Goal: Task Accomplishment & Management: Manage account settings

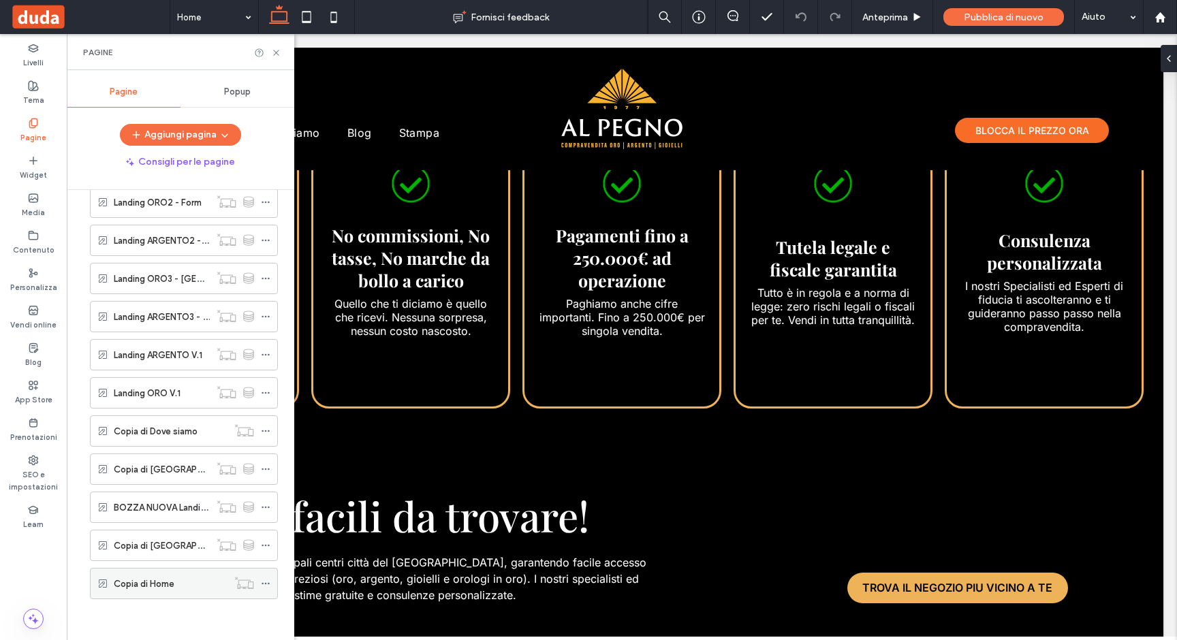
click at [263, 582] on icon at bounding box center [266, 584] width 10 height 10
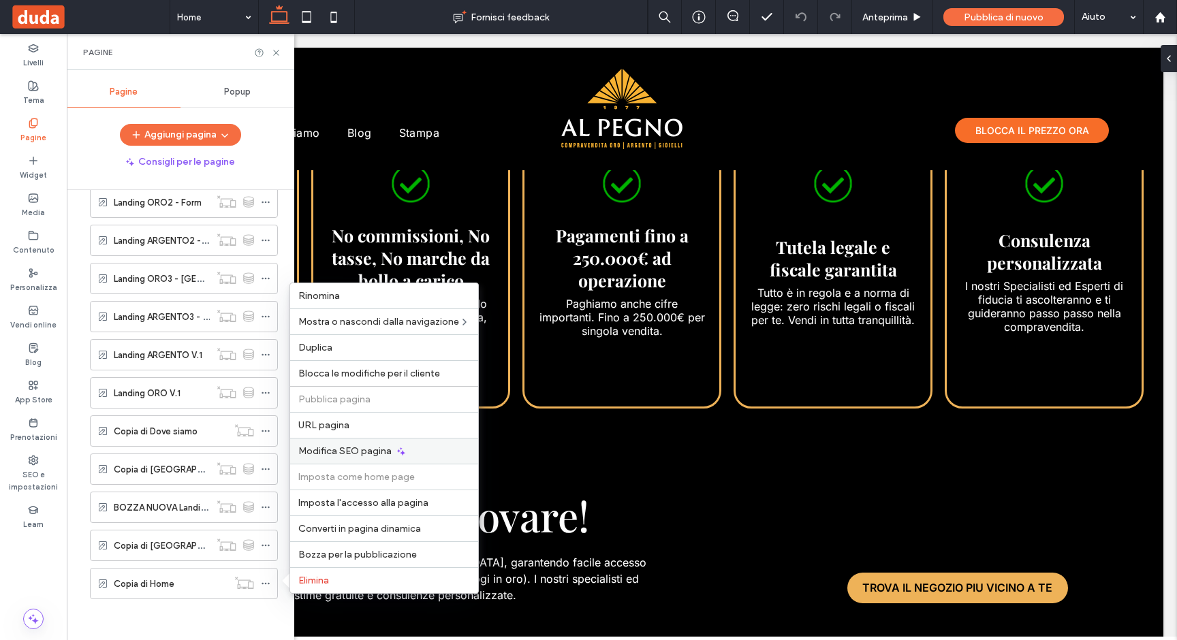
click at [329, 439] on div "Modifica SEO pagina" at bounding box center [384, 451] width 188 height 26
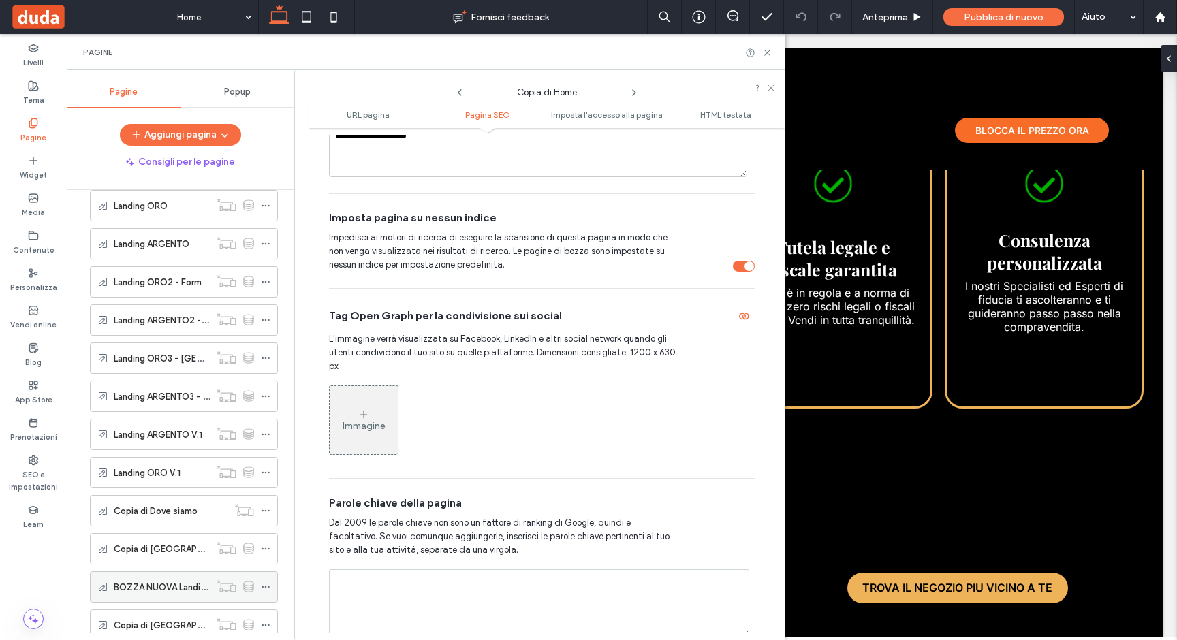
scroll to position [592, 0]
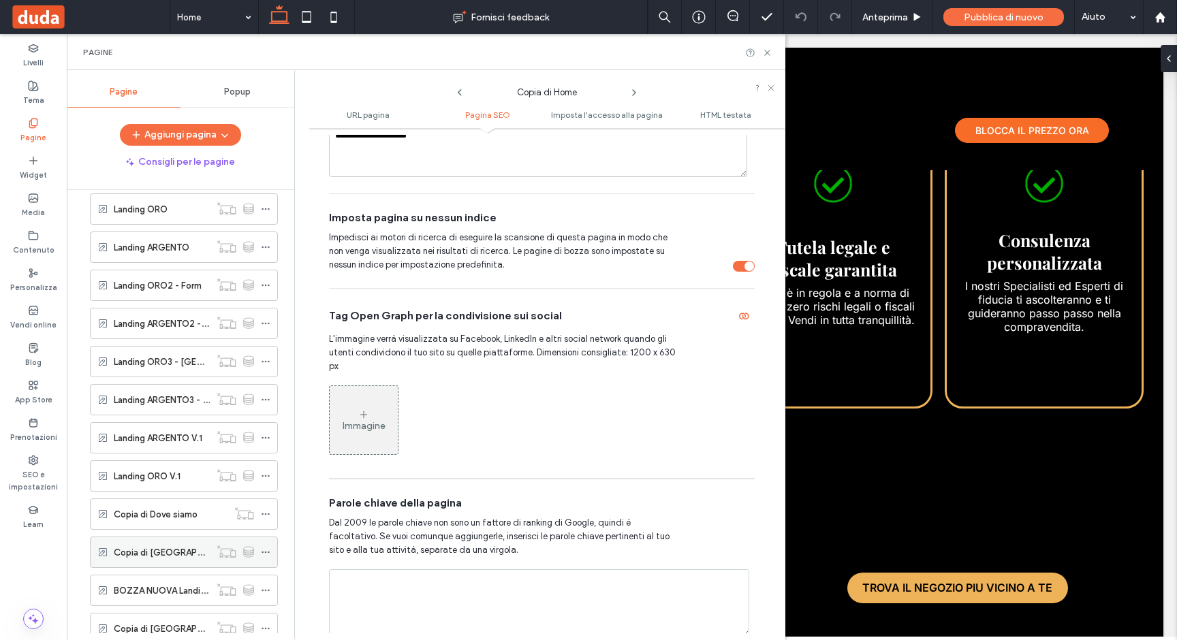
click at [193, 545] on label "Copia di [GEOGRAPHIC_DATA] ORO" at bounding box center [189, 553] width 150 height 24
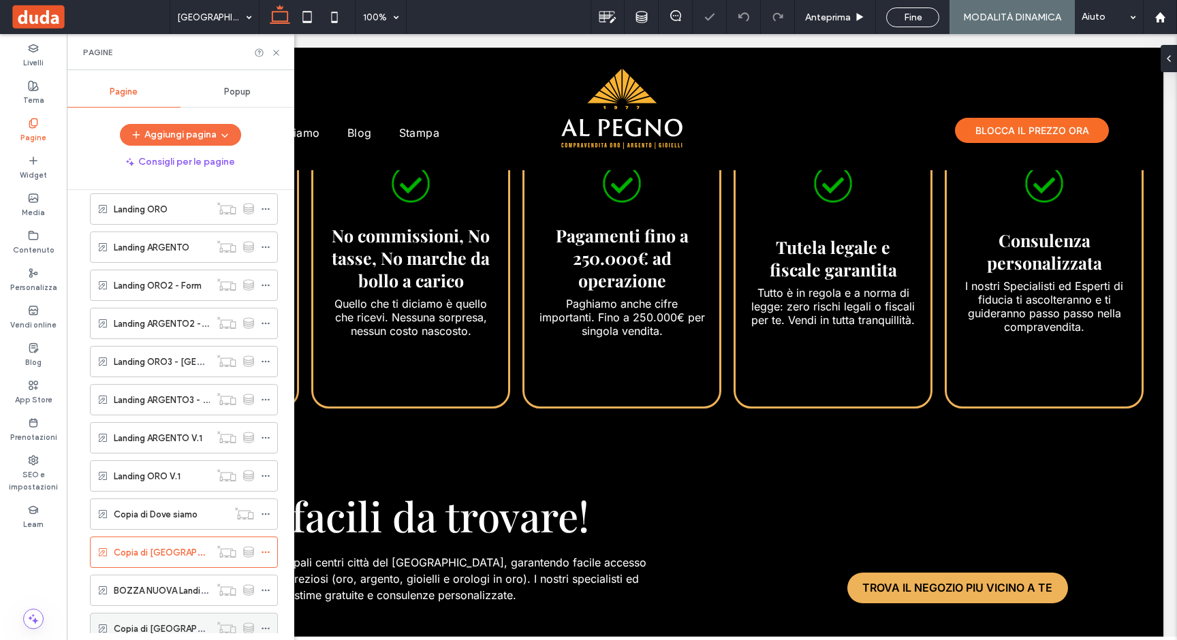
scroll to position [675, 0]
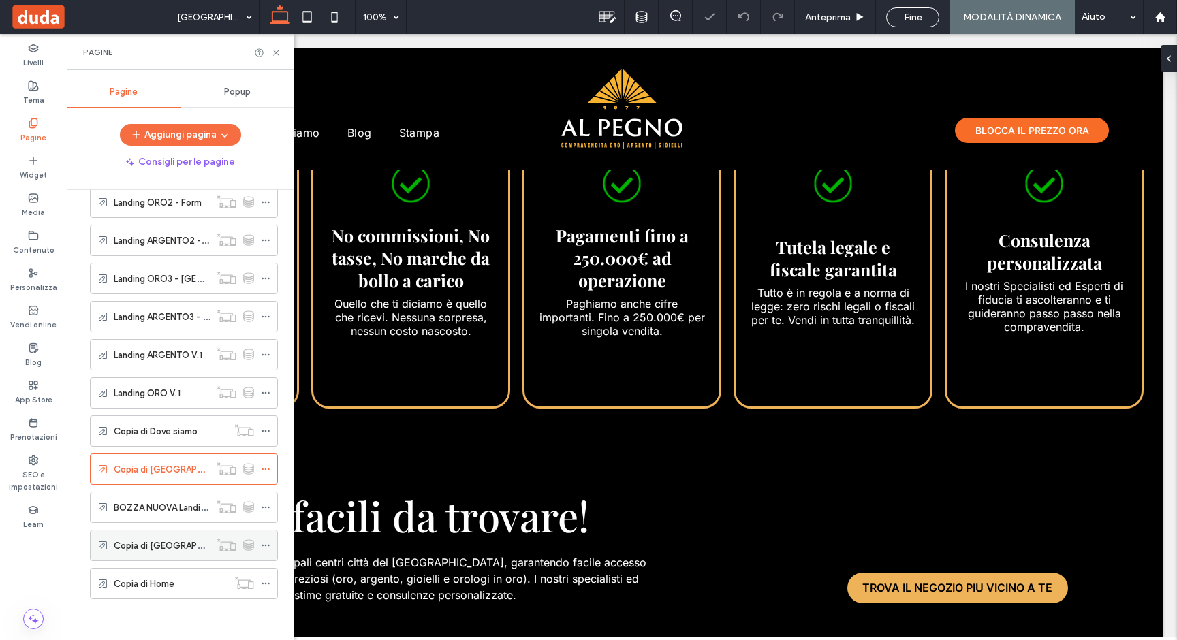
click at [161, 550] on label "Copia di [GEOGRAPHIC_DATA] ORO" at bounding box center [189, 546] width 150 height 24
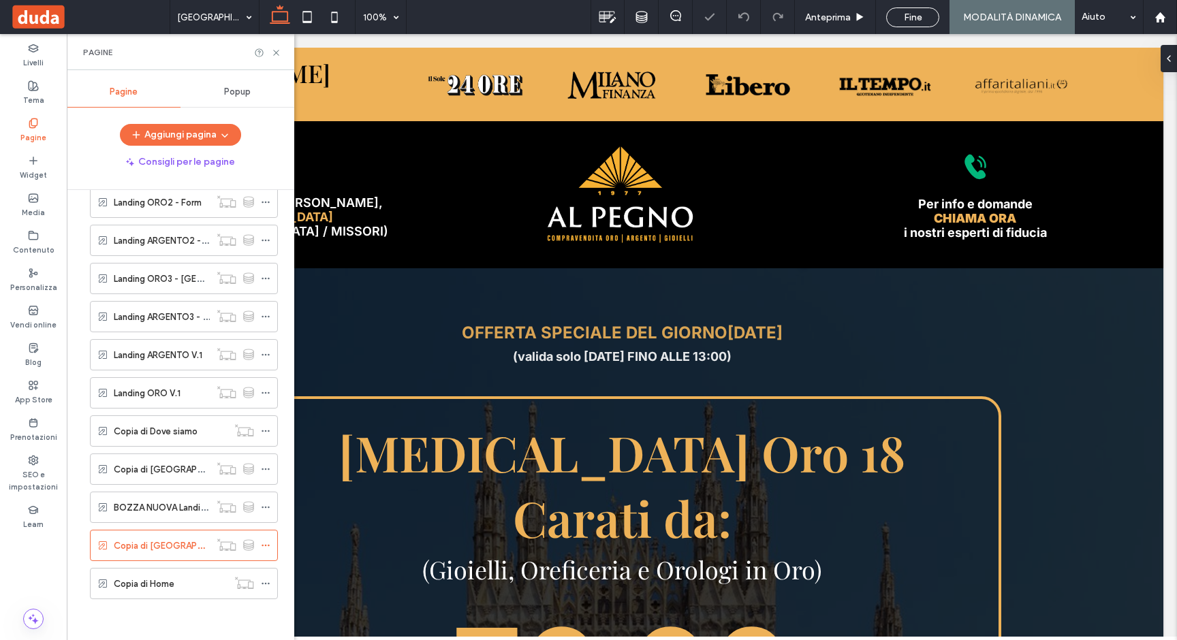
scroll to position [0, 0]
click at [159, 511] on label "BOZZA NUOVA Landing ORO" at bounding box center [173, 508] width 119 height 24
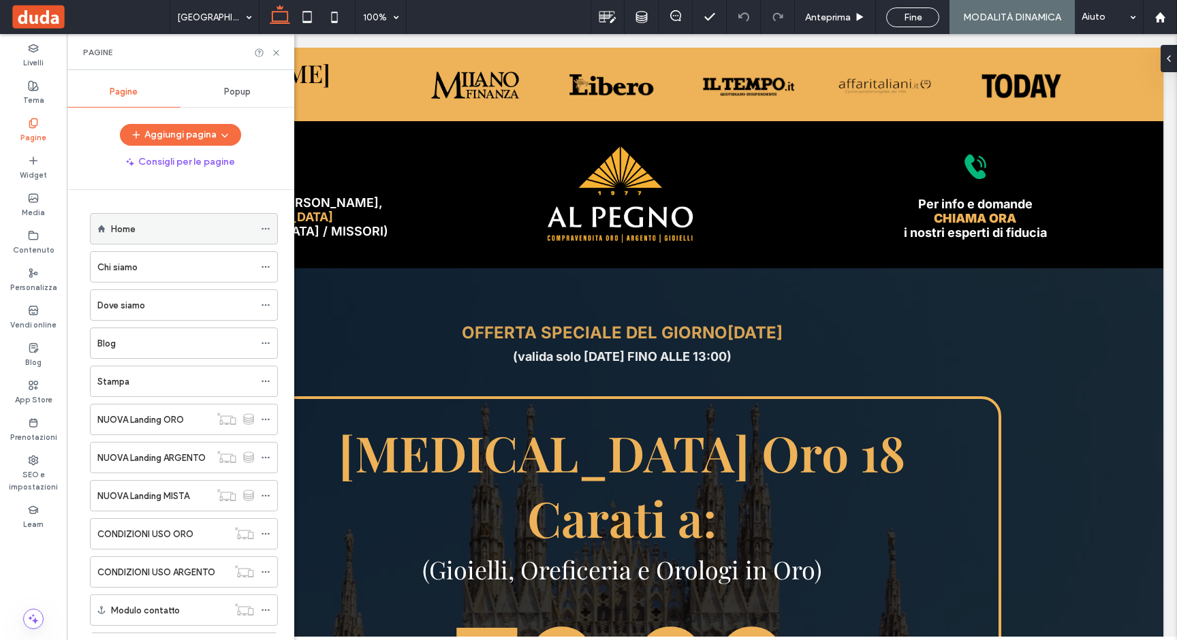
click at [155, 230] on div "Home" at bounding box center [182, 229] width 143 height 14
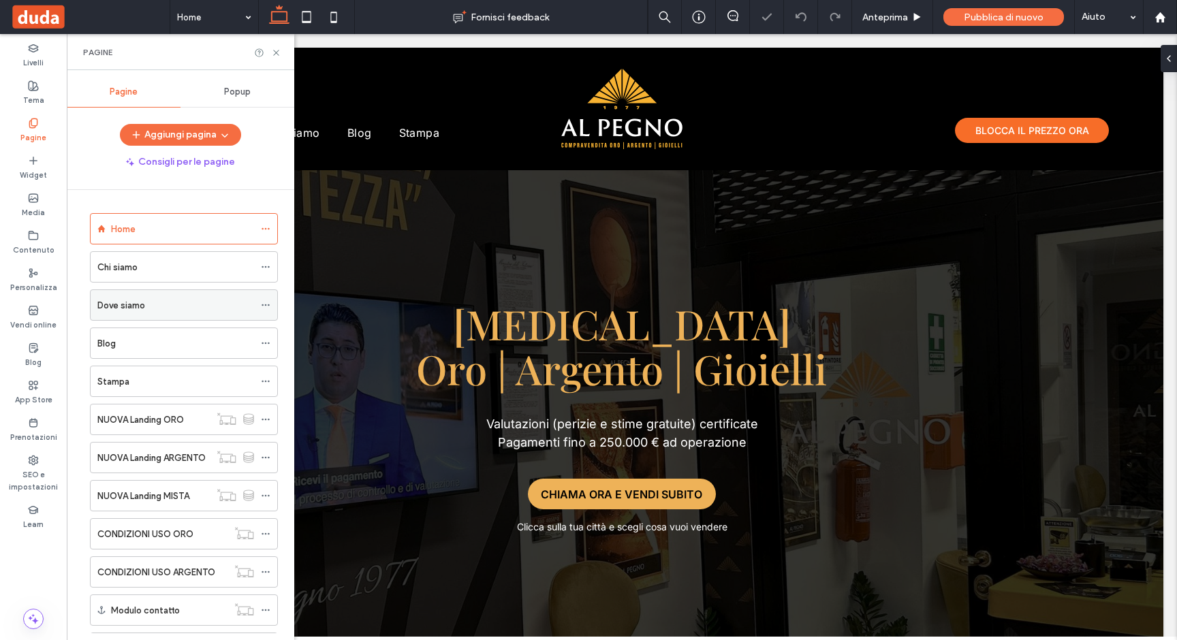
click at [151, 307] on div "Dove siamo" at bounding box center [175, 305] width 157 height 14
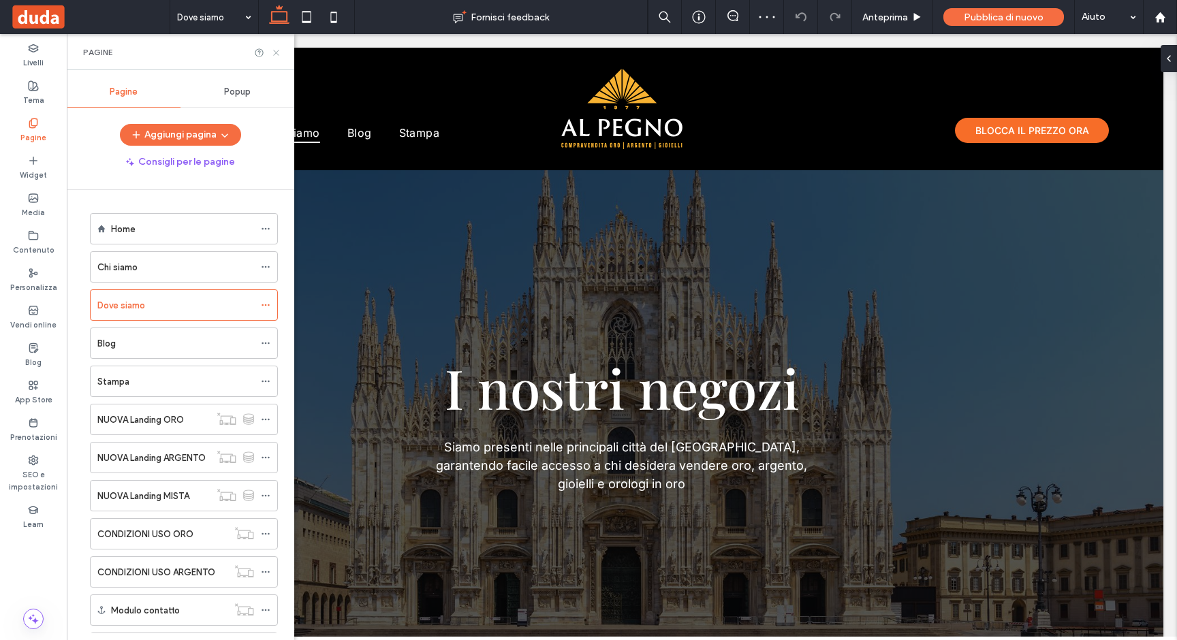
click at [274, 51] on icon at bounding box center [276, 53] width 10 height 10
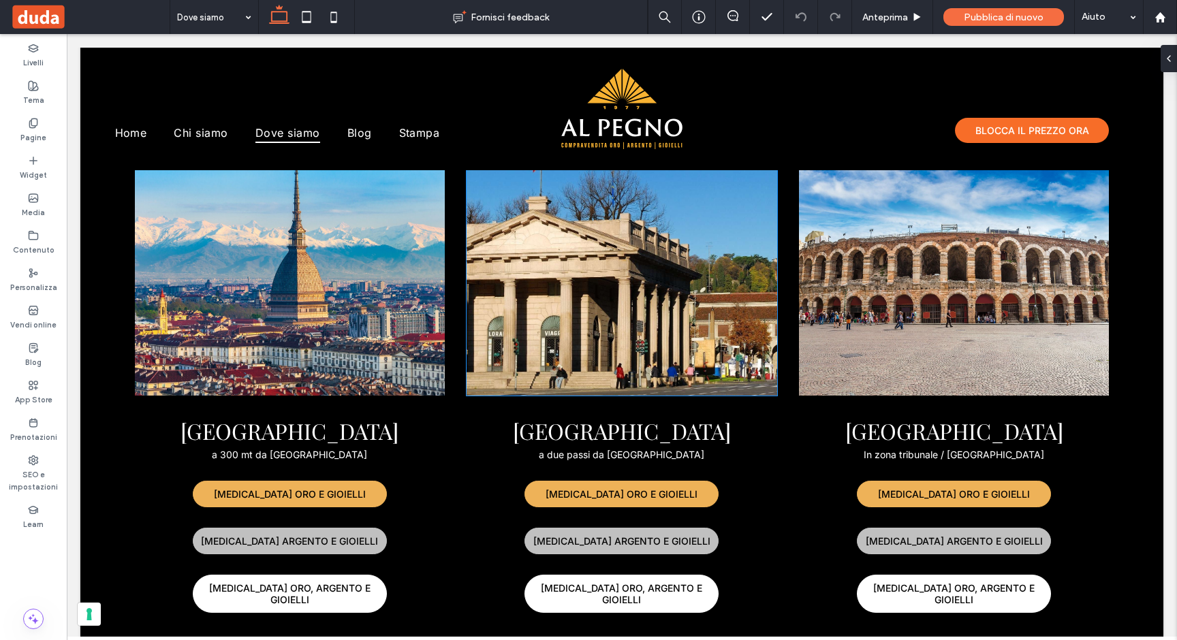
scroll to position [1376, 0]
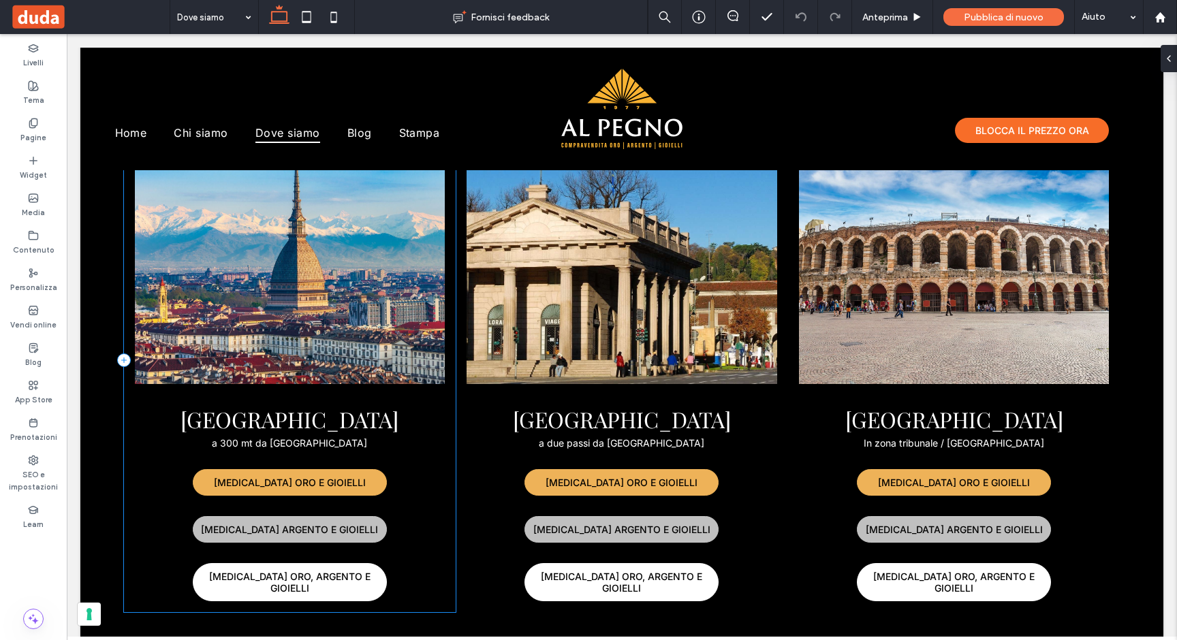
click at [445, 400] on div "TORINO a 300 mt da Porta Nuova COMPRO ORO E GIOIELLI COMPRO ARGENTO E GIOIELLI …" at bounding box center [290, 360] width 332 height 505
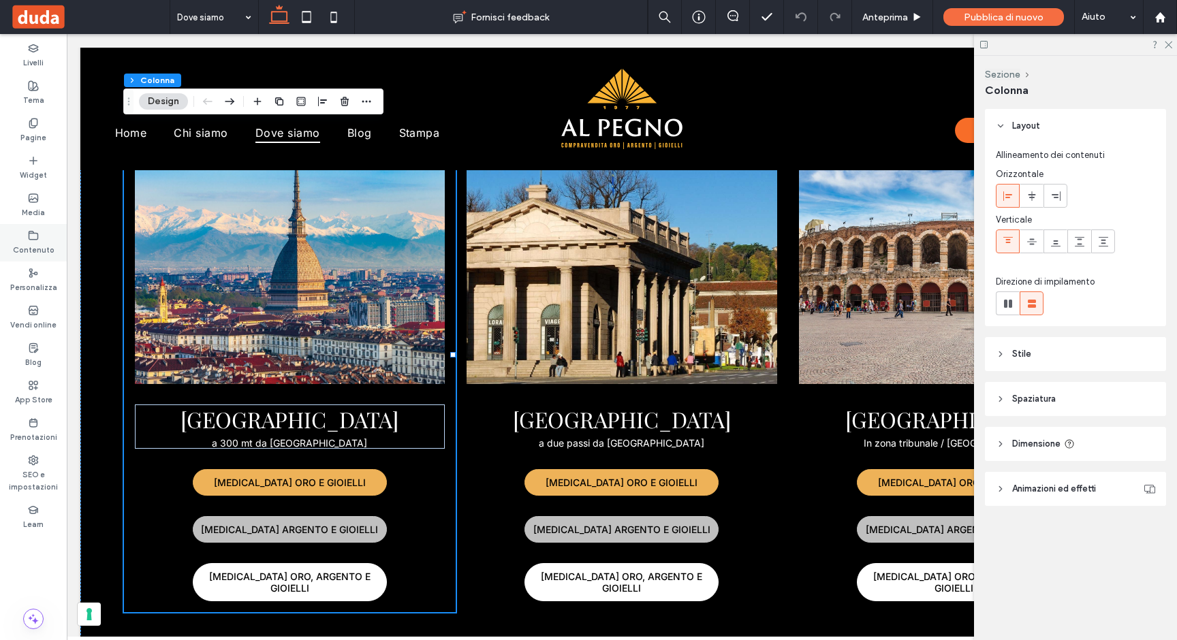
click at [35, 245] on label "Contenuto" at bounding box center [34, 248] width 42 height 15
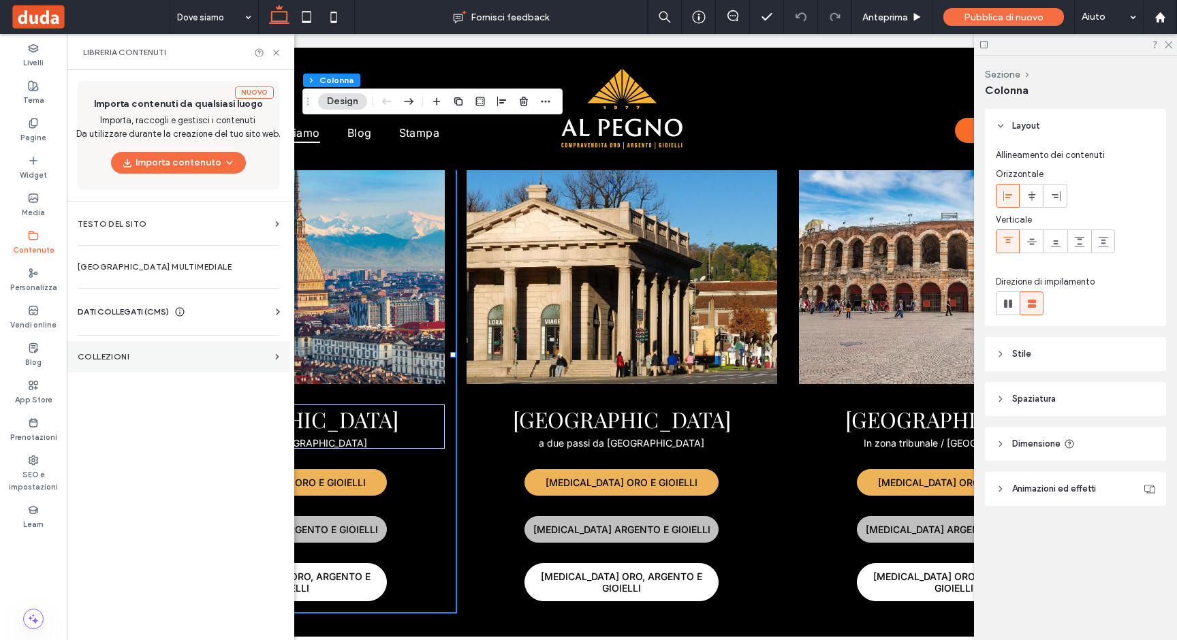
click at [121, 356] on label "COLLEZIONI" at bounding box center [174, 357] width 192 height 10
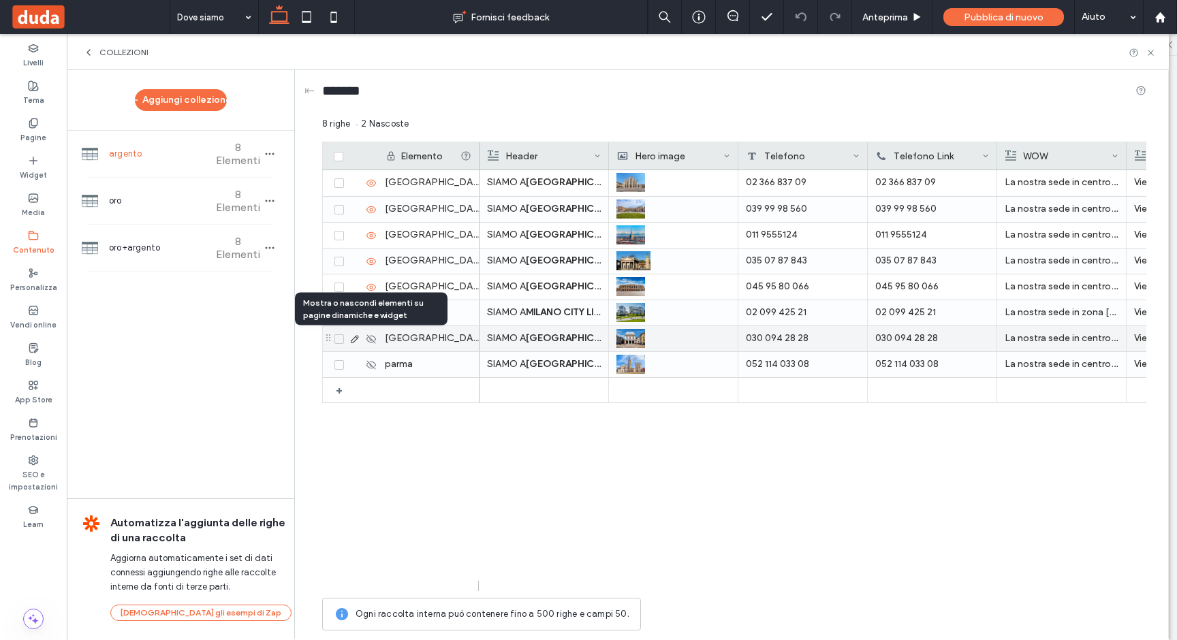
click at [371, 339] on icon at bounding box center [371, 339] width 11 height 11
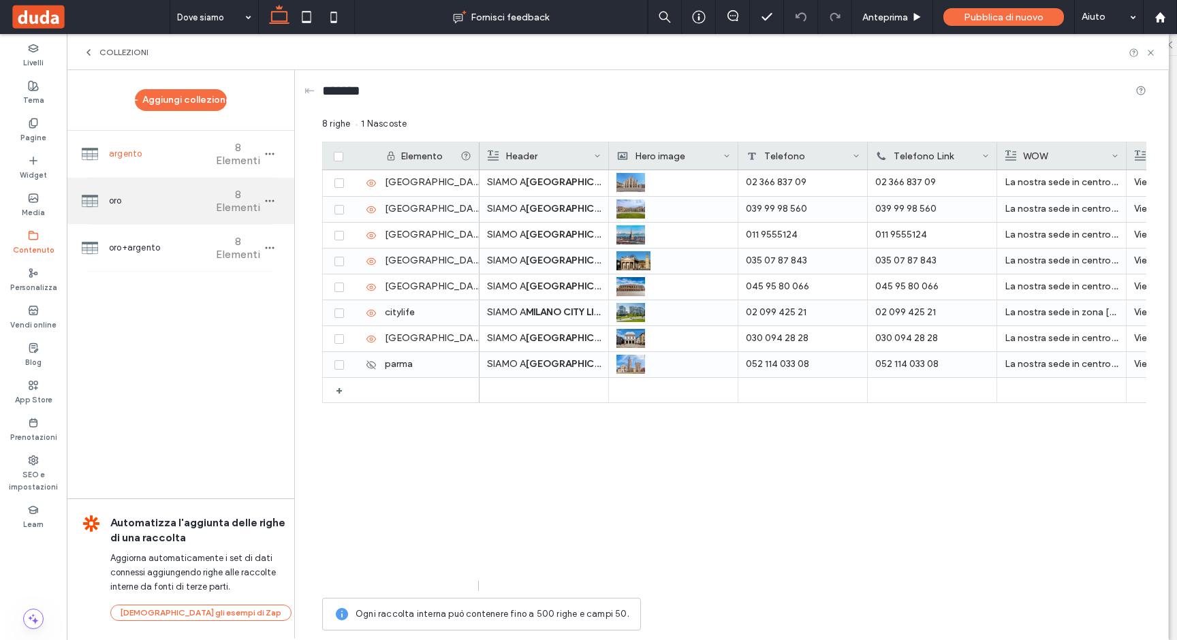
click at [160, 202] on span "oro" at bounding box center [160, 201] width 102 height 14
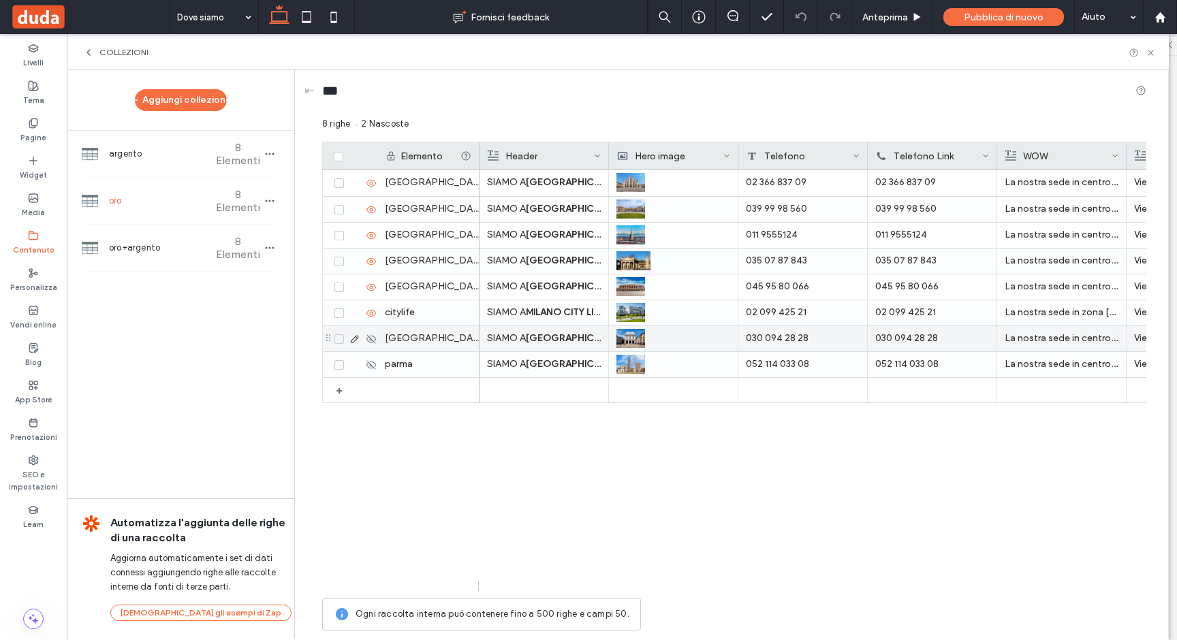
click at [372, 339] on icon at bounding box center [371, 339] width 11 height 11
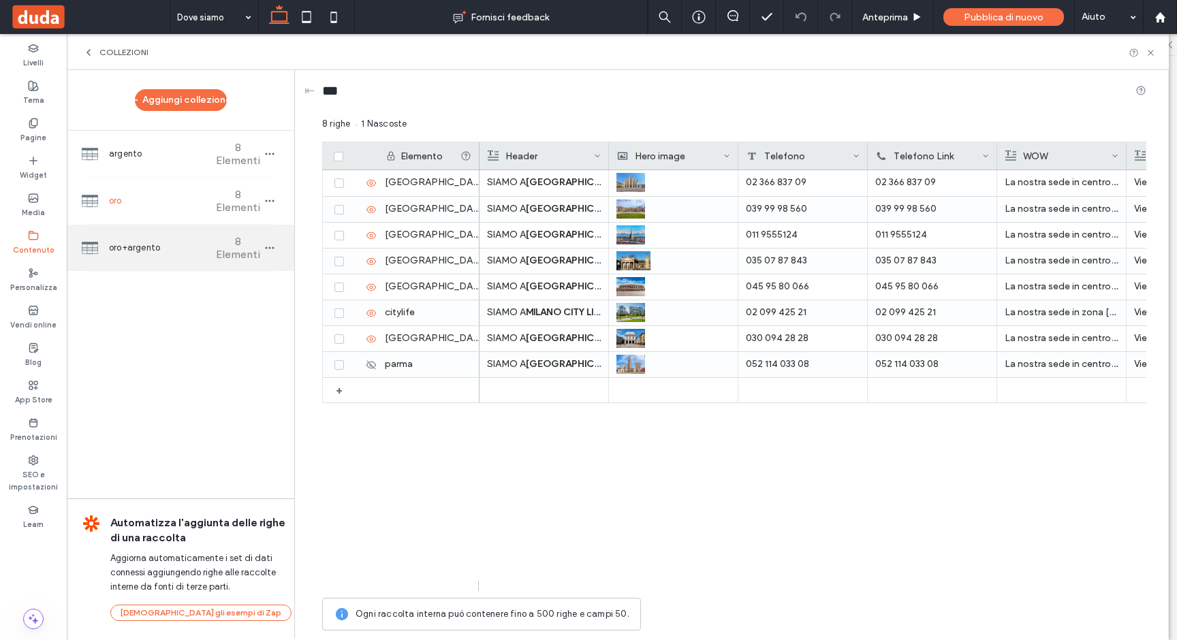
click at [129, 238] on div "oro+argento 8 Elementi" at bounding box center [181, 248] width 228 height 46
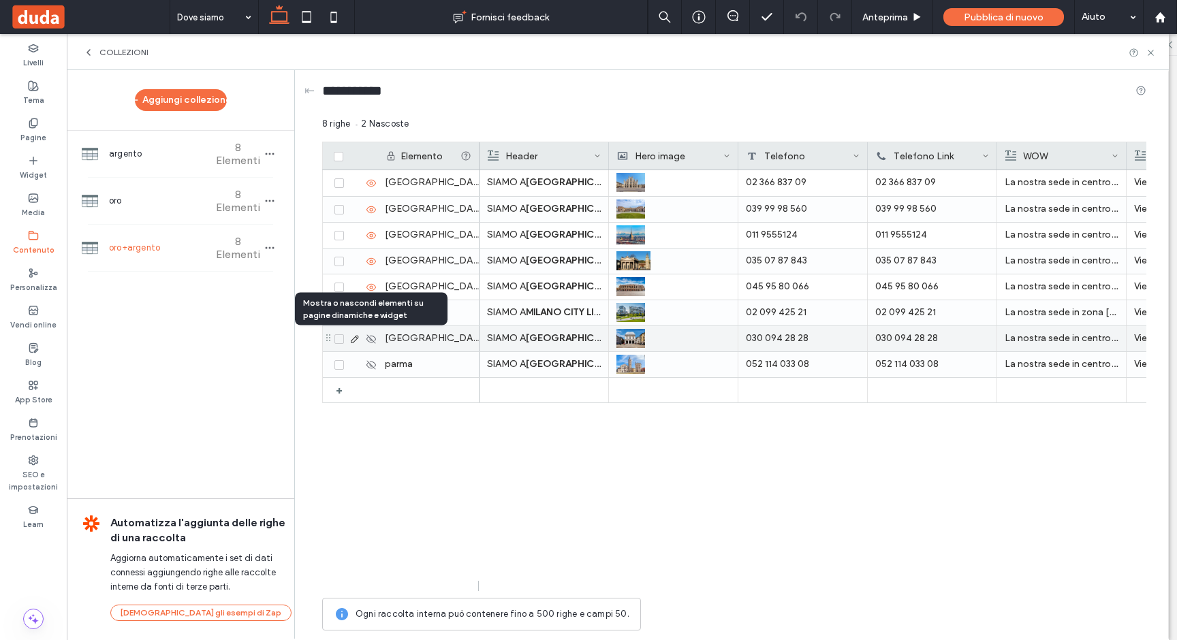
click at [371, 338] on use at bounding box center [372, 338] width 10 height 9
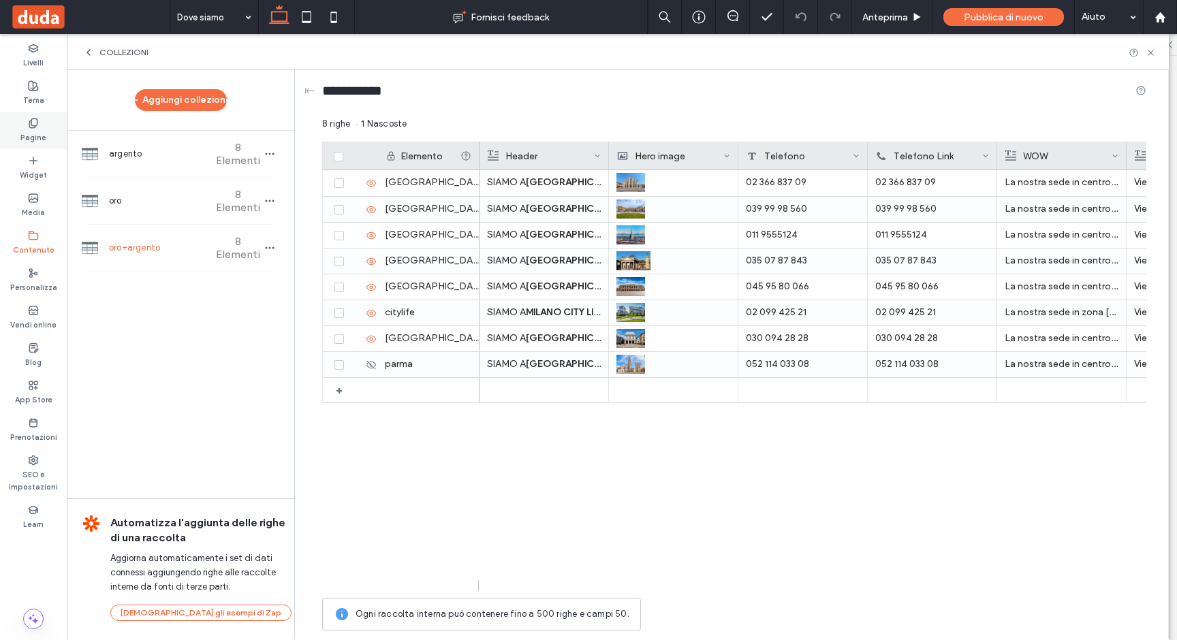
click at [27, 134] on label "Pagine" at bounding box center [33, 136] width 26 height 15
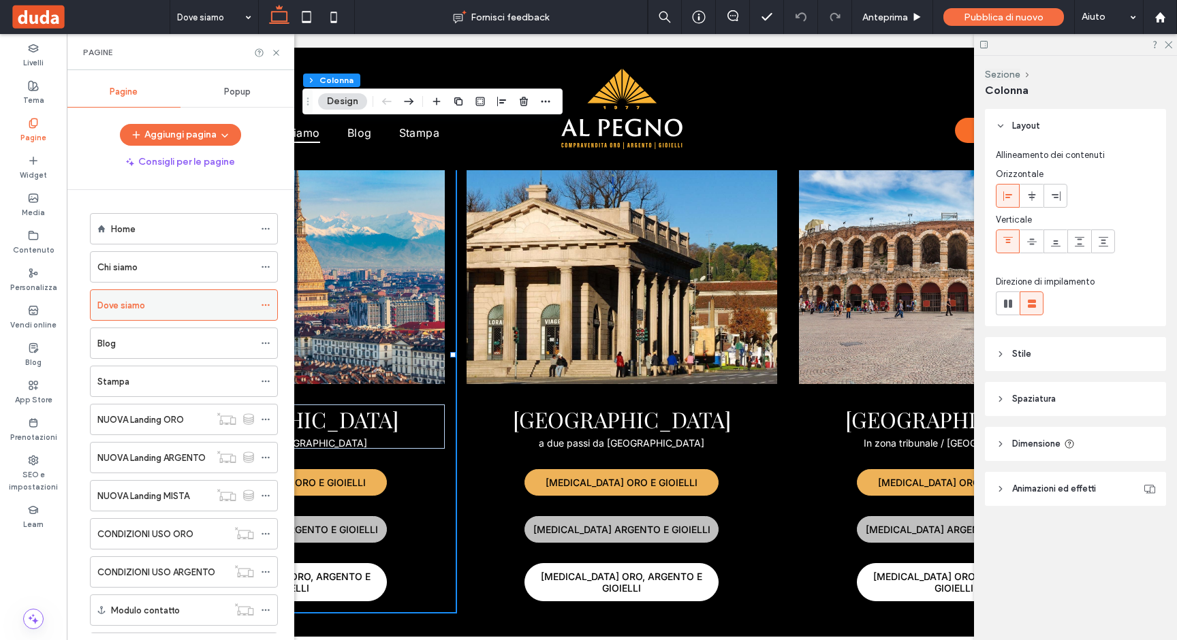
click at [153, 305] on div "Dove siamo" at bounding box center [175, 305] width 157 height 14
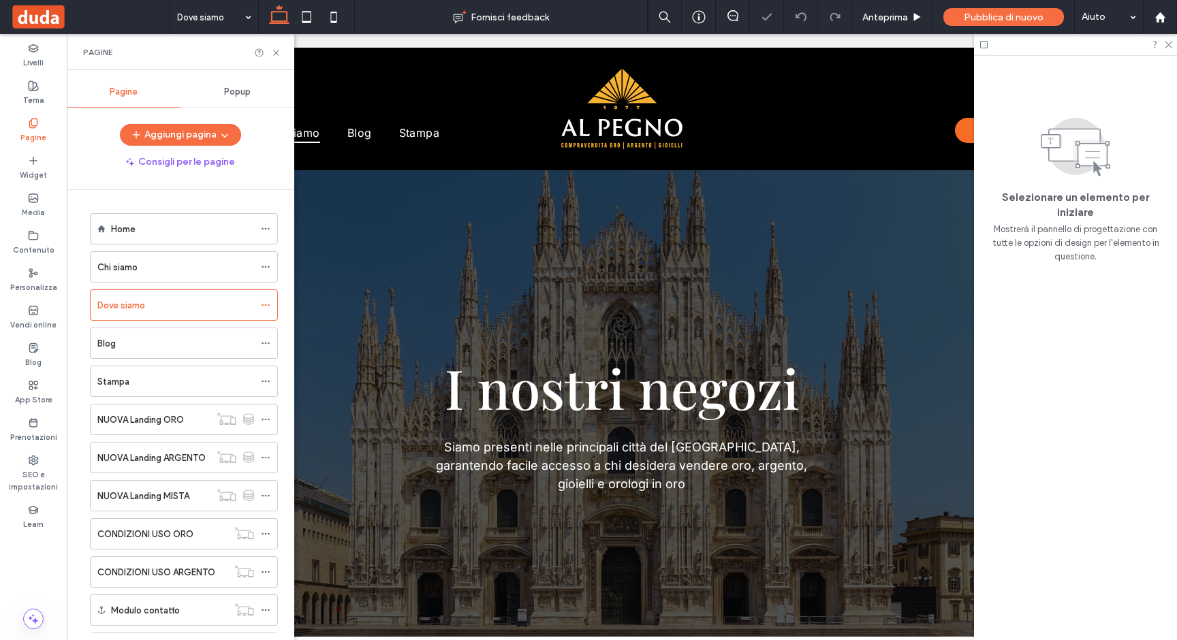
scroll to position [0, 0]
click at [278, 52] on icon at bounding box center [276, 53] width 10 height 10
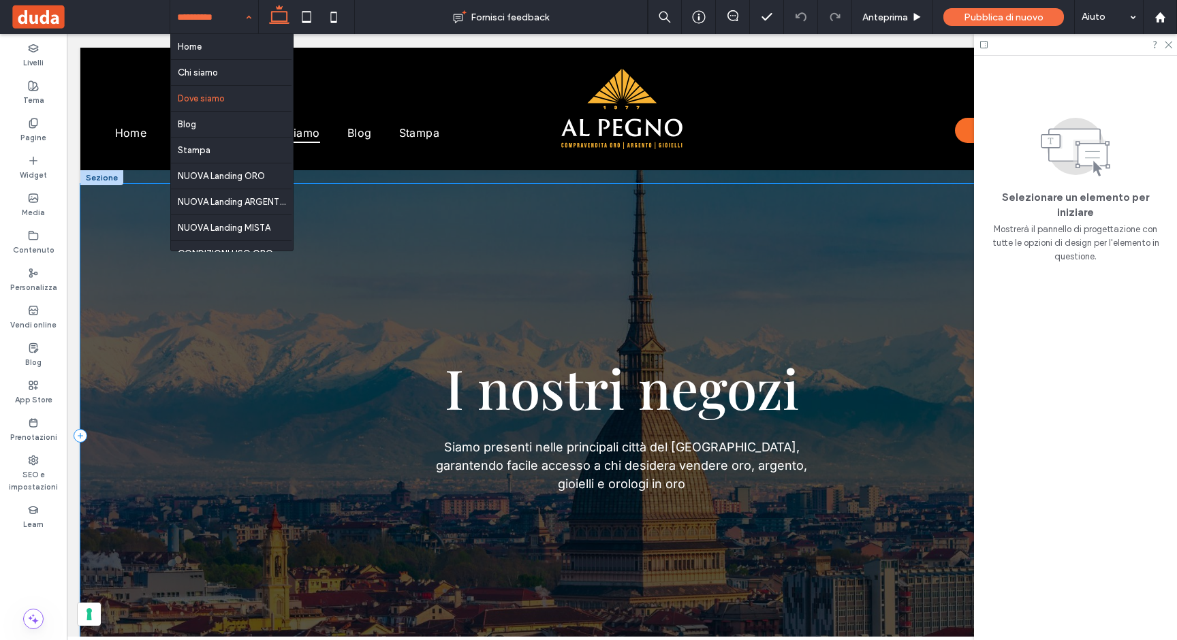
click at [491, 268] on div "I nostri negozi Siamo presenti nelle principali città del Nord Italia, garanten…" at bounding box center [621, 436] width 1083 height 504
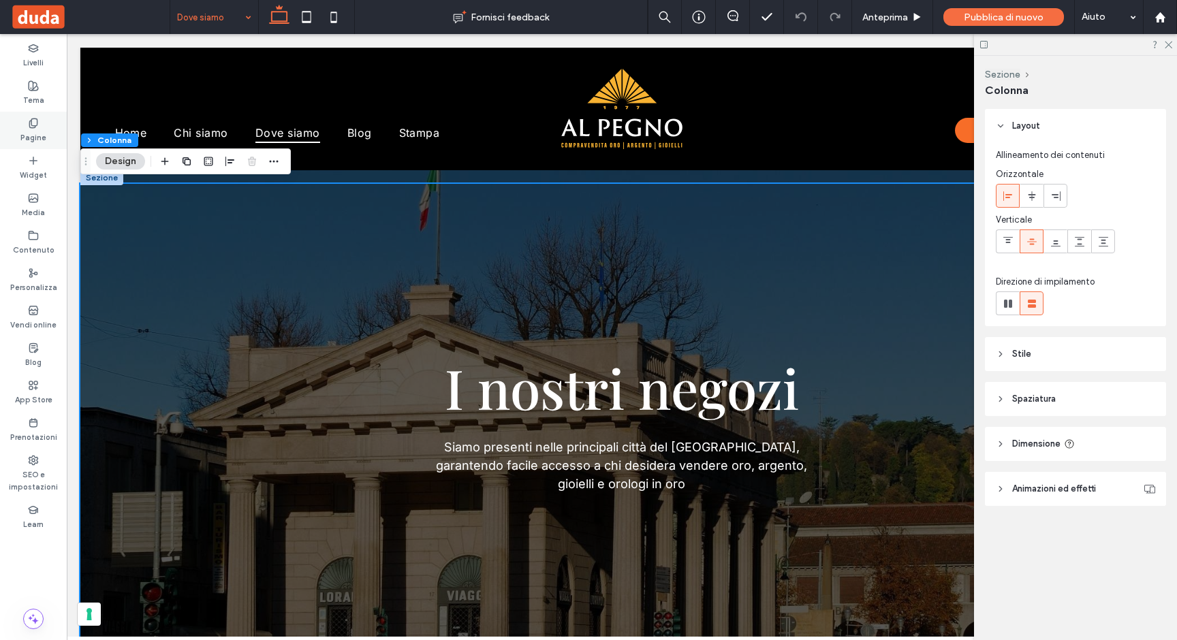
click at [42, 122] on div "Pagine" at bounding box center [33, 130] width 67 height 37
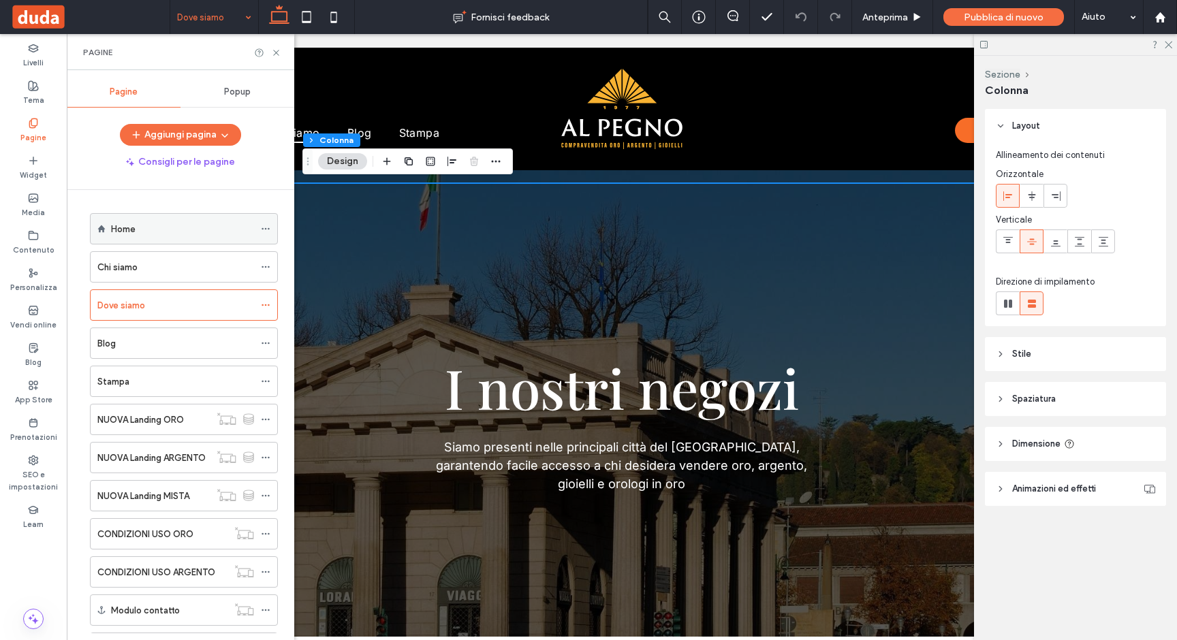
click at [113, 238] on div "Home" at bounding box center [182, 229] width 143 height 30
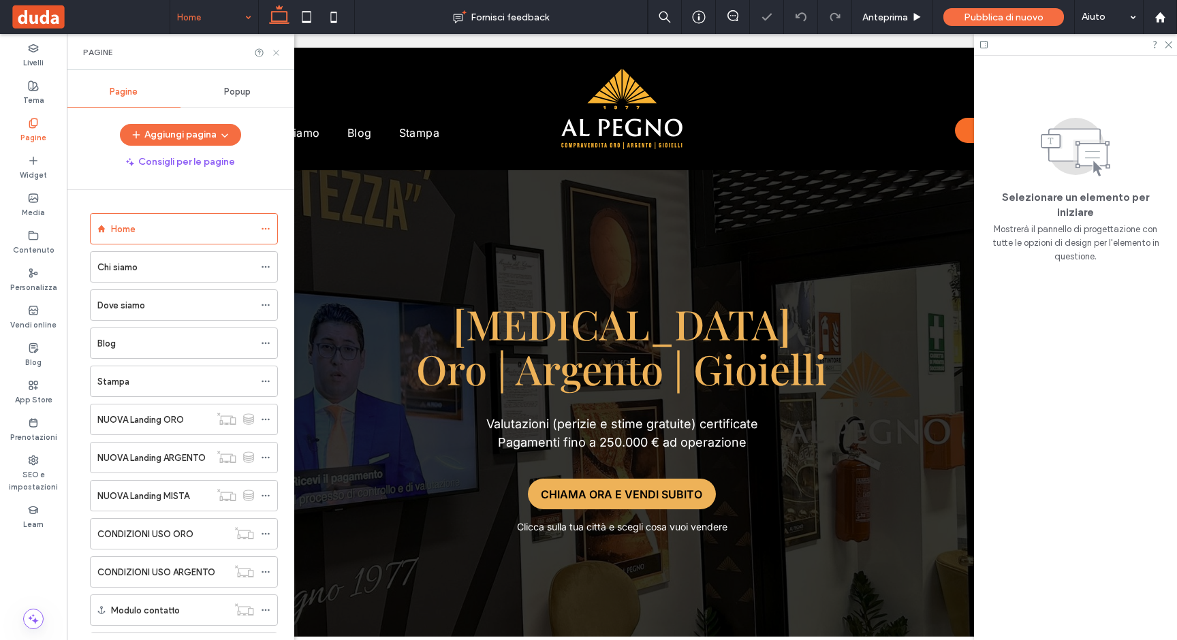
drag, startPoint x: 277, startPoint y: 52, endPoint x: 374, endPoint y: 296, distance: 262.0
click at [277, 52] on use at bounding box center [275, 52] width 5 height 5
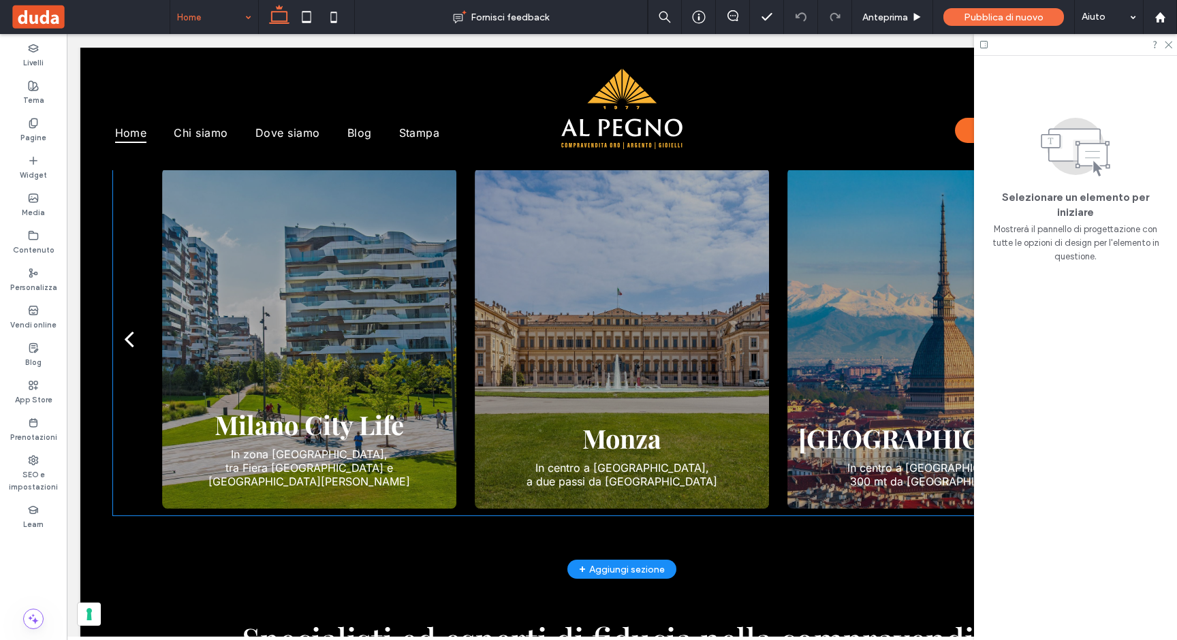
scroll to position [2325, 0]
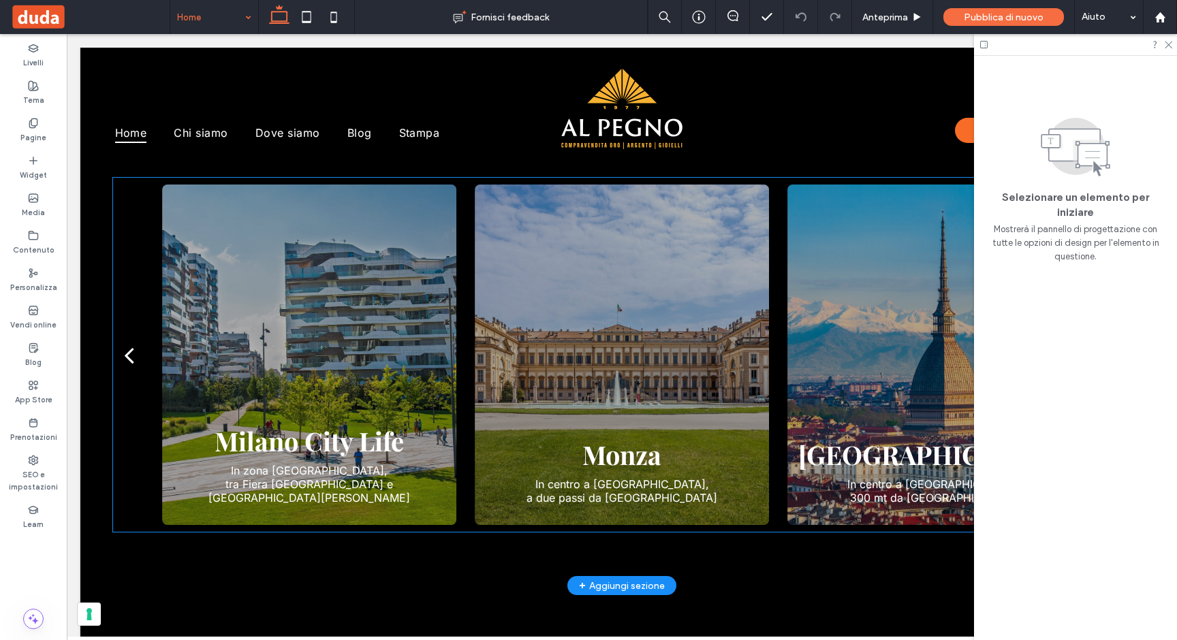
click at [433, 369] on div at bounding box center [309, 355] width 294 height 341
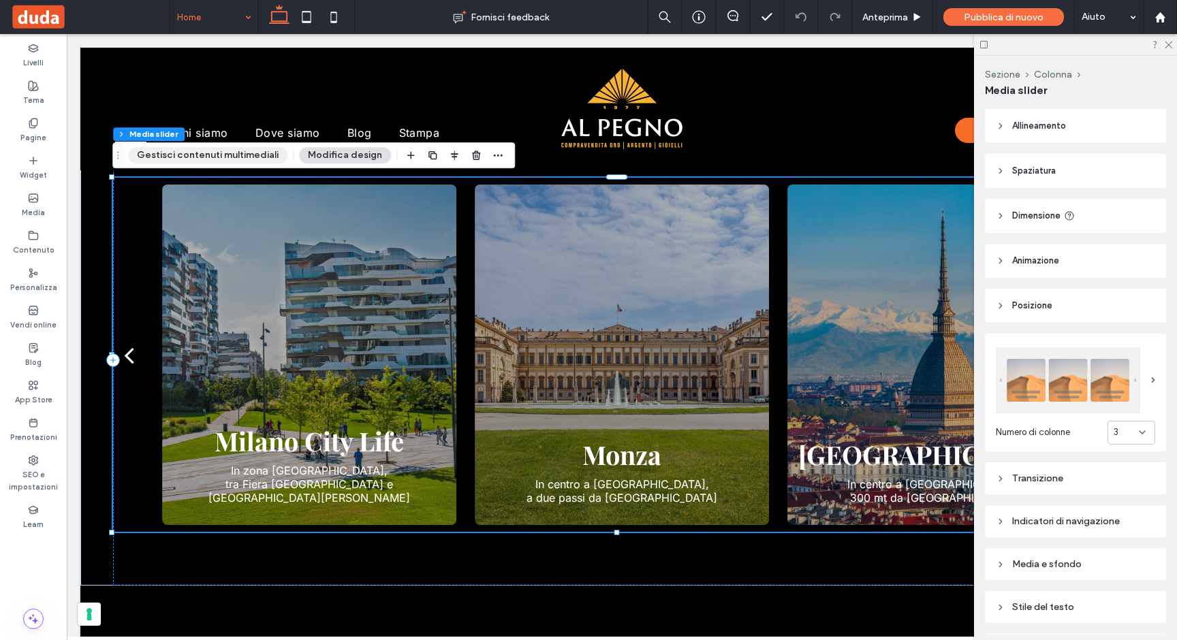
click at [262, 159] on button "Gestisci contenuti multimediali" at bounding box center [207, 155] width 159 height 16
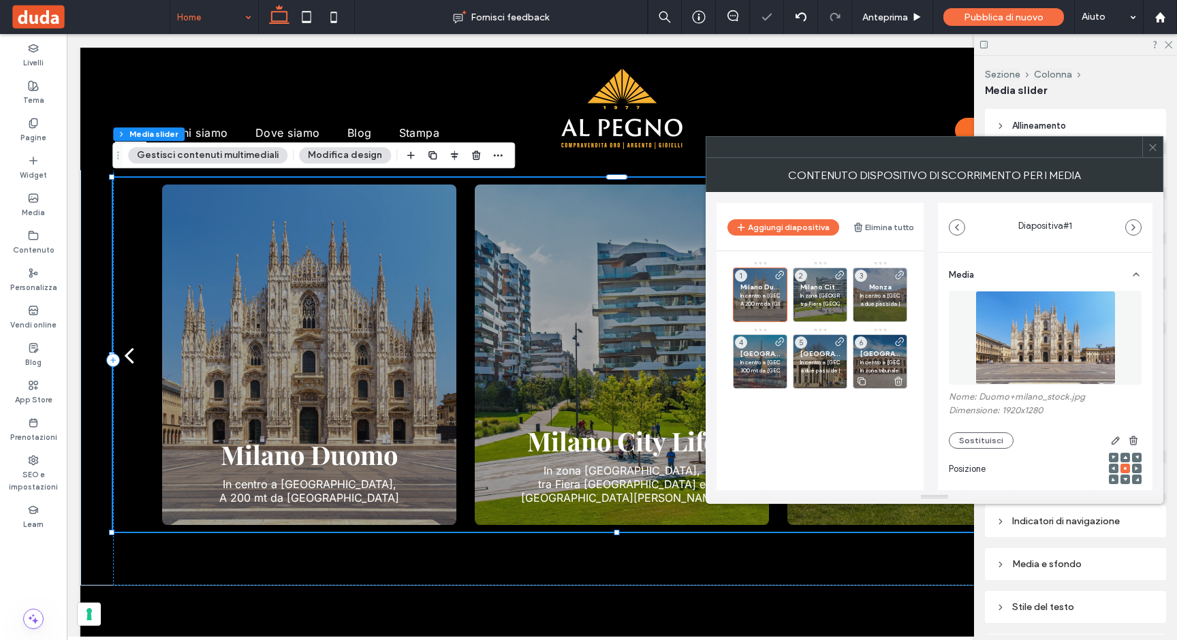
click at [886, 363] on p "In centro a [GEOGRAPHIC_DATA]," at bounding box center [880, 362] width 40 height 8
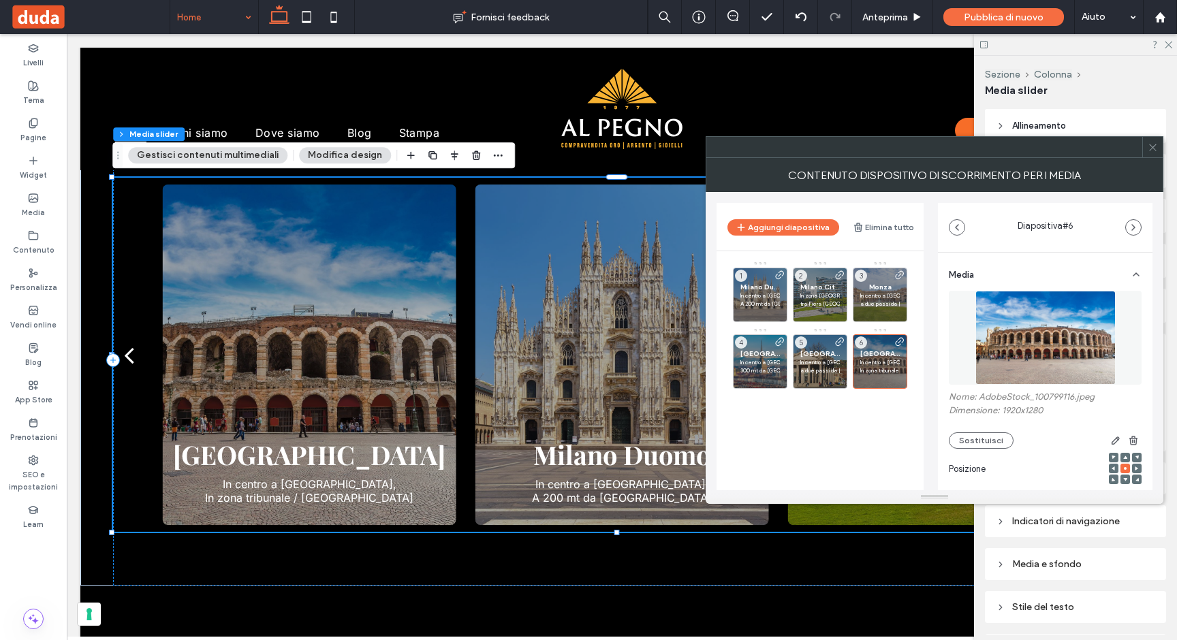
click at [1151, 150] on icon at bounding box center [1153, 147] width 10 height 10
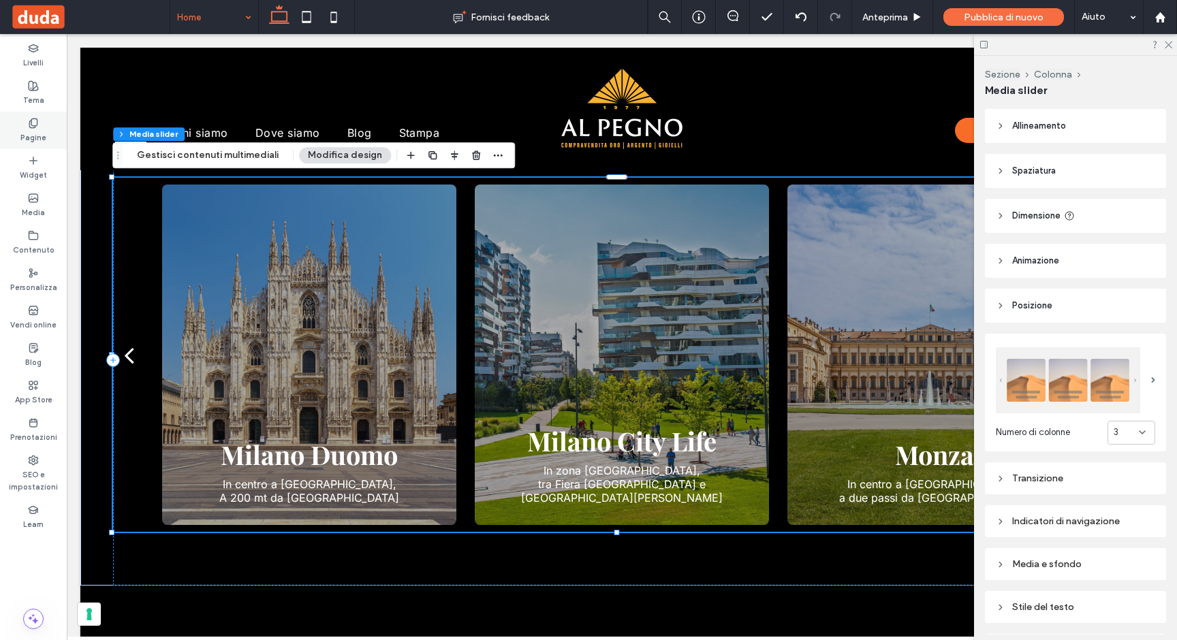
click at [26, 133] on label "Pagine" at bounding box center [33, 136] width 26 height 15
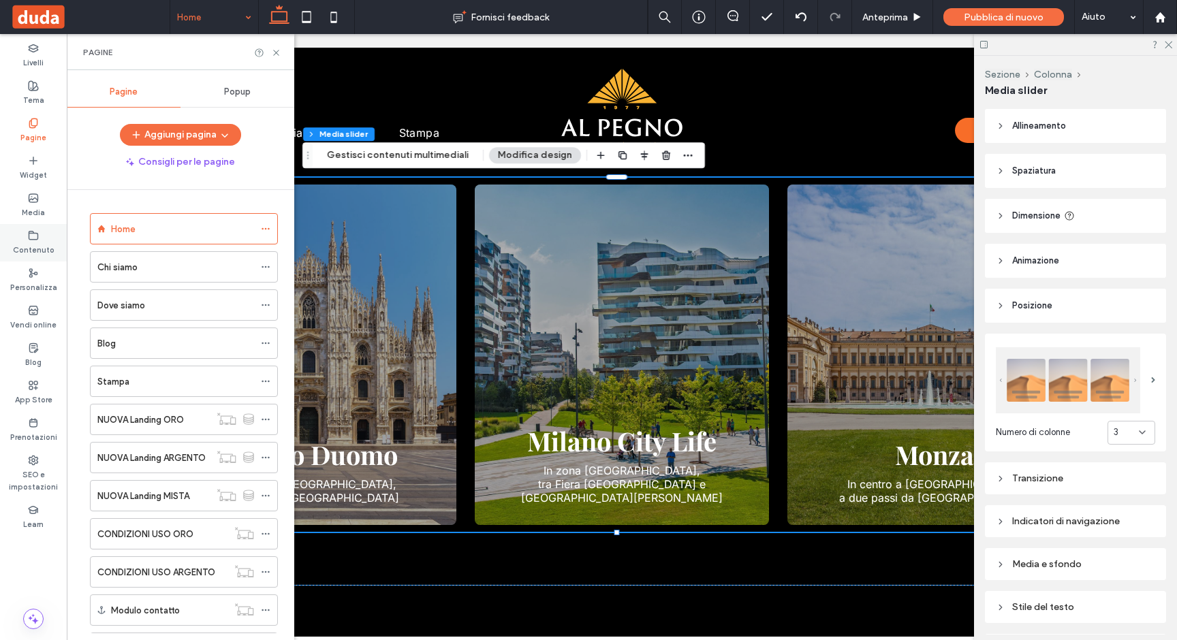
click at [32, 246] on label "Contenuto" at bounding box center [34, 248] width 42 height 15
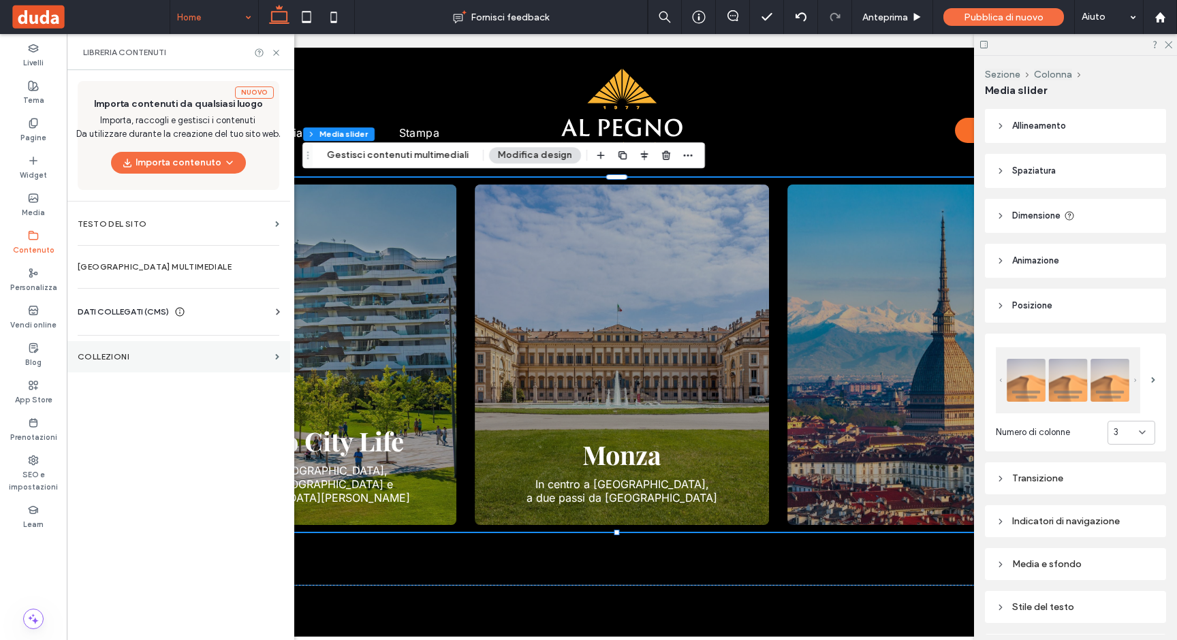
click at [110, 348] on section "COLLEZIONI" at bounding box center [178, 356] width 223 height 31
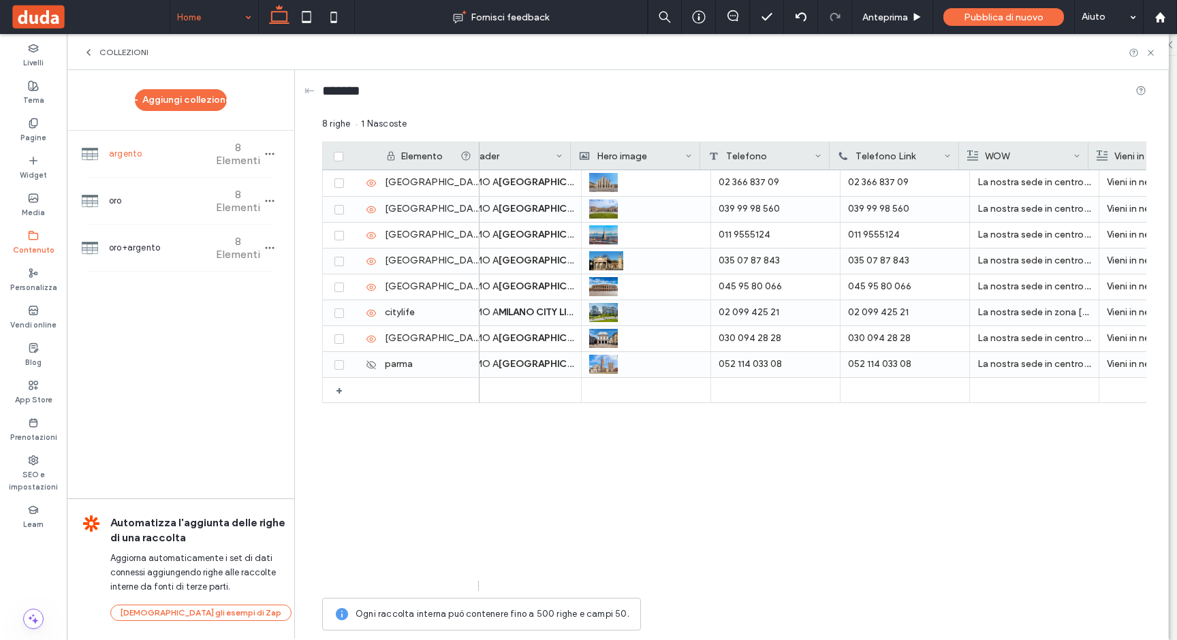
scroll to position [0, 38]
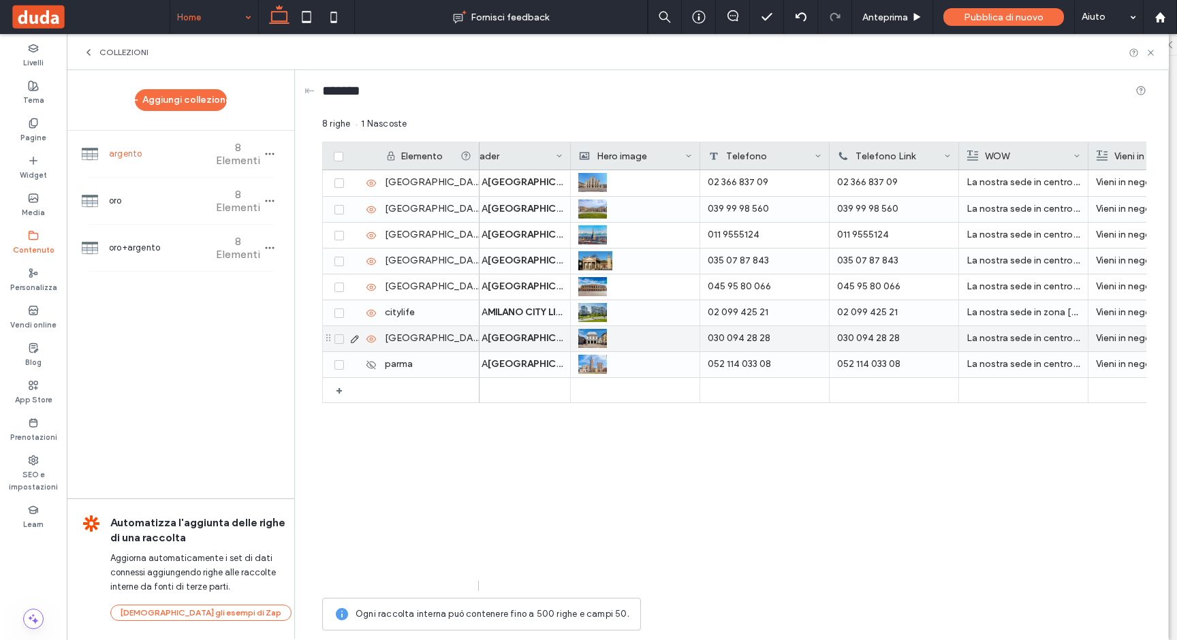
click at [524, 336] on strong "[GEOGRAPHIC_DATA]" at bounding box center [538, 338] width 101 height 12
click at [524, 336] on strong "[GEOGRAPHIC_DATA]" at bounding box center [538, 339] width 101 height 12
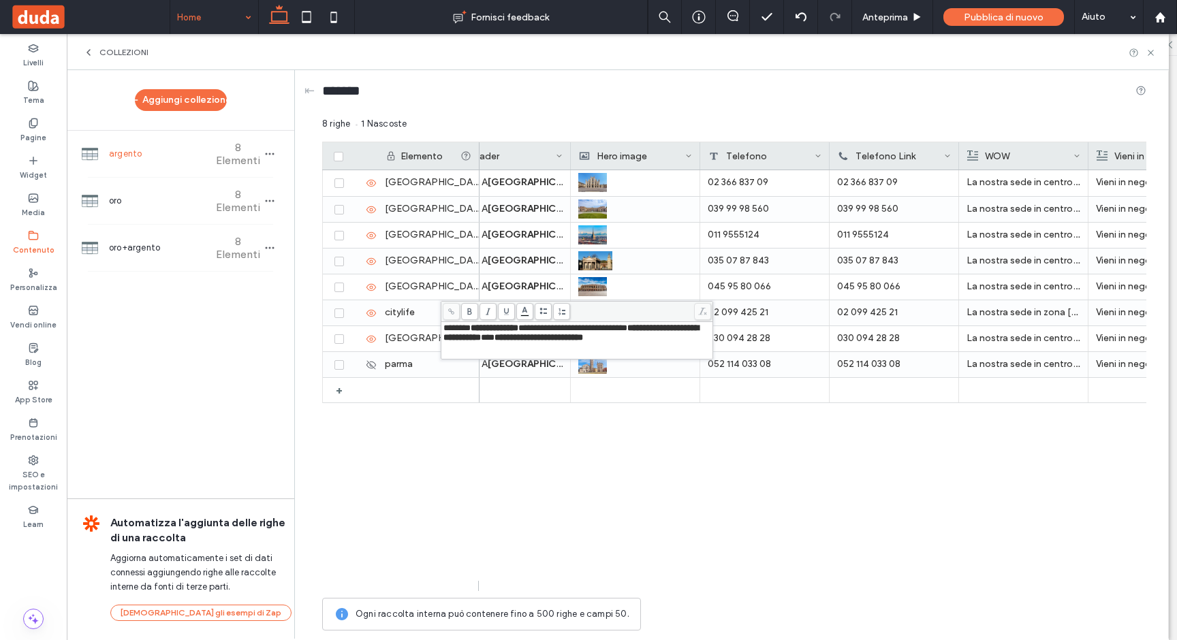
click at [524, 336] on span "**********" at bounding box center [571, 333] width 255 height 18
click at [541, 468] on div "SIAMO A MILANO DUOMO (ZONA DUOMO/MISSORI) IN VIA FLAVIO BARACCHINI 7 IN NEGOZIO…" at bounding box center [813, 380] width 667 height 421
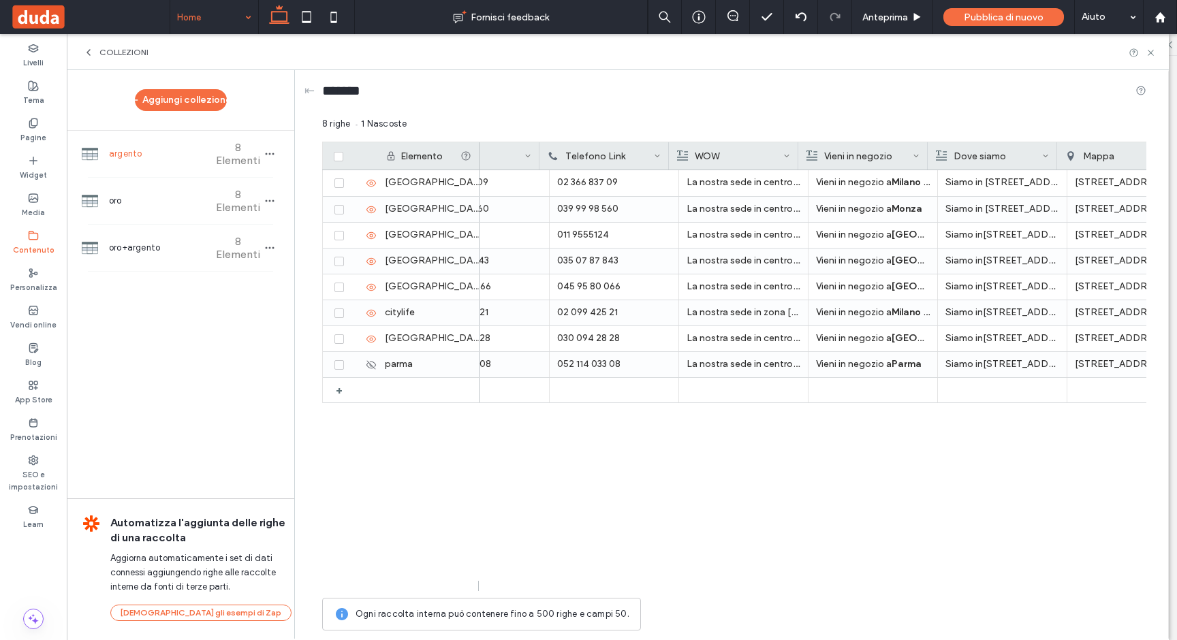
scroll to position [0, 336]
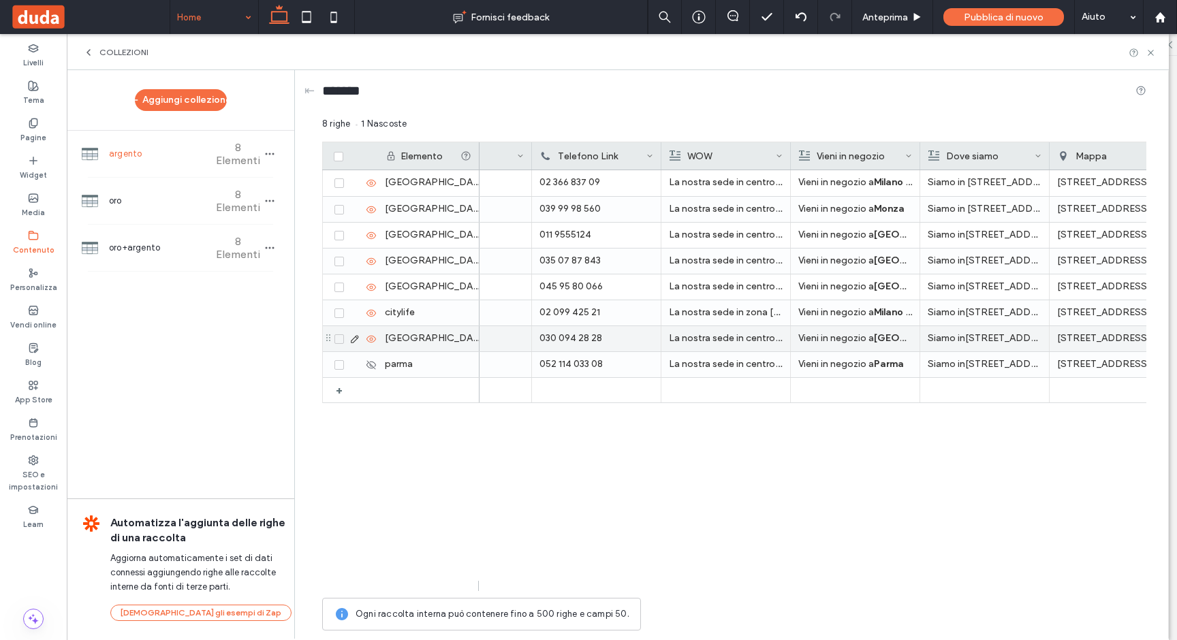
click at [711, 341] on p "La nostra sede in centro a Brescia si trova a pochi minuti da Piazzale Repubbli…" at bounding box center [726, 338] width 114 height 25
click at [711, 341] on p "La nostra sede in centro a Brescia si trova a pochi minuti da Piazzale Repubbli…" at bounding box center [726, 339] width 113 height 25
drag, startPoint x: 771, startPoint y: 328, endPoint x: 865, endPoint y: 339, distance: 94.6
click at [865, 339] on span "**********" at bounding box center [791, 338] width 255 height 28
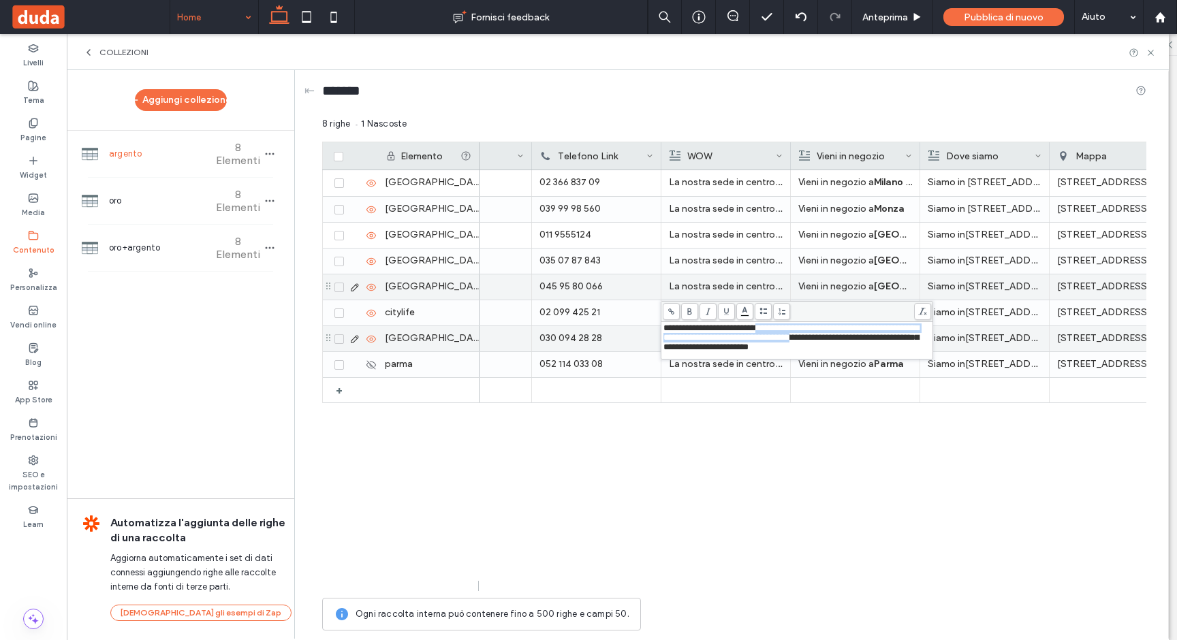
copy span "**********"
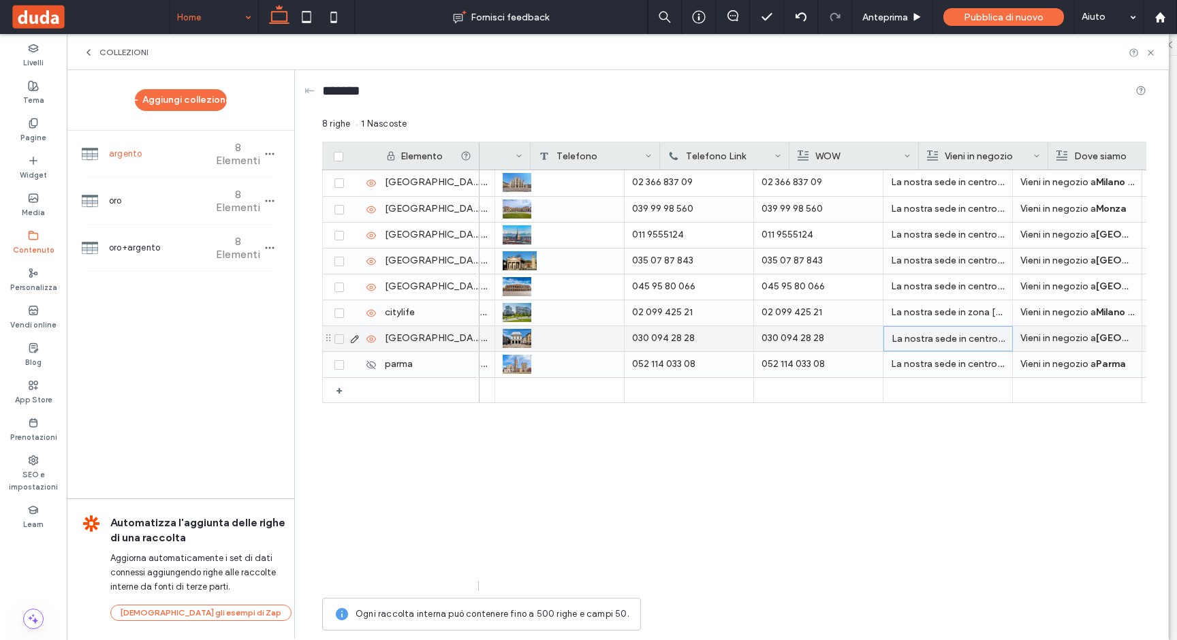
scroll to position [0, 74]
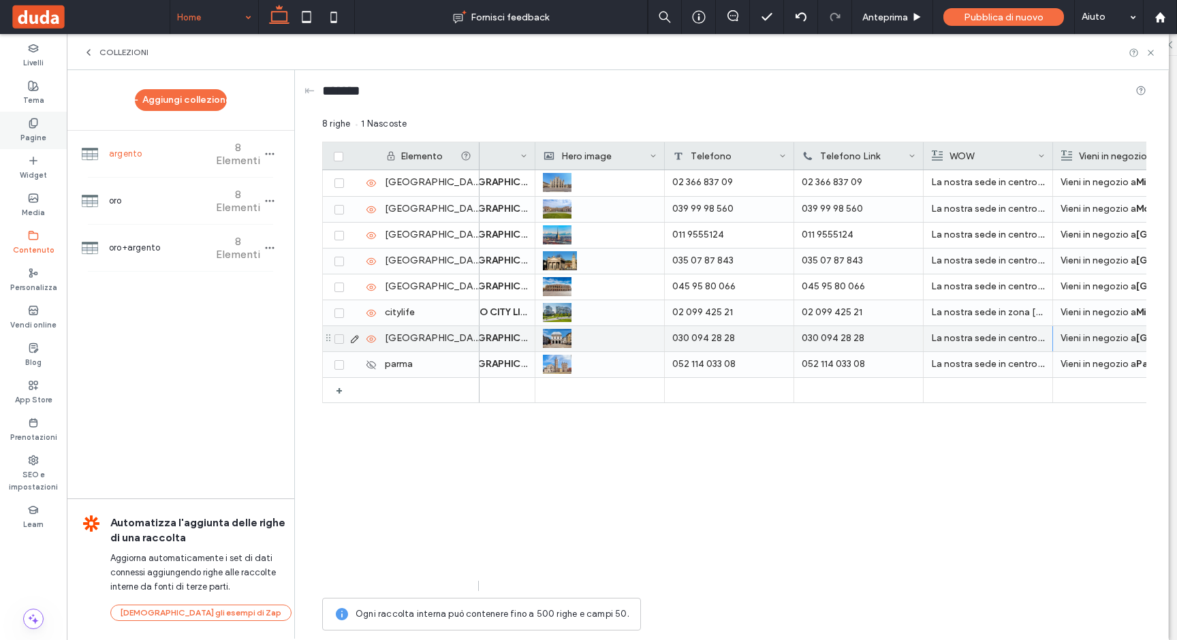
click at [32, 139] on label "Pagine" at bounding box center [33, 136] width 26 height 15
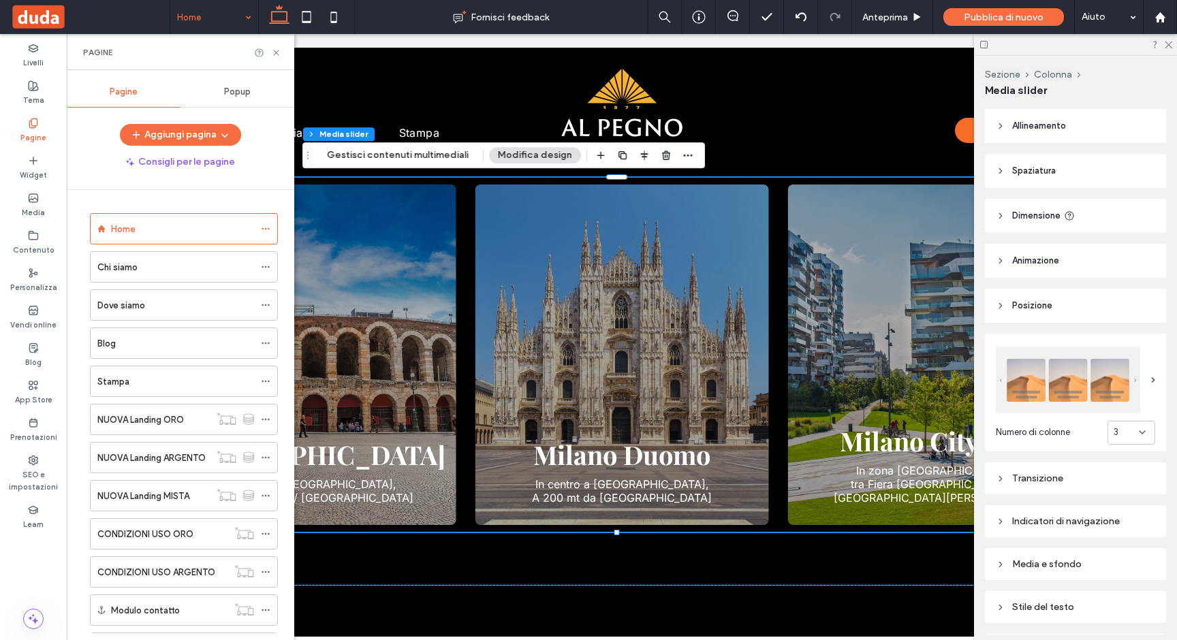
drag, startPoint x: 630, startPoint y: 637, endPoint x: 550, endPoint y: 573, distance: 102.8
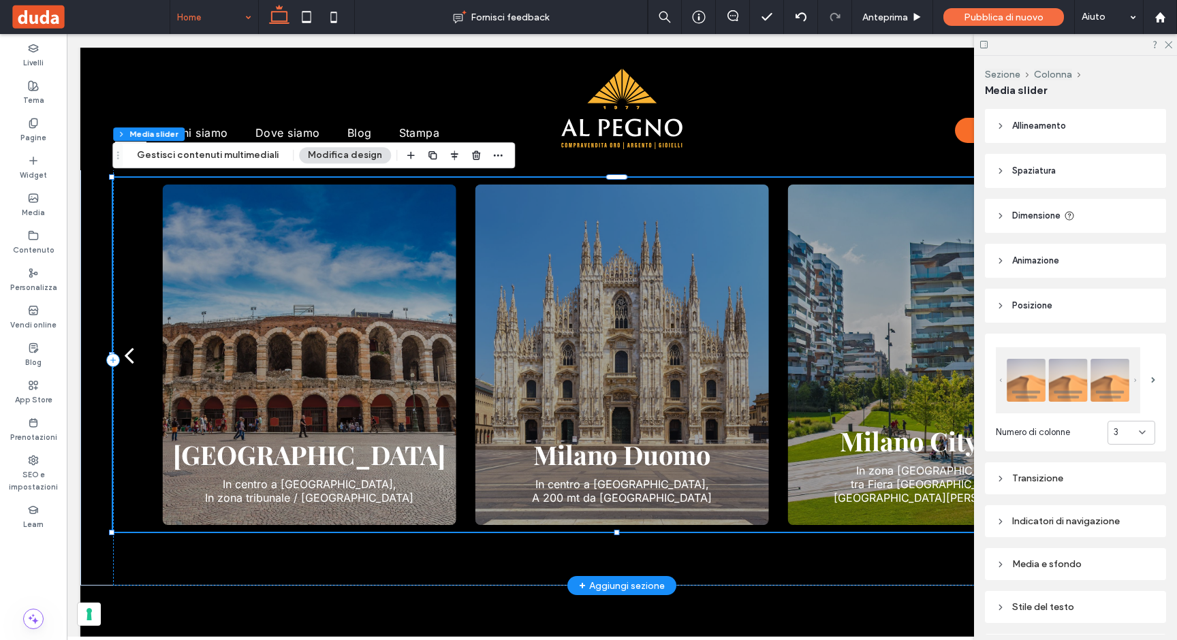
click at [280, 360] on div at bounding box center [309, 355] width 294 height 341
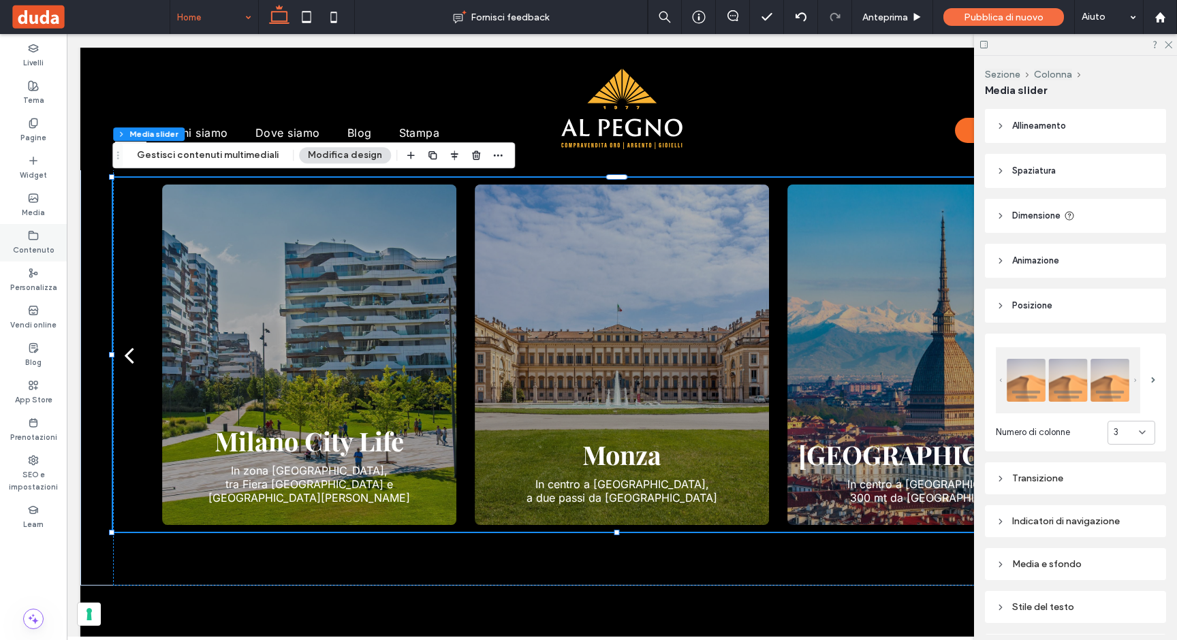
click at [25, 228] on div "Contenuto" at bounding box center [33, 242] width 67 height 37
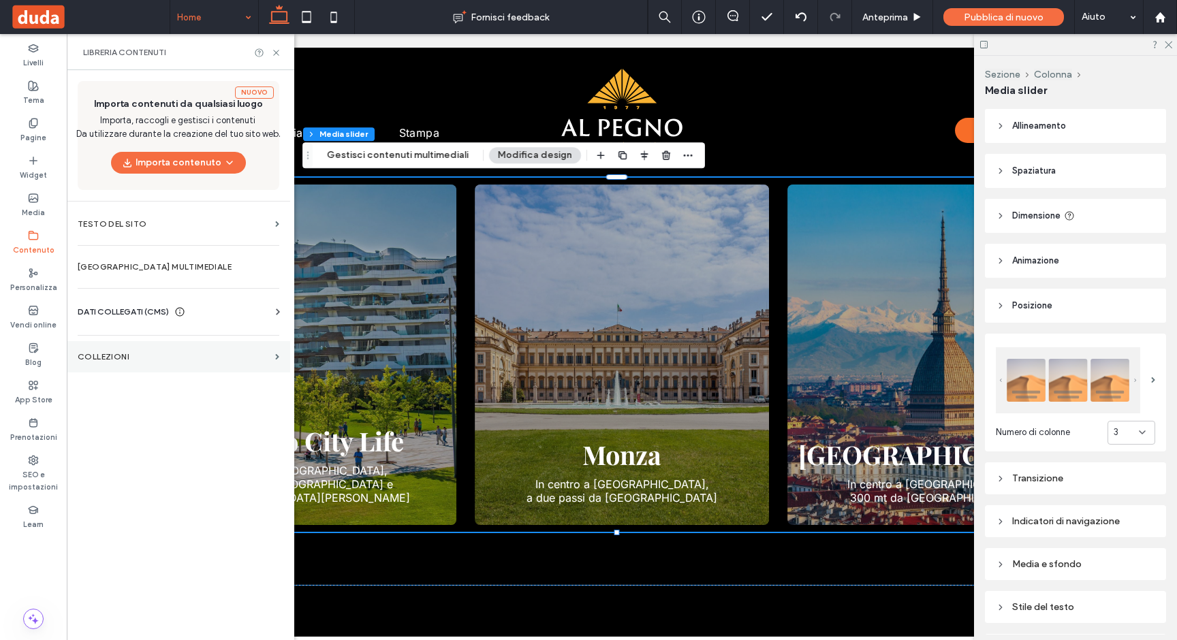
click at [92, 350] on section "COLLEZIONI" at bounding box center [178, 356] width 223 height 31
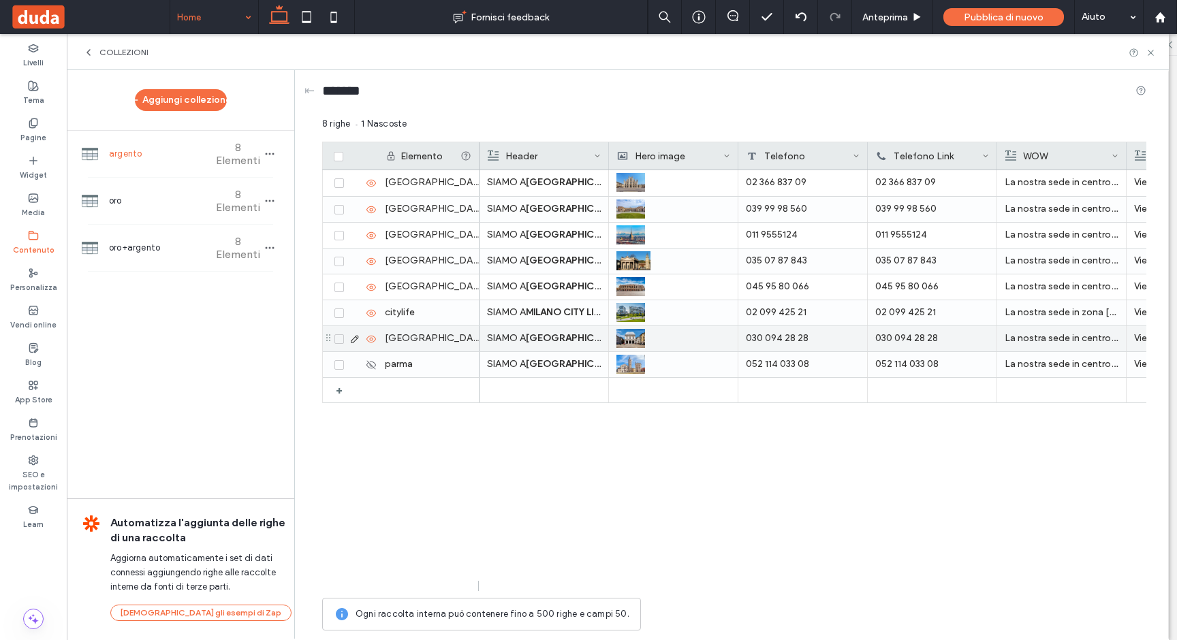
click at [555, 337] on strong "[GEOGRAPHIC_DATA]" at bounding box center [576, 338] width 101 height 12
click at [555, 337] on strong "[GEOGRAPHIC_DATA]" at bounding box center [577, 339] width 101 height 12
click at [565, 336] on span "**********" at bounding box center [609, 333] width 255 height 18
drag, startPoint x: 599, startPoint y: 328, endPoint x: 542, endPoint y: 339, distance: 58.1
click at [542, 339] on div "**********" at bounding box center [616, 333] width 268 height 19
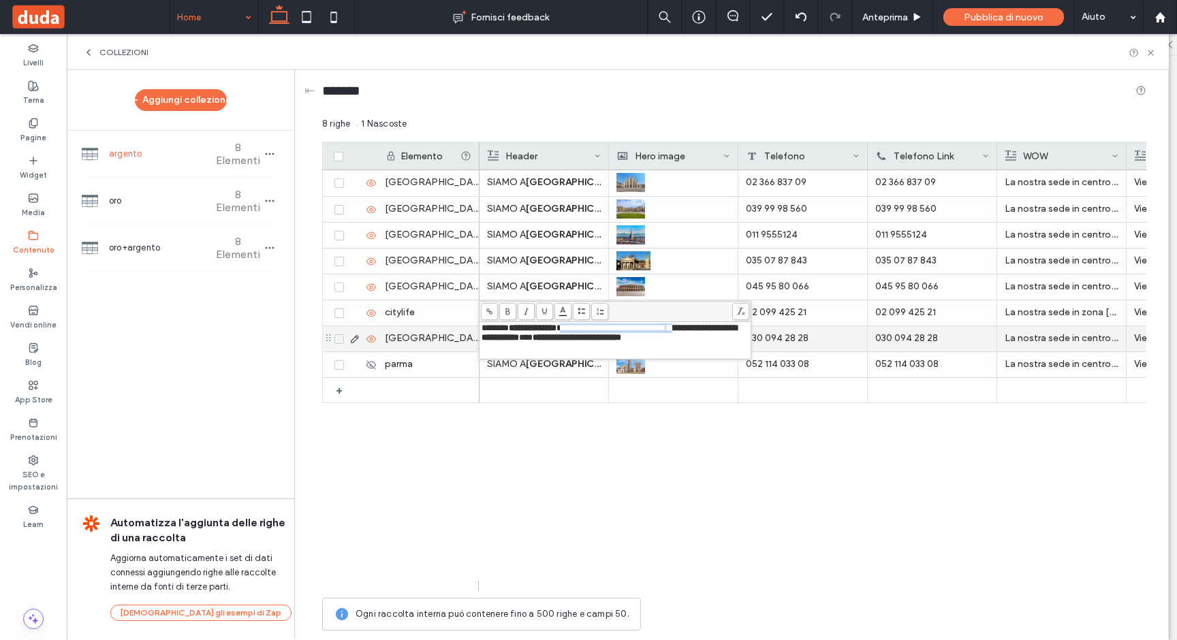
copy div "**********"
click at [544, 337] on span "**********" at bounding box center [609, 333] width 255 height 18
drag, startPoint x: 538, startPoint y: 338, endPoint x: 598, endPoint y: 326, distance: 61.9
click at [598, 326] on div "**********" at bounding box center [616, 333] width 268 height 19
copy span "**********"
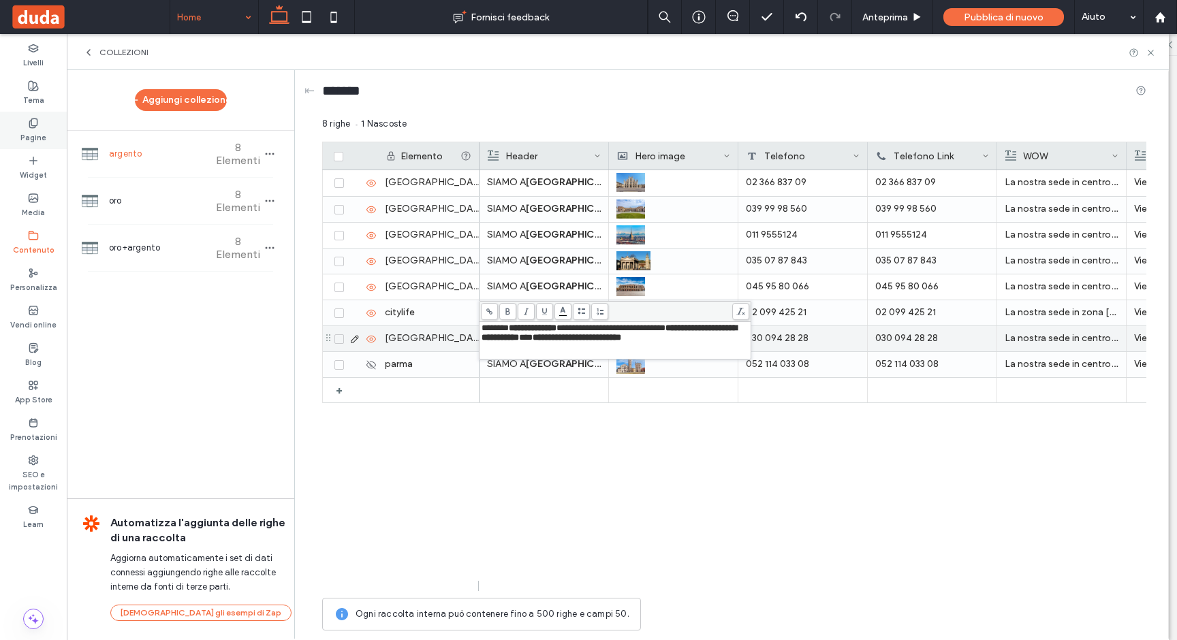
click at [26, 131] on label "Pagine" at bounding box center [33, 136] width 26 height 15
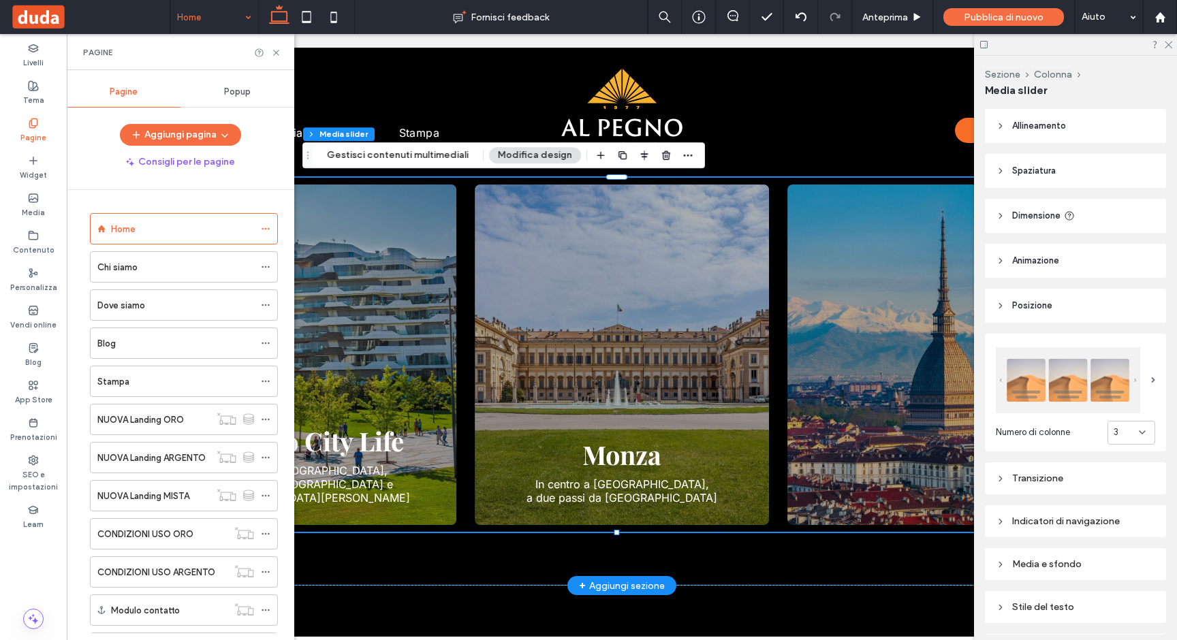
click at [489, 392] on div at bounding box center [622, 355] width 294 height 341
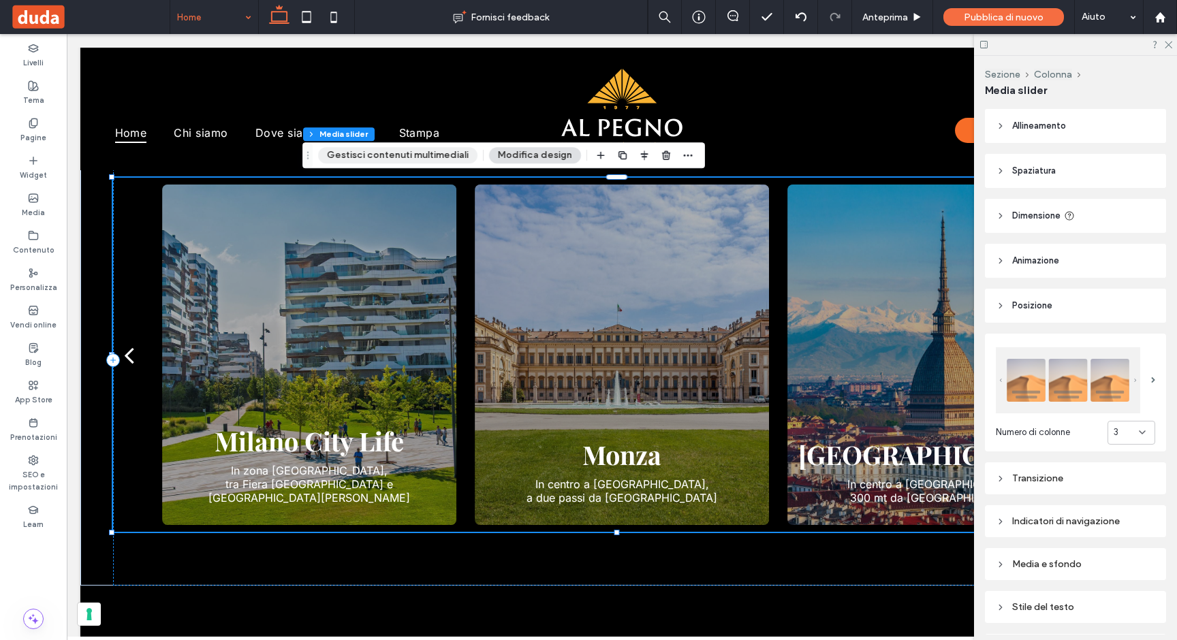
click at [391, 161] on button "Gestisci contenuti multimediali" at bounding box center [397, 155] width 159 height 16
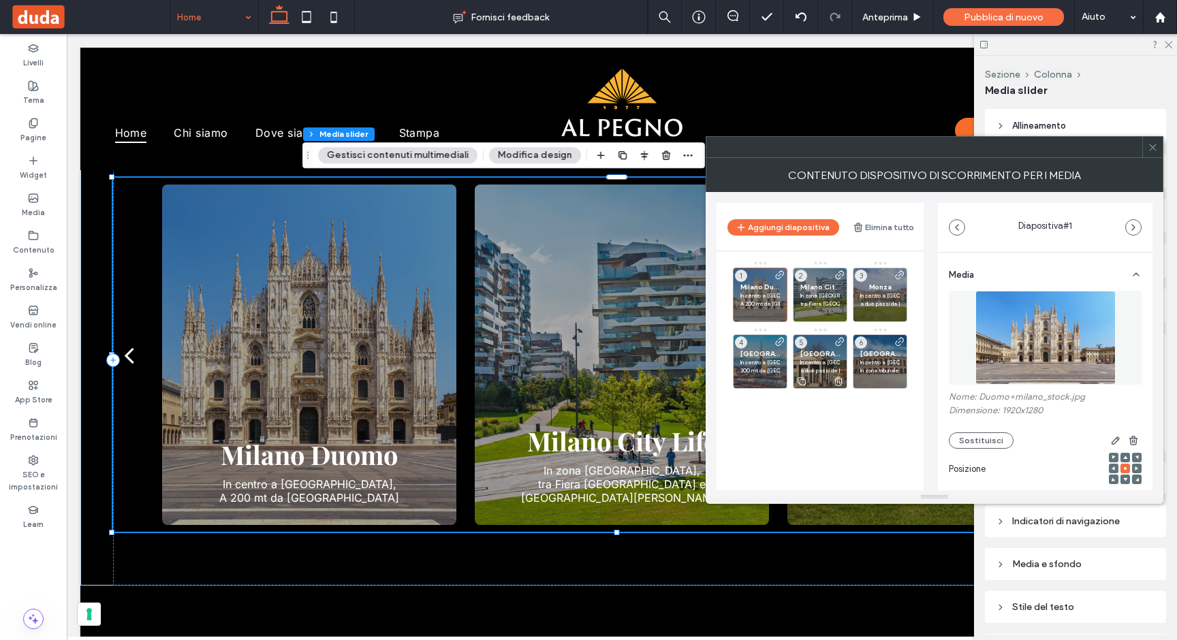
click at [802, 383] on icon at bounding box center [801, 381] width 11 height 12
click at [753, 422] on span "[GEOGRAPHIC_DATA]" at bounding box center [761, 420] width 40 height 9
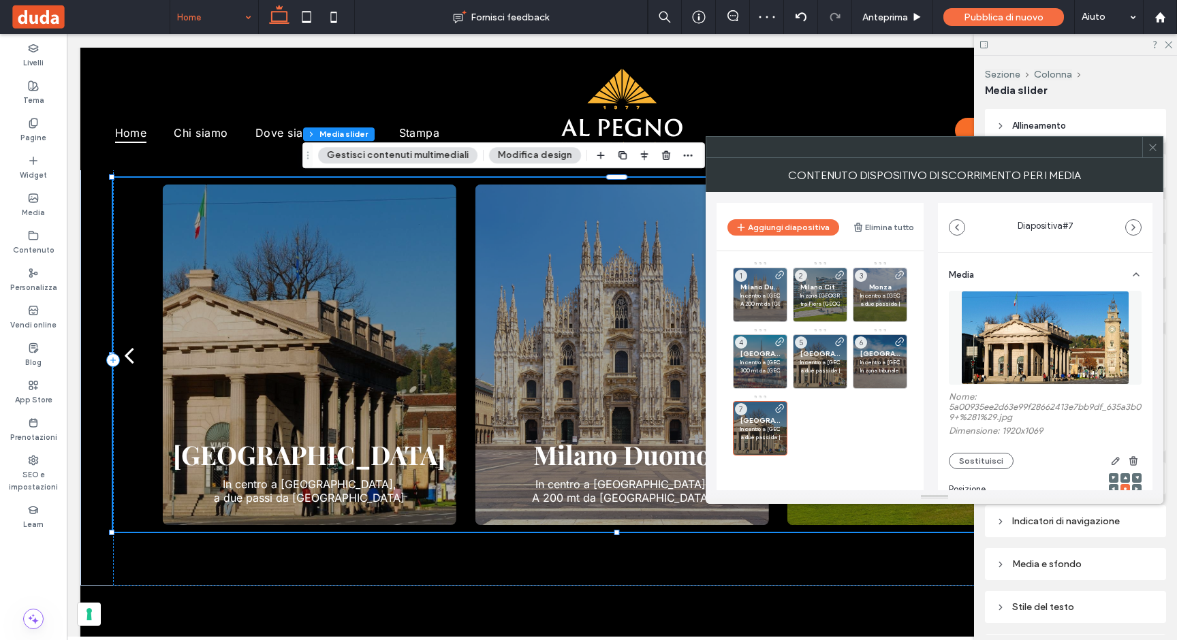
scroll to position [128, 0]
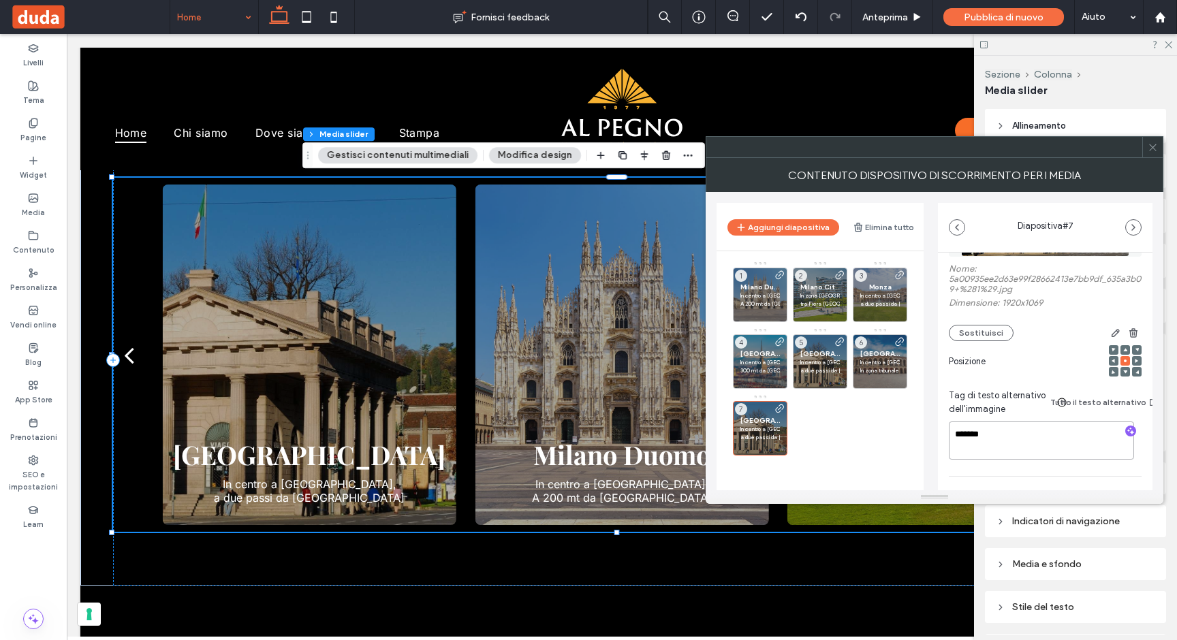
drag, startPoint x: 1002, startPoint y: 440, endPoint x: 939, endPoint y: 431, distance: 64.0
click at [941, 432] on div "**********" at bounding box center [1045, 512] width 215 height 775
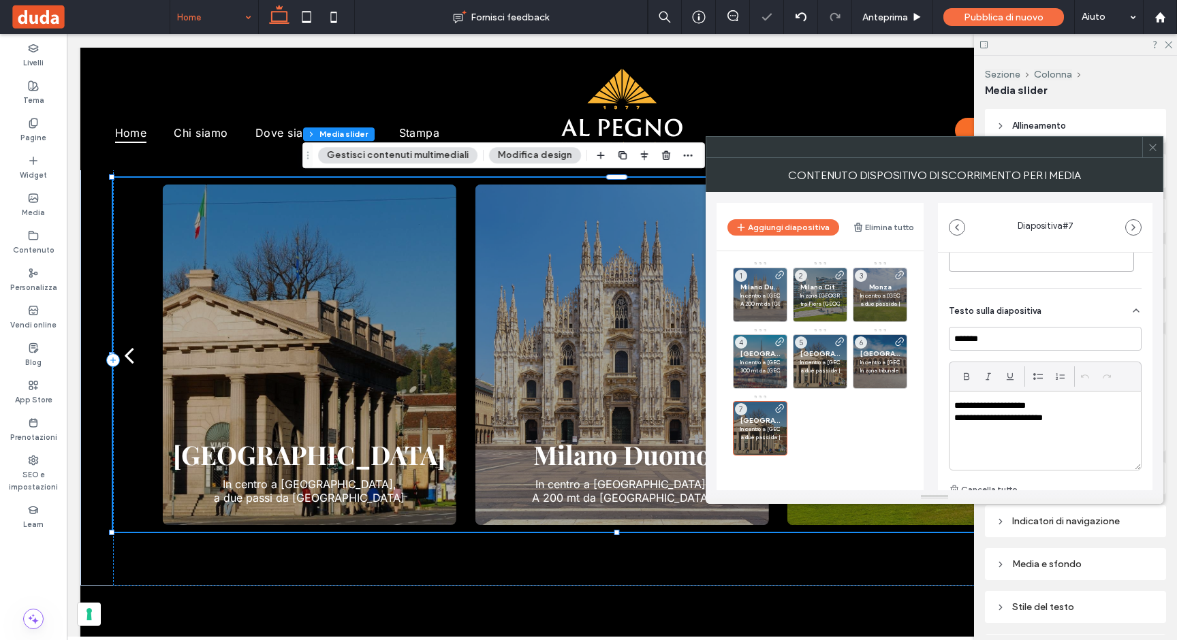
scroll to position [367, 0]
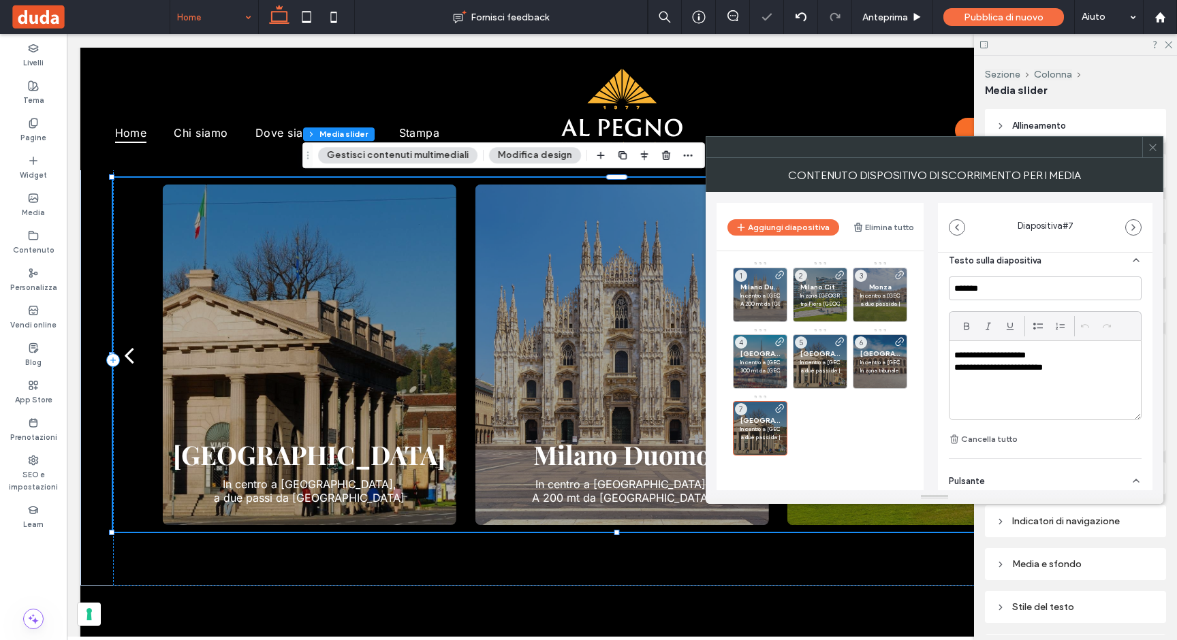
type textarea "*******"
drag, startPoint x: 1016, startPoint y: 293, endPoint x: 911, endPoint y: 289, distance: 105.7
click at [915, 290] on div "**********" at bounding box center [935, 341] width 436 height 298
type input "*******"
drag, startPoint x: 1044, startPoint y: 356, endPoint x: 999, endPoint y: 356, distance: 45.6
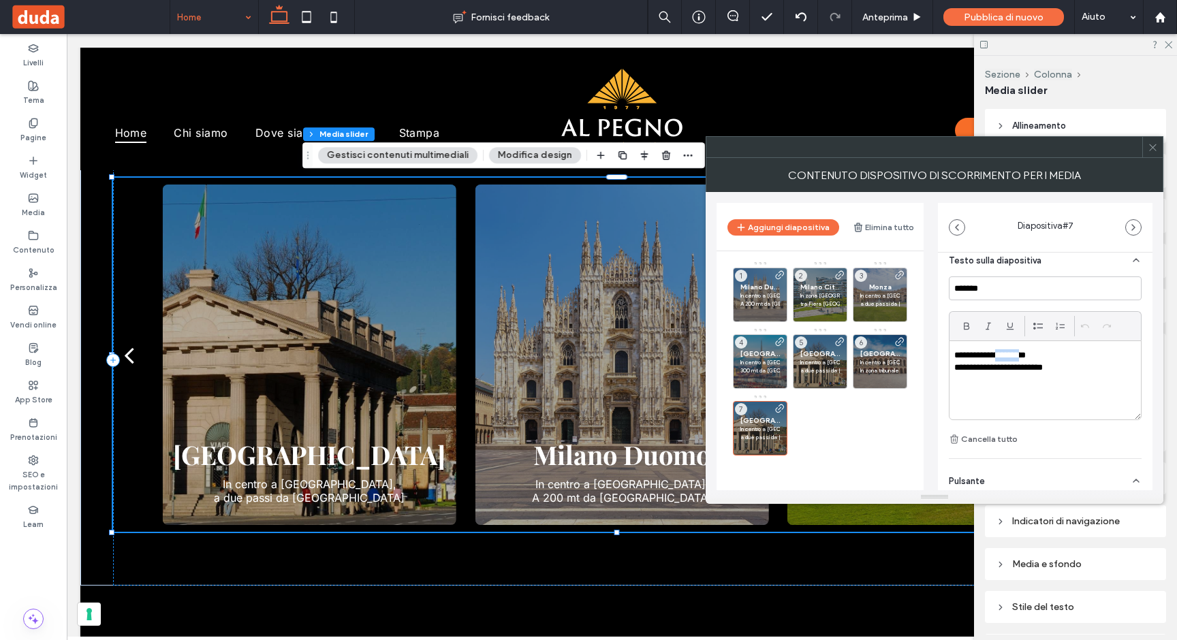
click at [999, 356] on p "**********" at bounding box center [1041, 355] width 174 height 12
drag, startPoint x: 1070, startPoint y: 370, endPoint x: 945, endPoint y: 369, distance: 124.7
click at [945, 369] on div "**********" at bounding box center [1045, 273] width 215 height 775
paste div
drag, startPoint x: 1115, startPoint y: 370, endPoint x: 954, endPoint y: 369, distance: 160.1
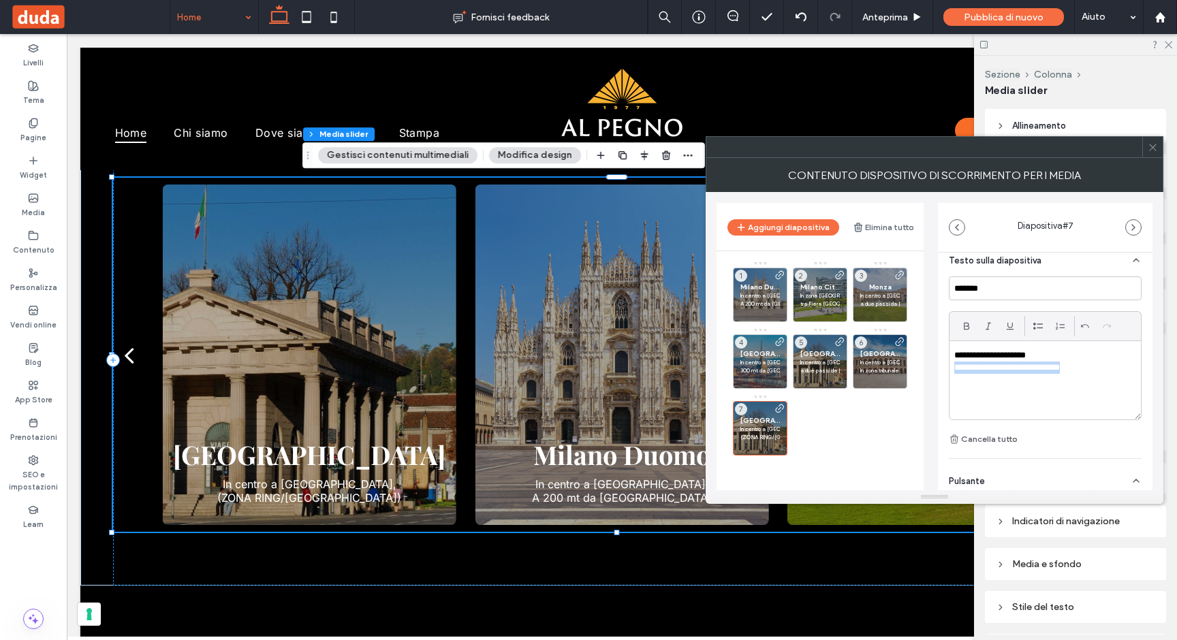
click at [954, 369] on p "**********" at bounding box center [1041, 368] width 174 height 12
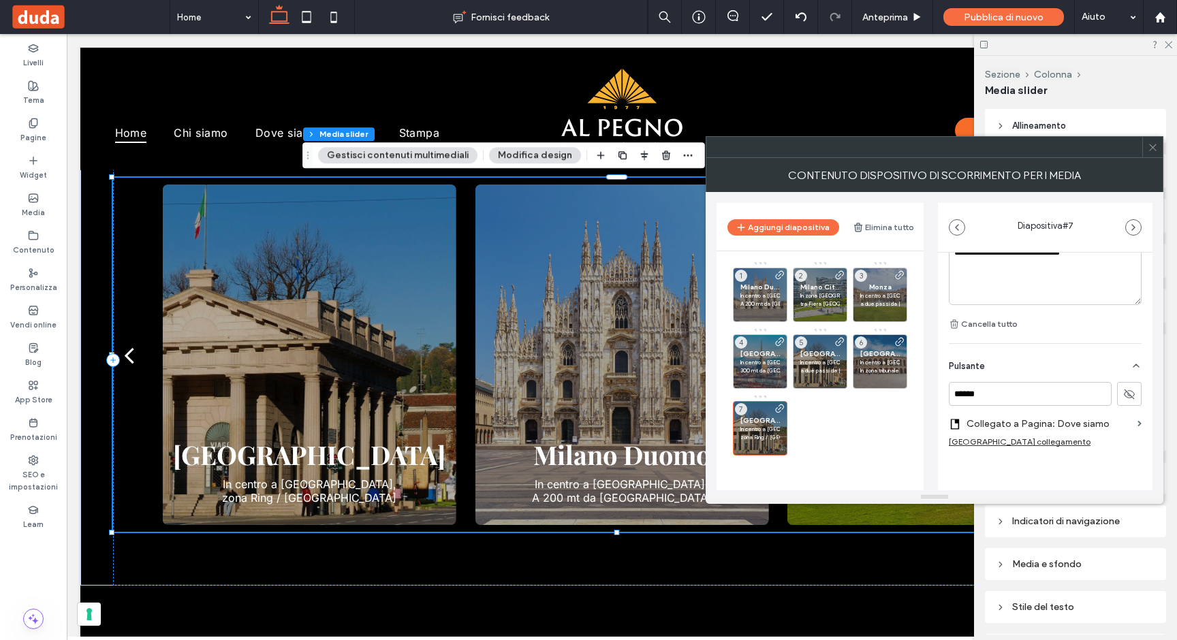
scroll to position [500, 0]
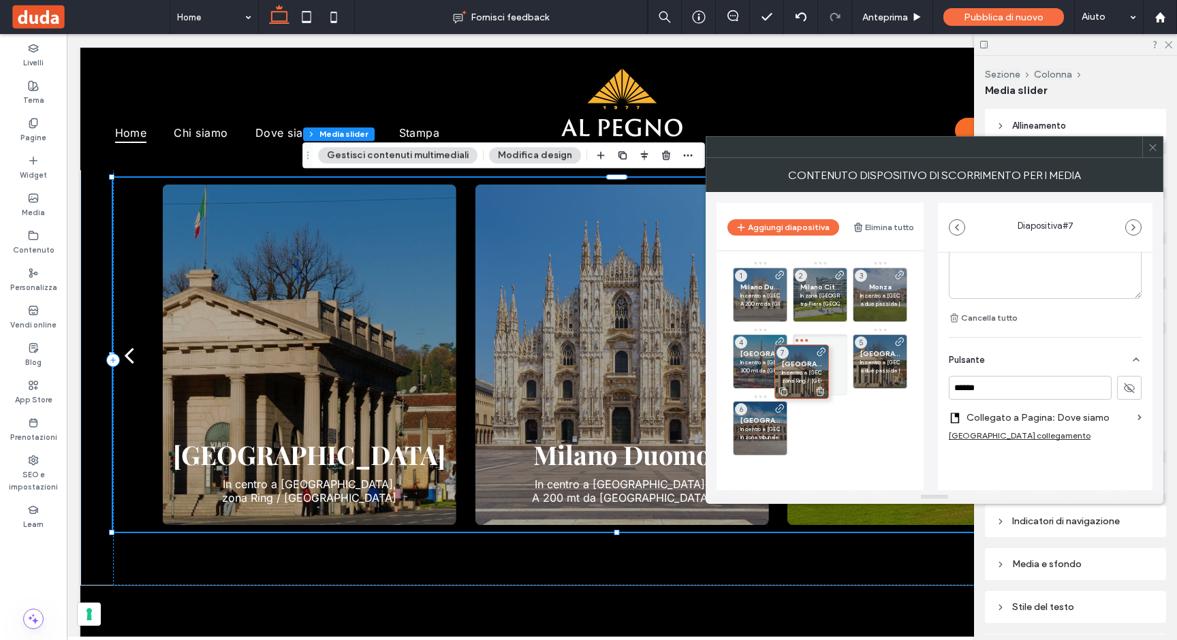
drag, startPoint x: 764, startPoint y: 431, endPoint x: 806, endPoint y: 374, distance: 70.7
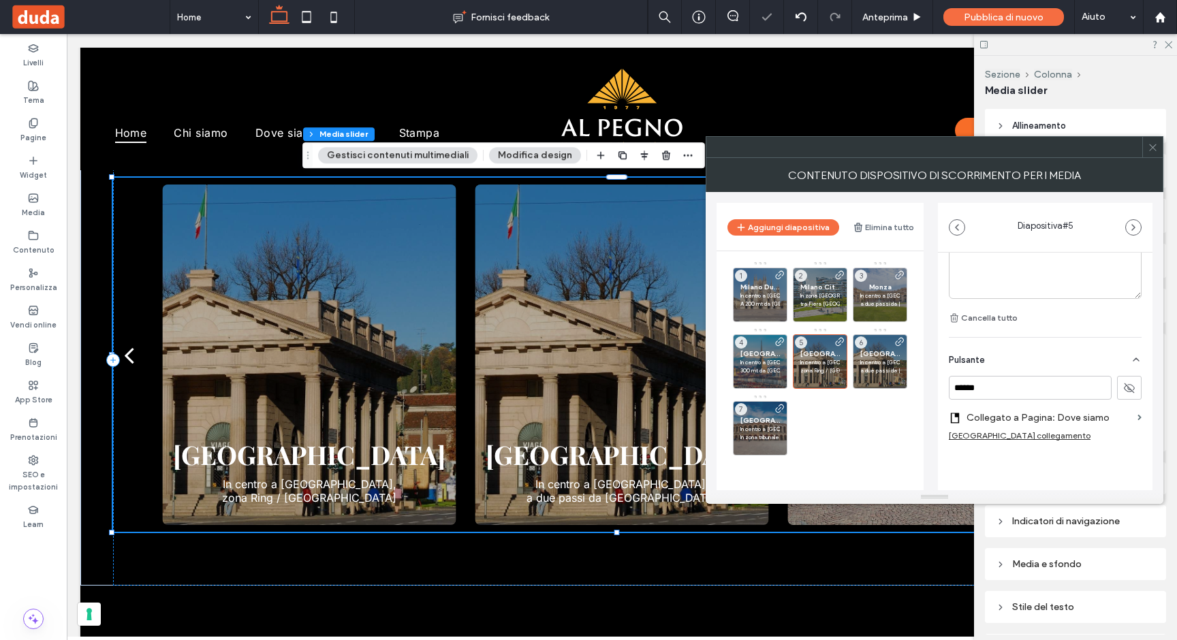
scroll to position [0, 0]
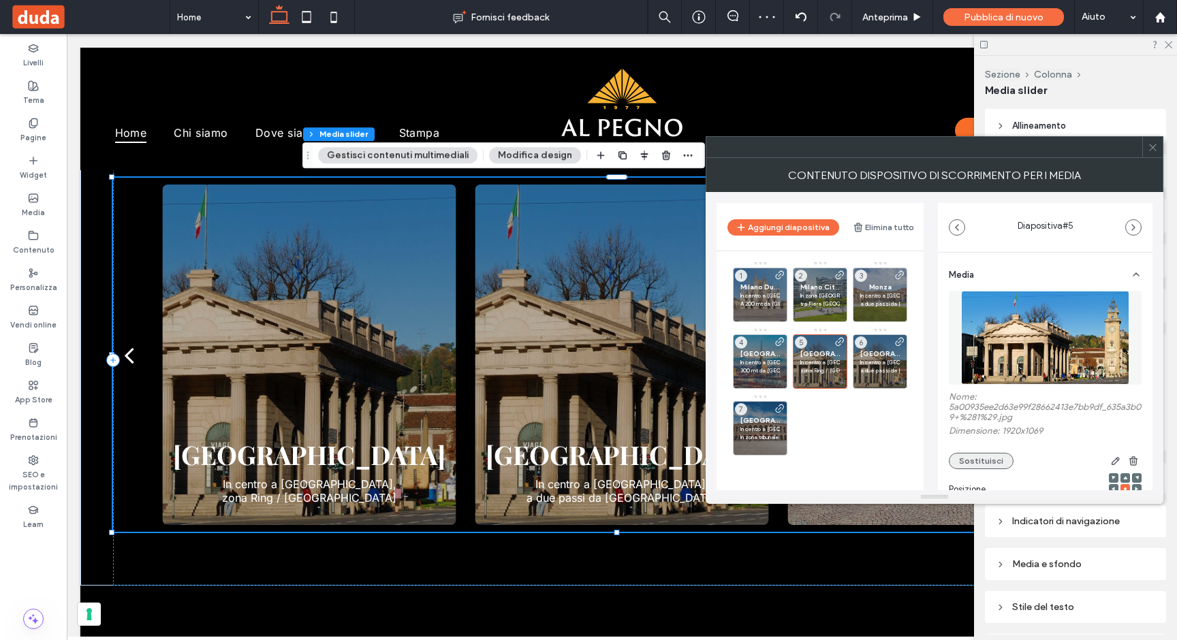
click at [986, 465] on button "Sostituisci" at bounding box center [981, 461] width 65 height 16
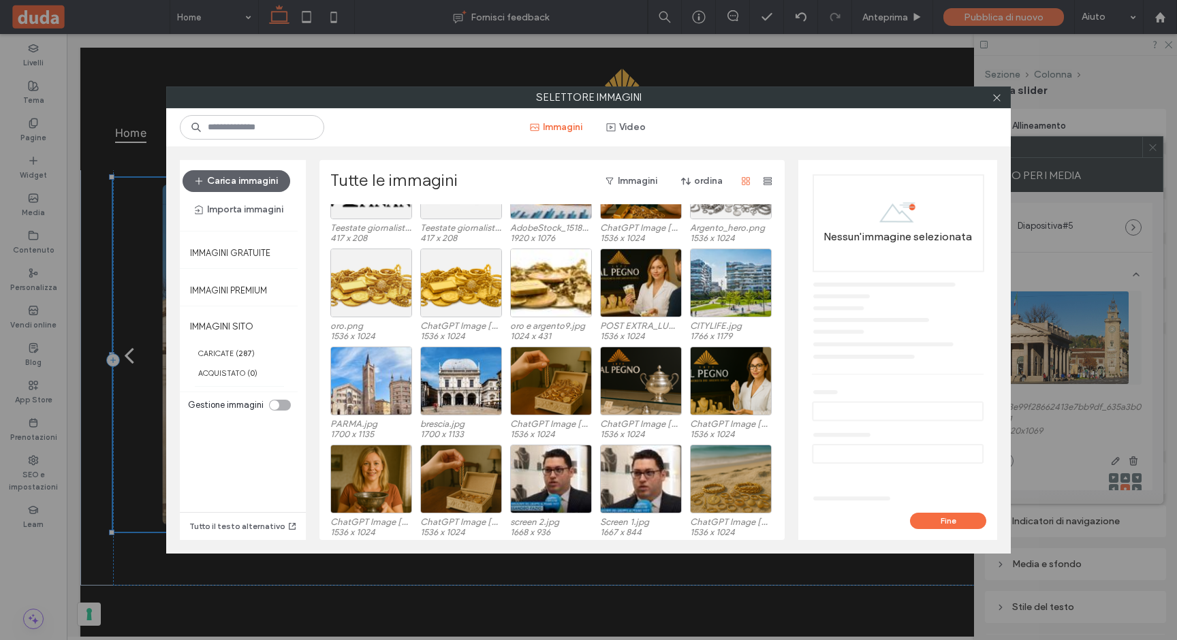
scroll to position [1394, 0]
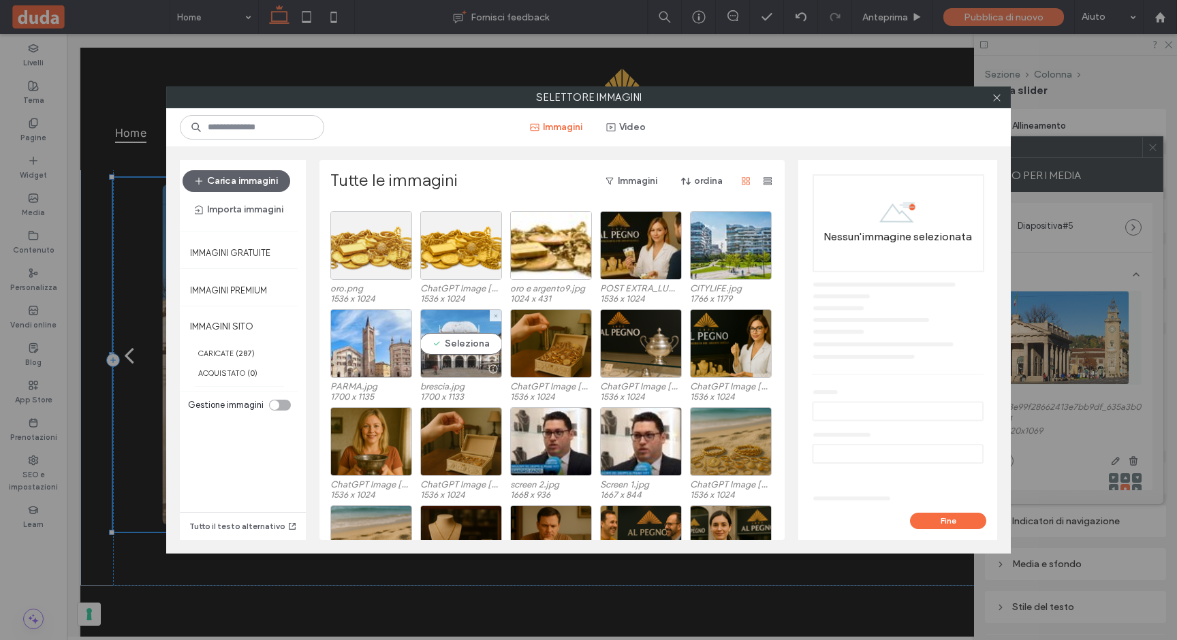
click at [462, 343] on div "Seleziona" at bounding box center [461, 343] width 82 height 69
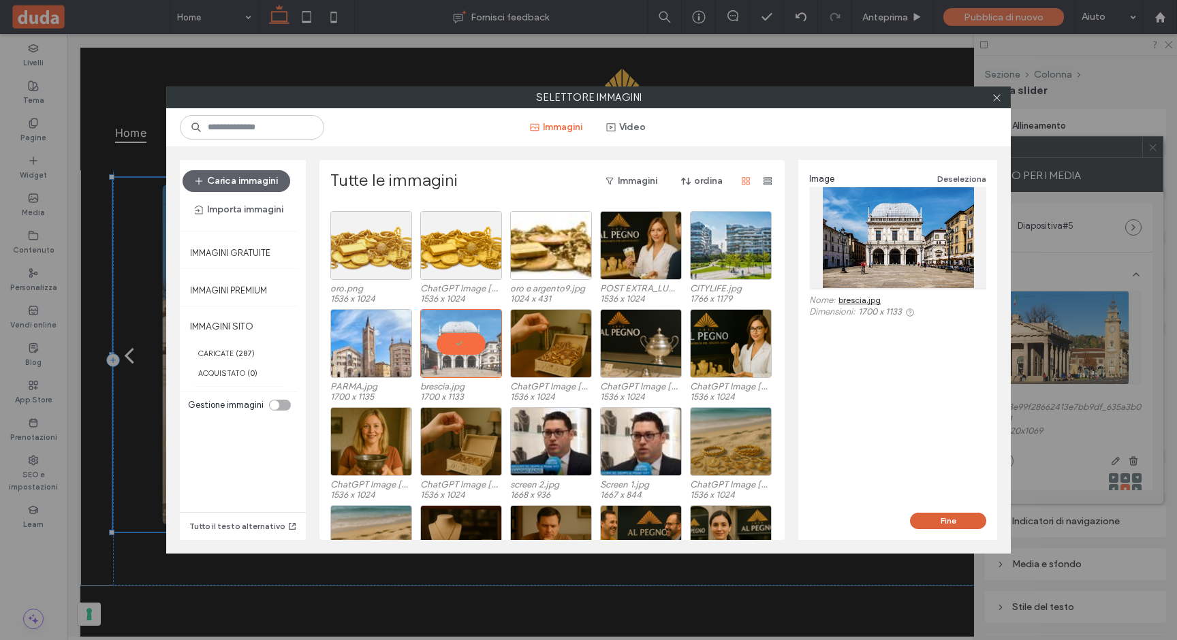
click at [937, 520] on button "Fine" at bounding box center [948, 521] width 76 height 16
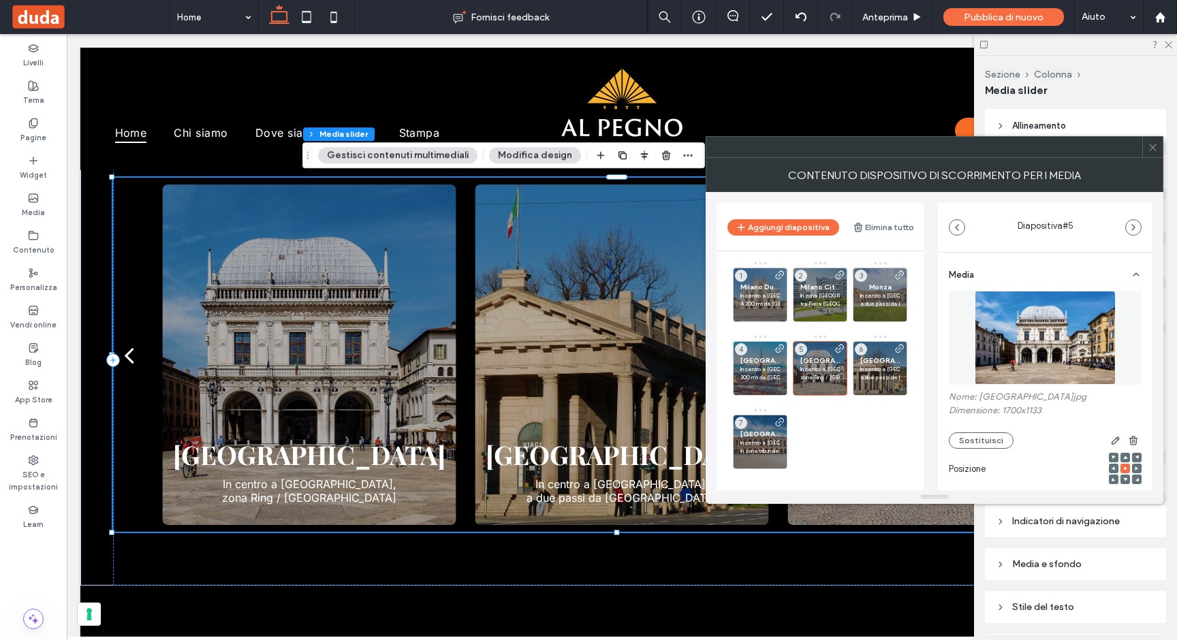
click at [1154, 143] on icon at bounding box center [1153, 147] width 10 height 10
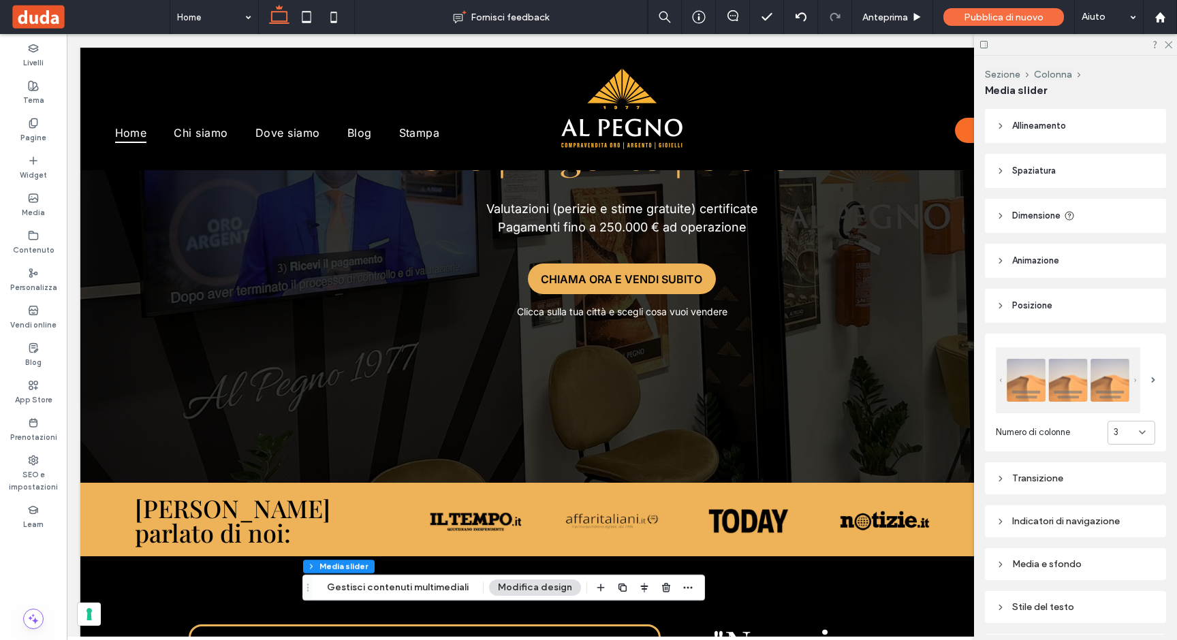
scroll to position [139, 0]
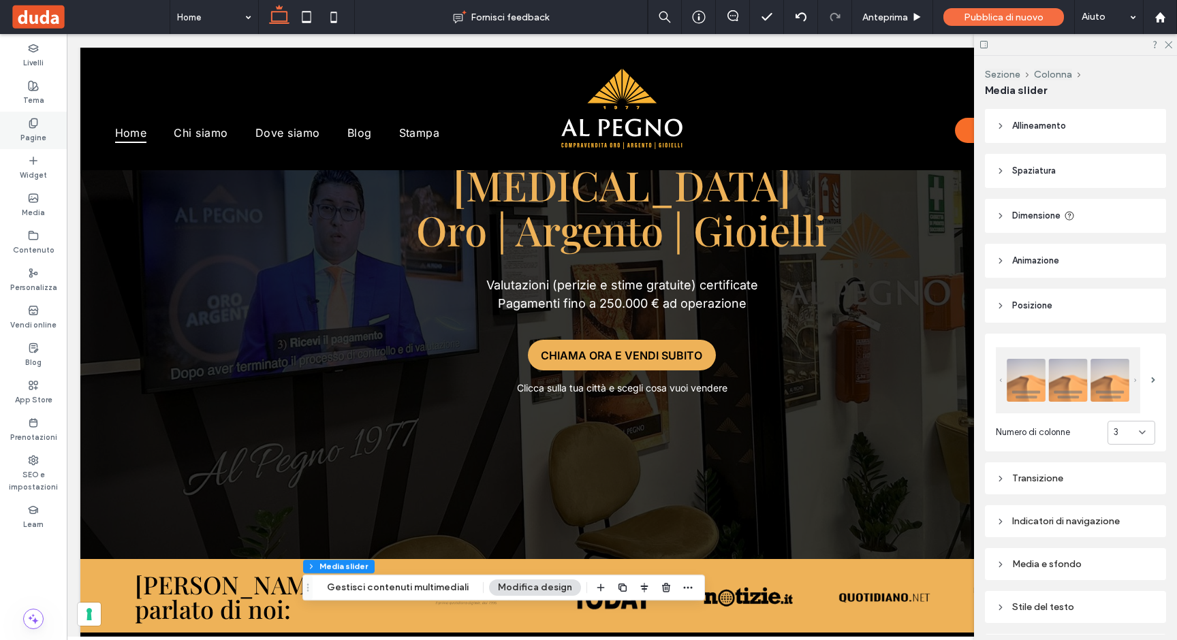
click at [46, 132] on div "Pagine" at bounding box center [33, 130] width 67 height 37
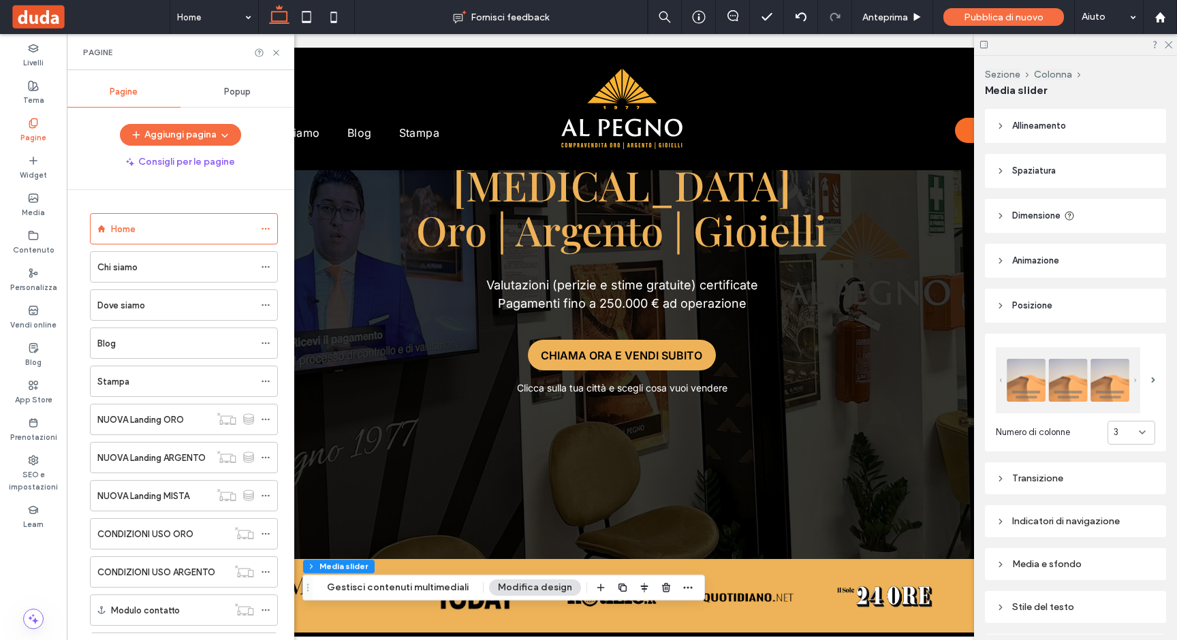
click at [127, 305] on label "Dove siamo" at bounding box center [121, 306] width 48 height 24
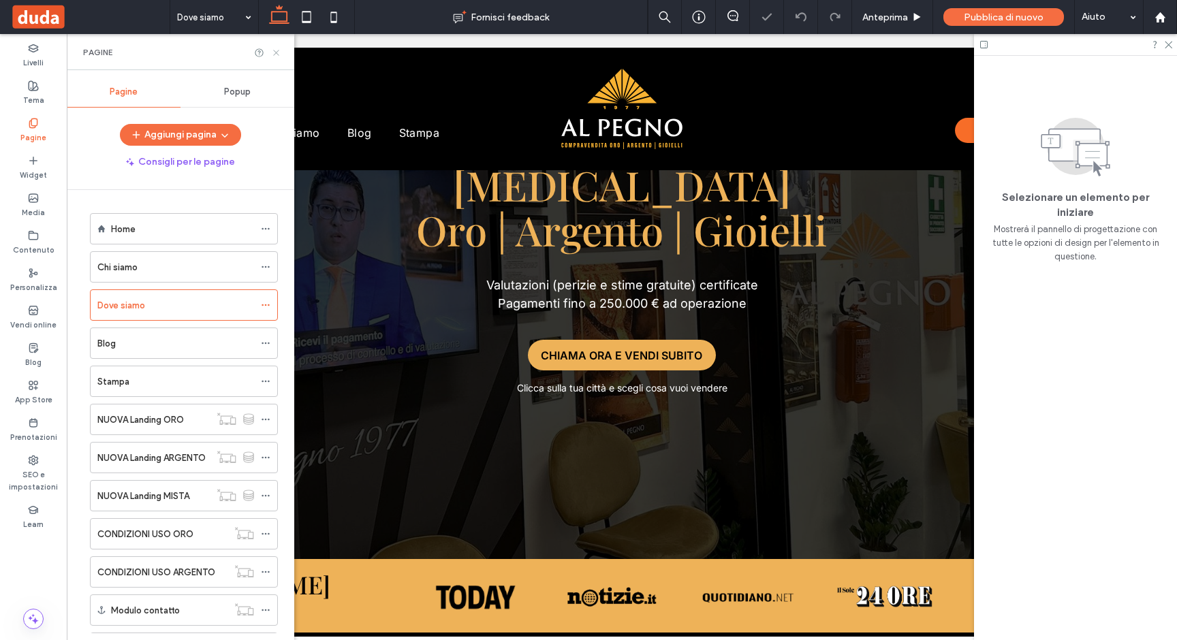
click at [275, 54] on use at bounding box center [275, 52] width 5 height 5
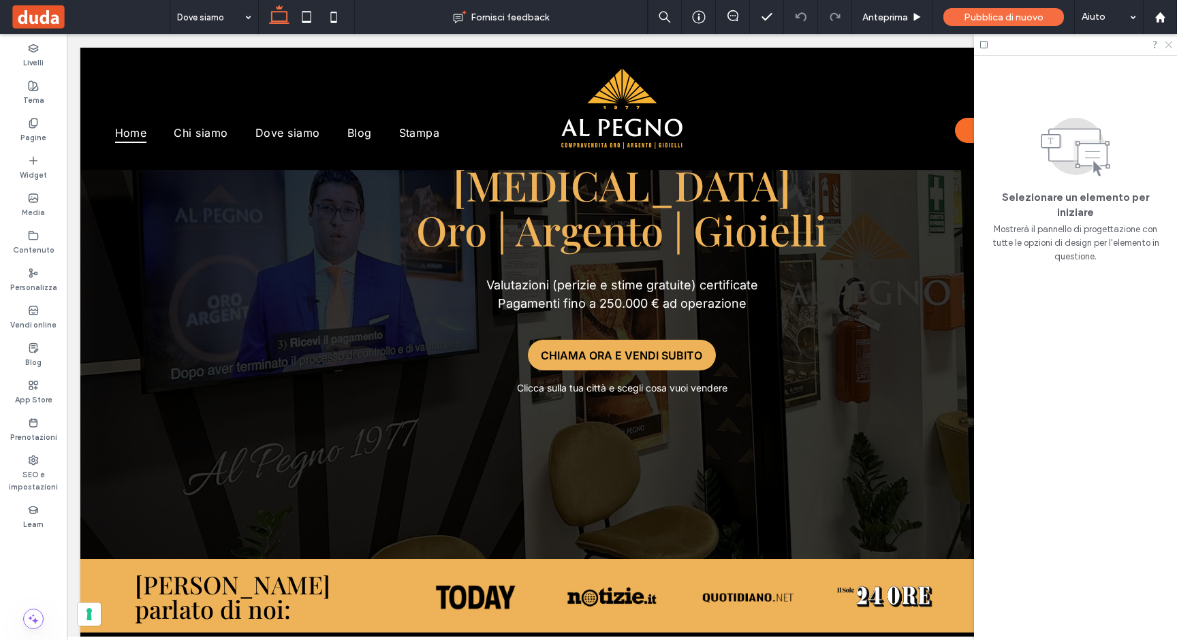
click at [1168, 44] on icon at bounding box center [1168, 44] width 9 height 9
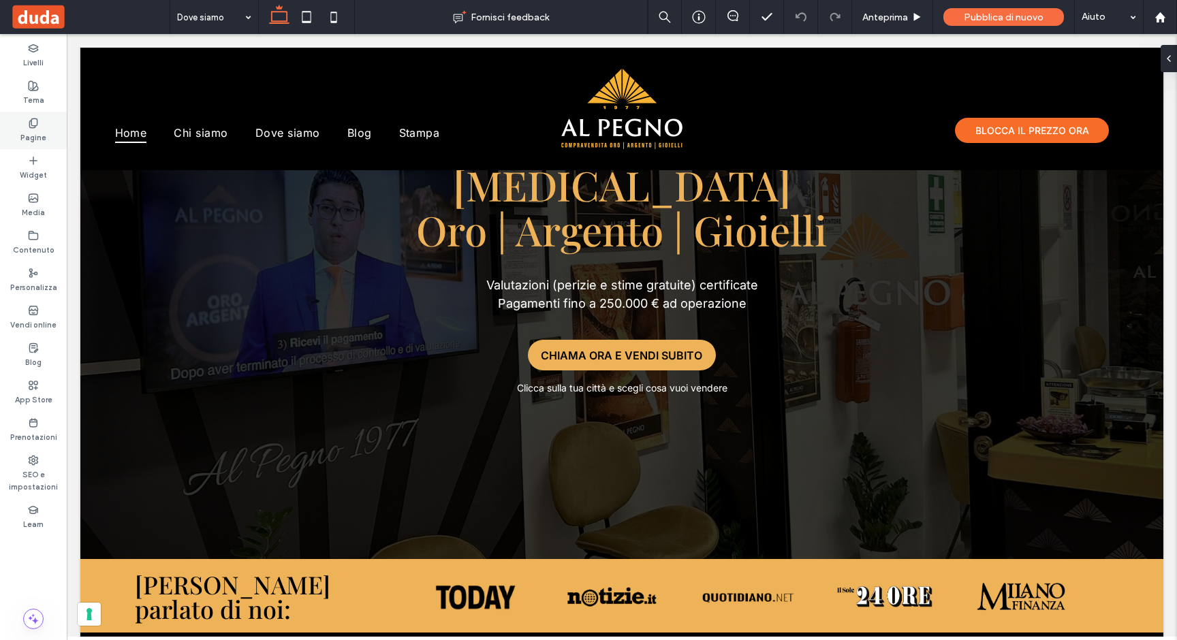
click at [41, 128] on div "Pagine" at bounding box center [33, 130] width 67 height 37
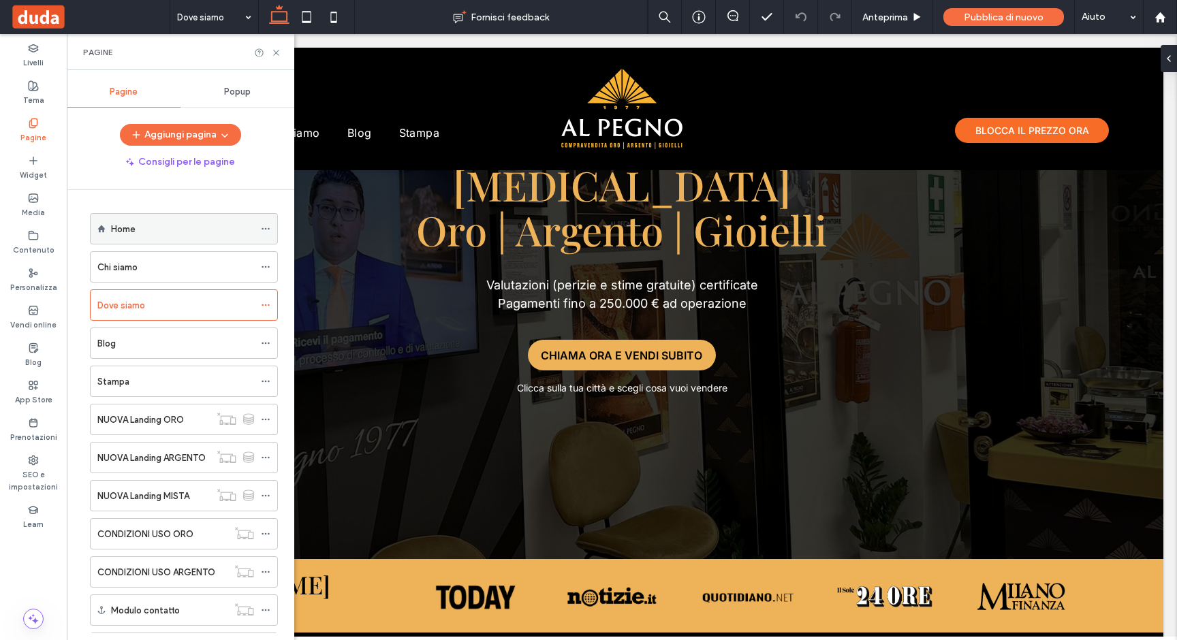
click at [125, 228] on label "Home" at bounding box center [123, 229] width 25 height 24
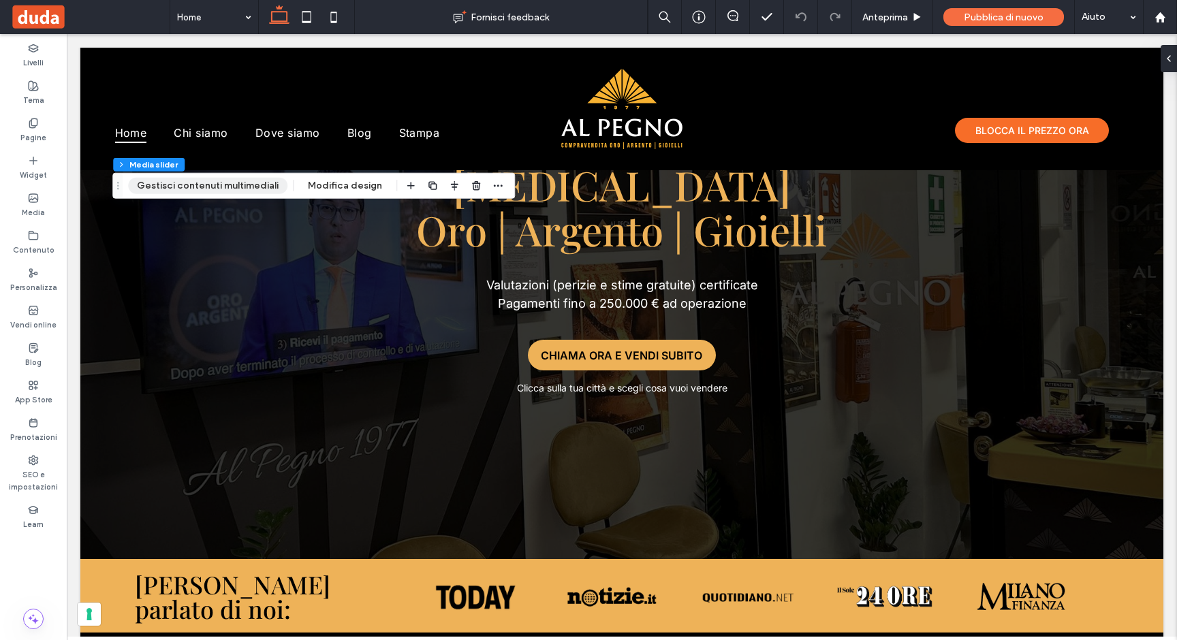
click at [223, 188] on button "Gestisci contenuti multimediali" at bounding box center [207, 186] width 159 height 16
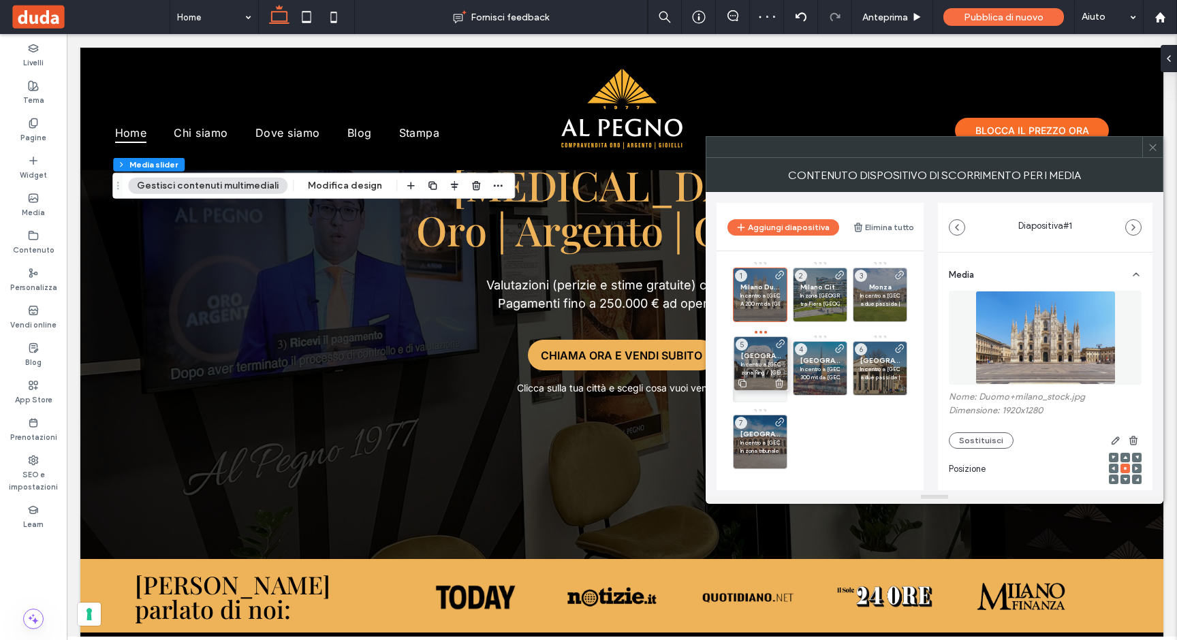
drag, startPoint x: 820, startPoint y: 371, endPoint x: 761, endPoint y: 366, distance: 59.5
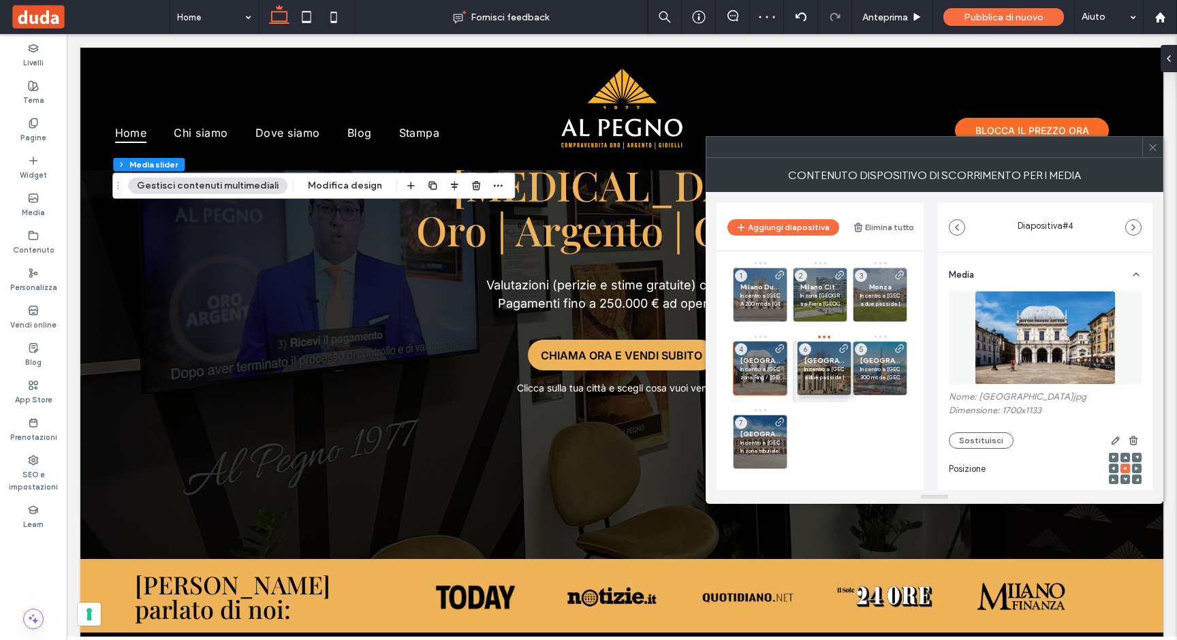
drag, startPoint x: 869, startPoint y: 362, endPoint x: 815, endPoint y: 362, distance: 53.8
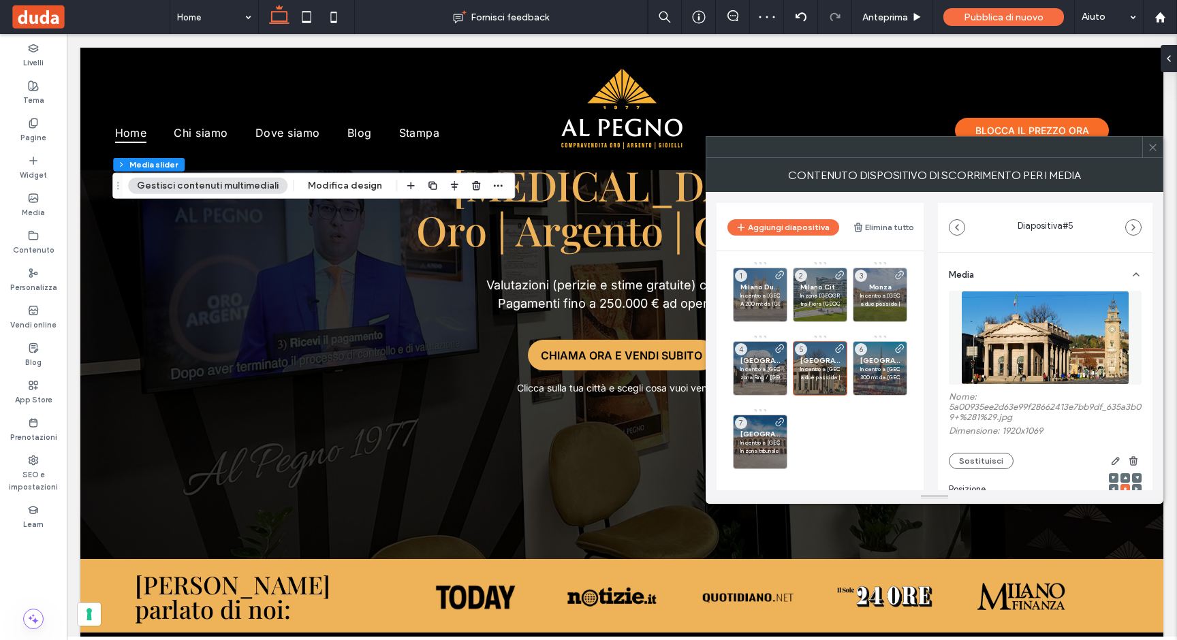
click at [1154, 146] on use at bounding box center [1152, 147] width 7 height 7
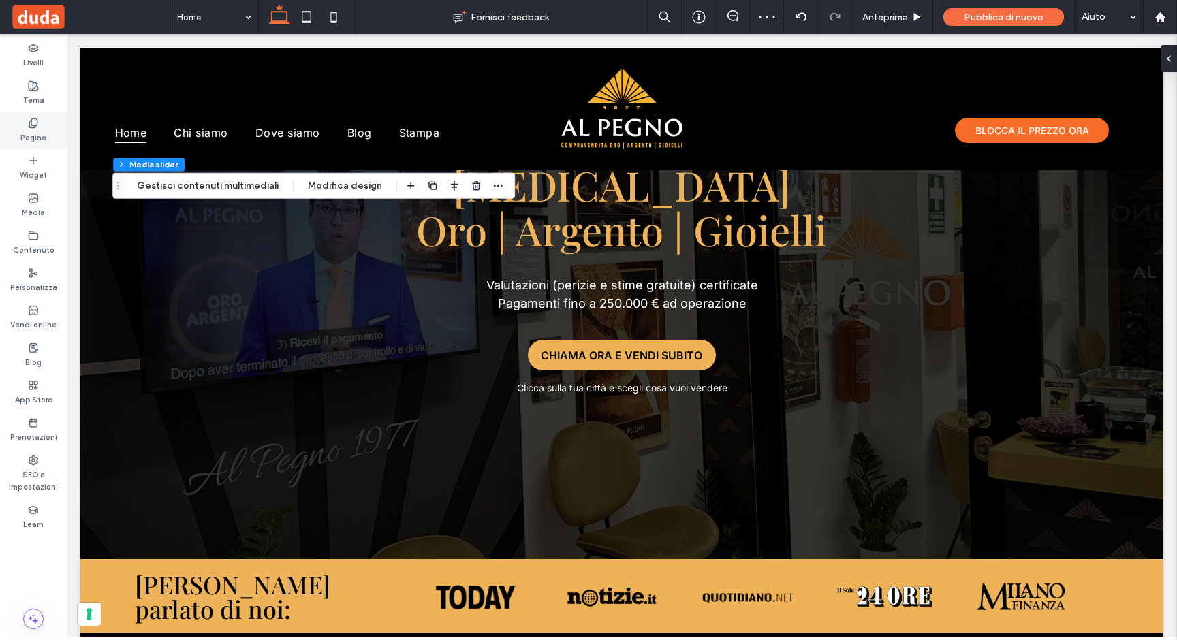
click at [35, 130] on label "Pagine" at bounding box center [33, 136] width 26 height 15
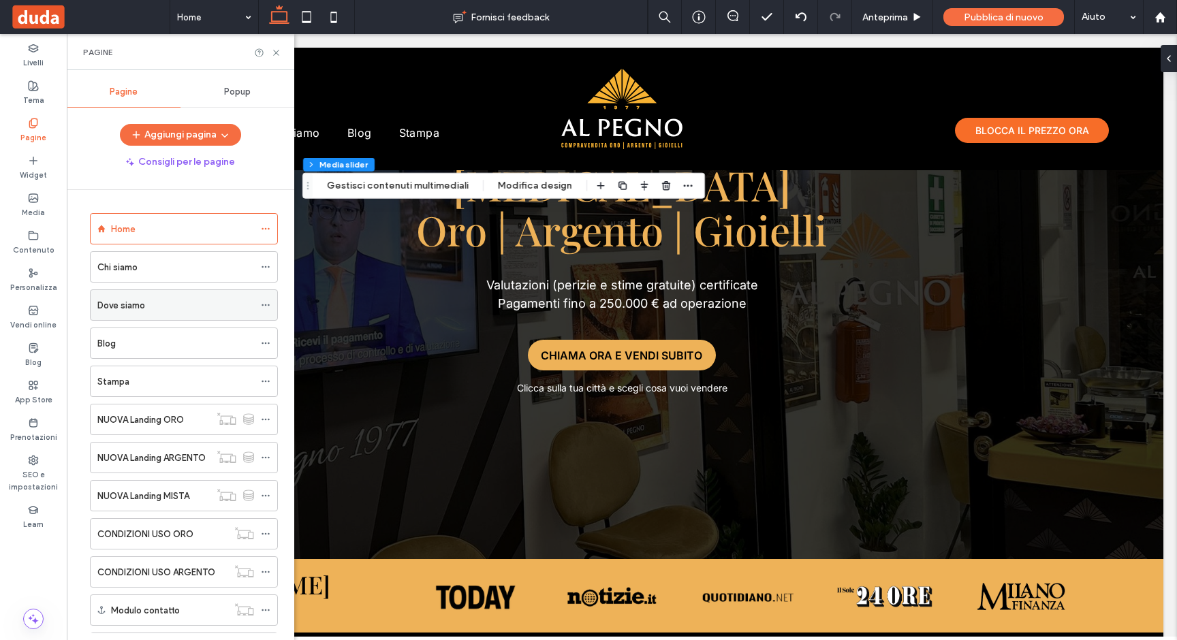
click at [125, 305] on label "Dove siamo" at bounding box center [121, 306] width 48 height 24
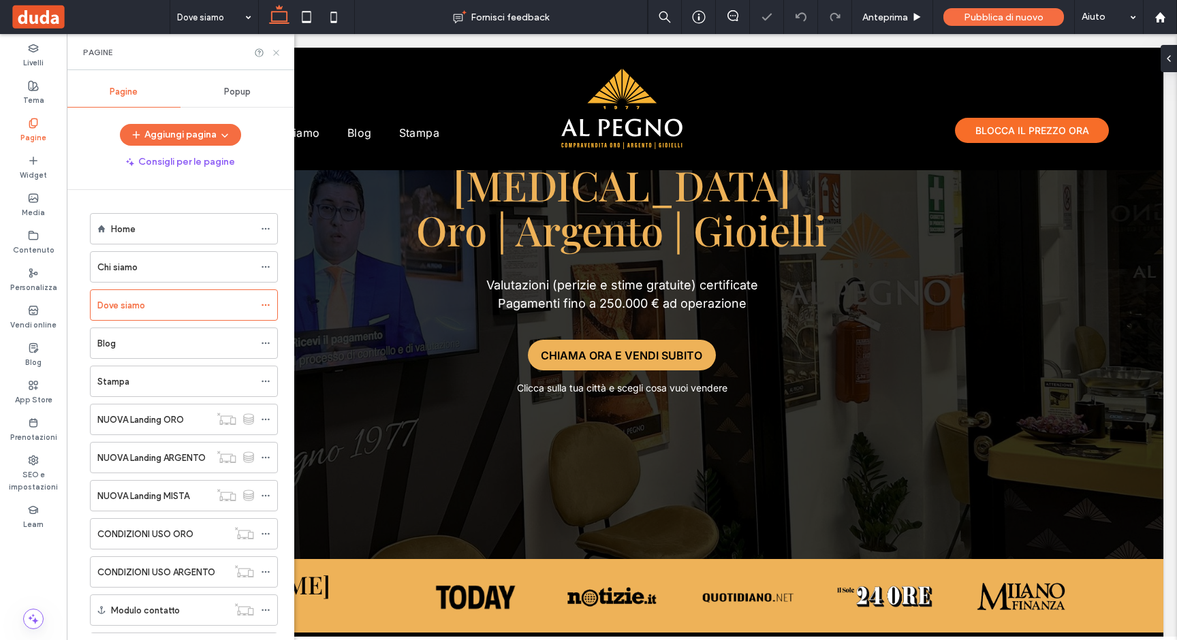
click at [276, 49] on icon at bounding box center [276, 53] width 10 height 10
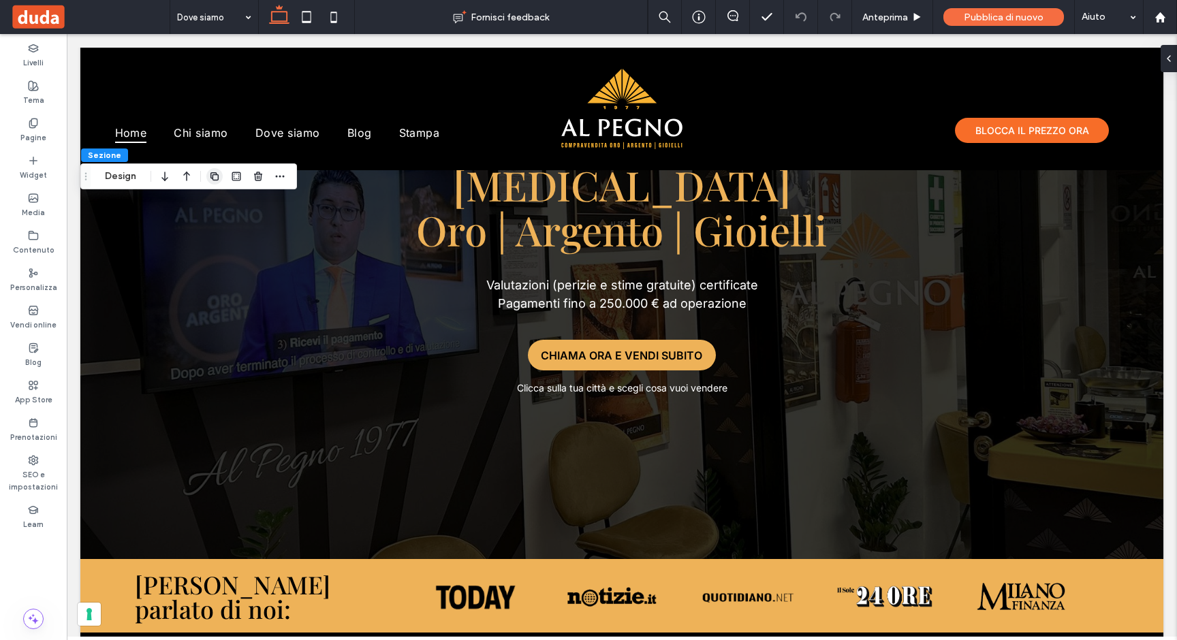
click at [217, 177] on icon "button" at bounding box center [214, 176] width 11 height 11
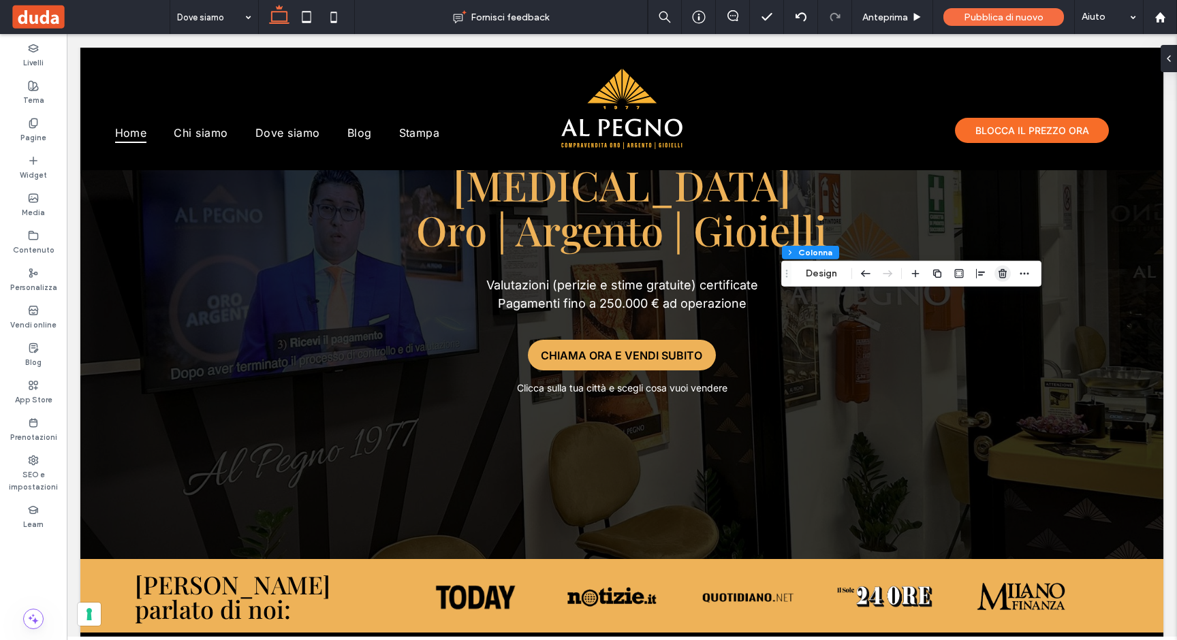
click at [1003, 271] on use "button" at bounding box center [1003, 273] width 8 height 9
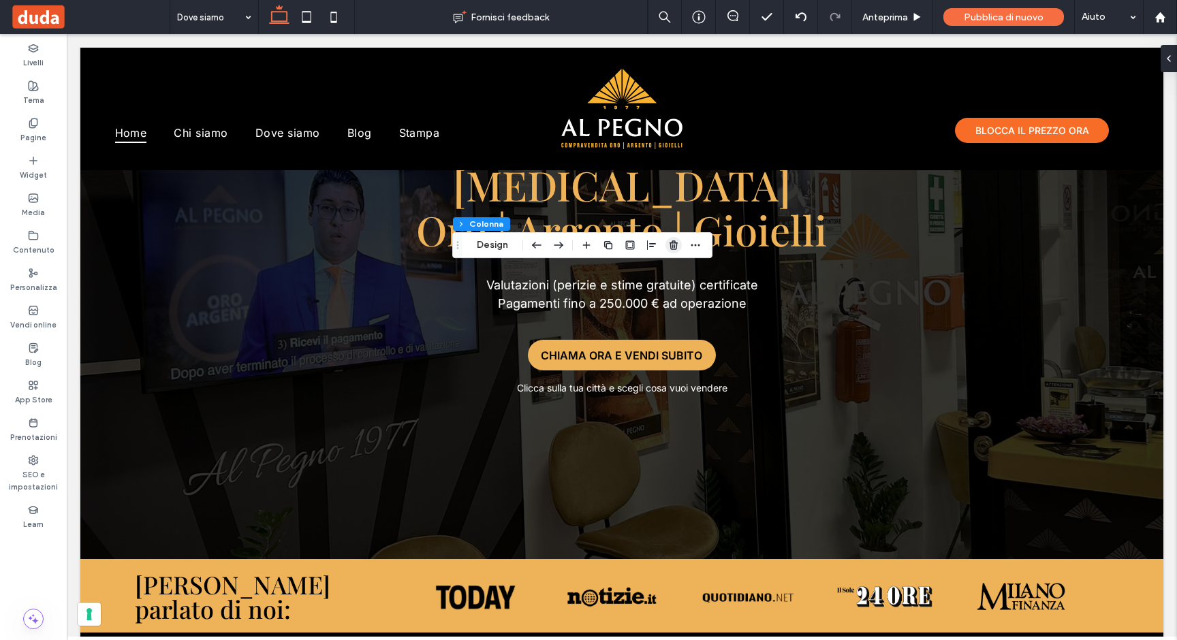
click at [672, 244] on icon "button" at bounding box center [673, 245] width 11 height 11
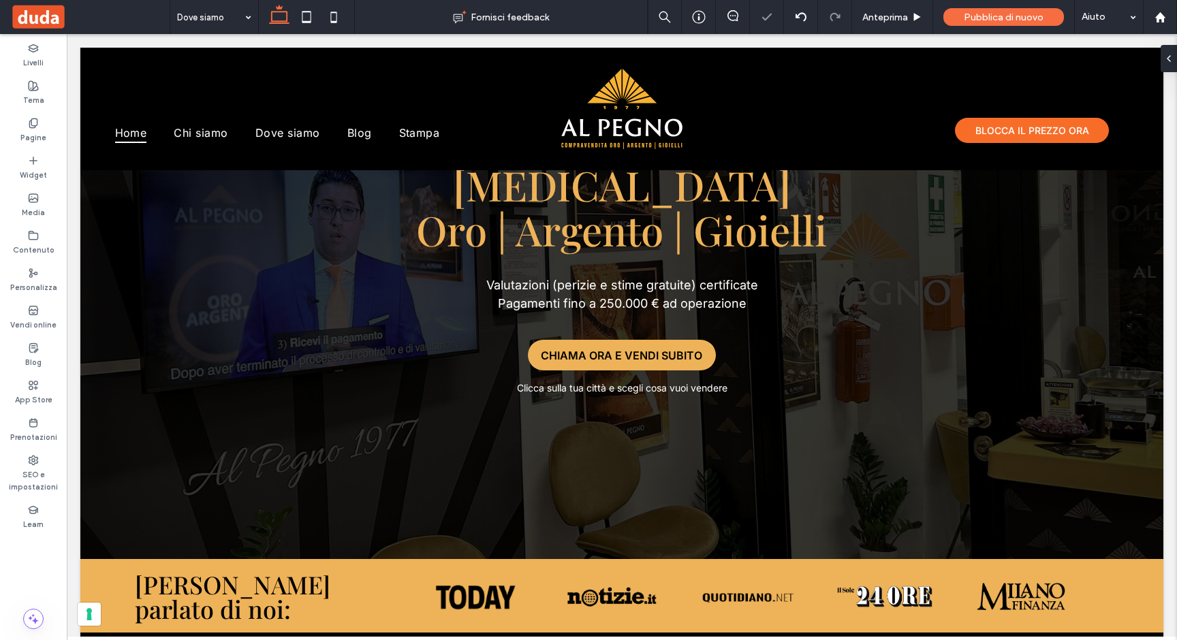
type input "*****"
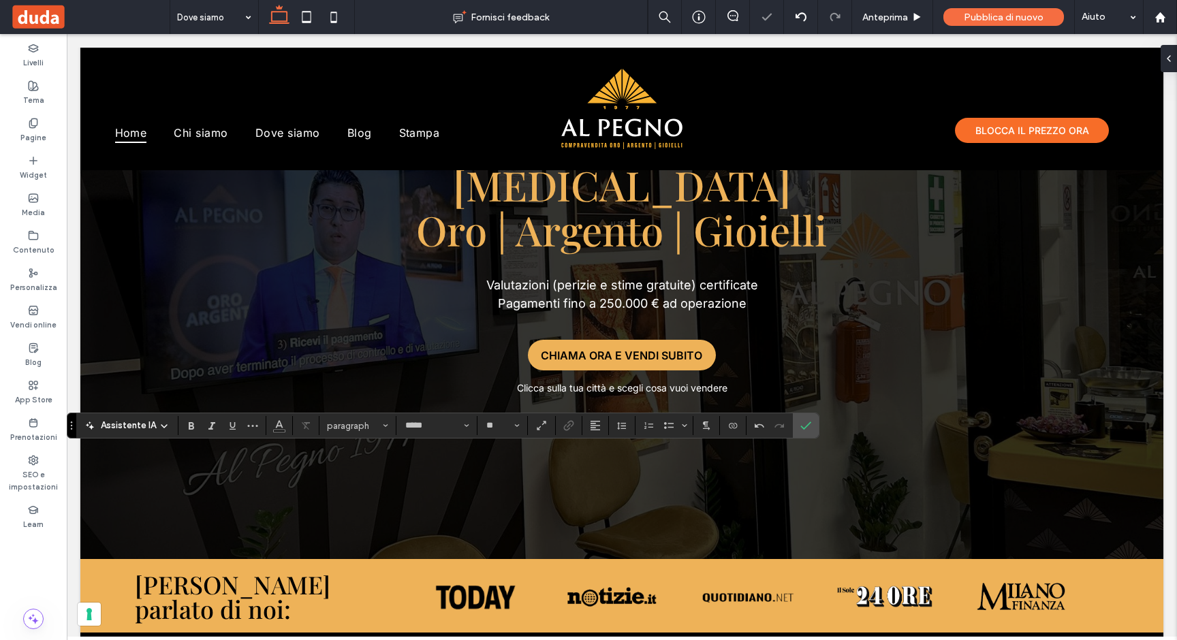
type input "**"
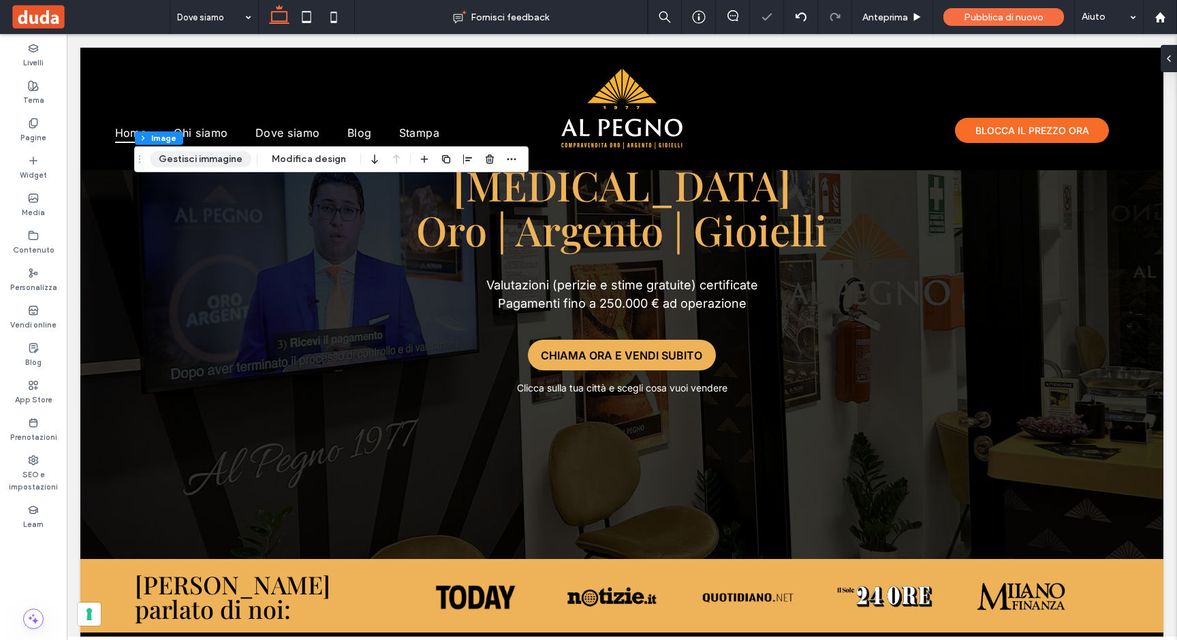
click at [180, 157] on button "Gestisci immagine" at bounding box center [201, 159] width 102 height 16
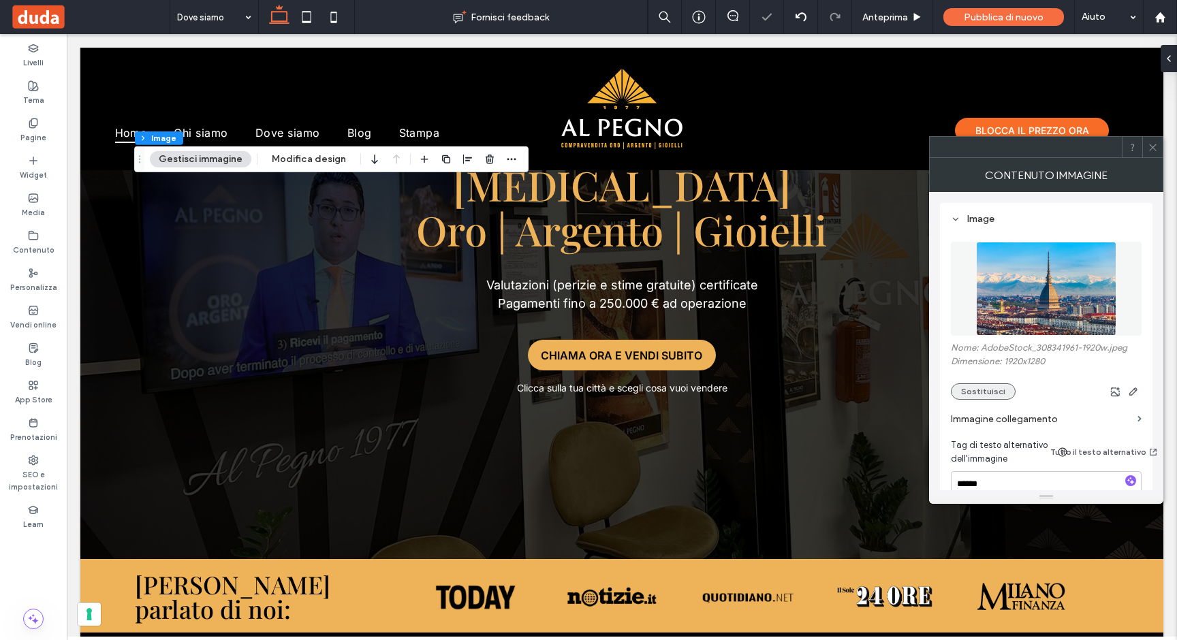
click at [989, 393] on button "Sostituisci" at bounding box center [983, 392] width 65 height 16
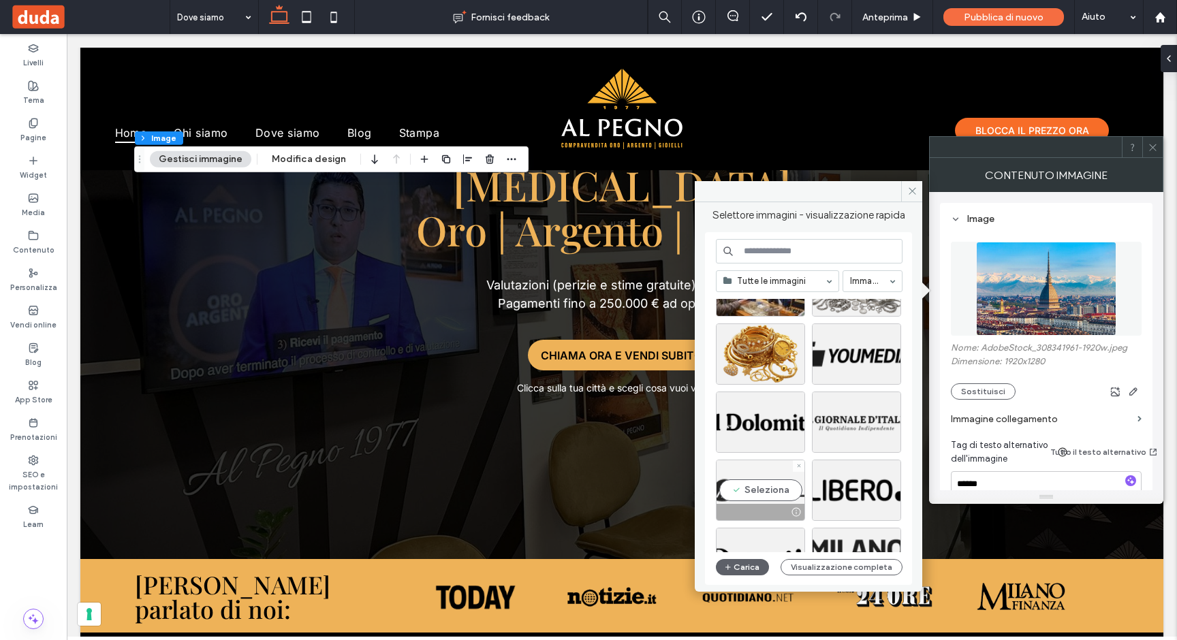
scroll to position [585, 0]
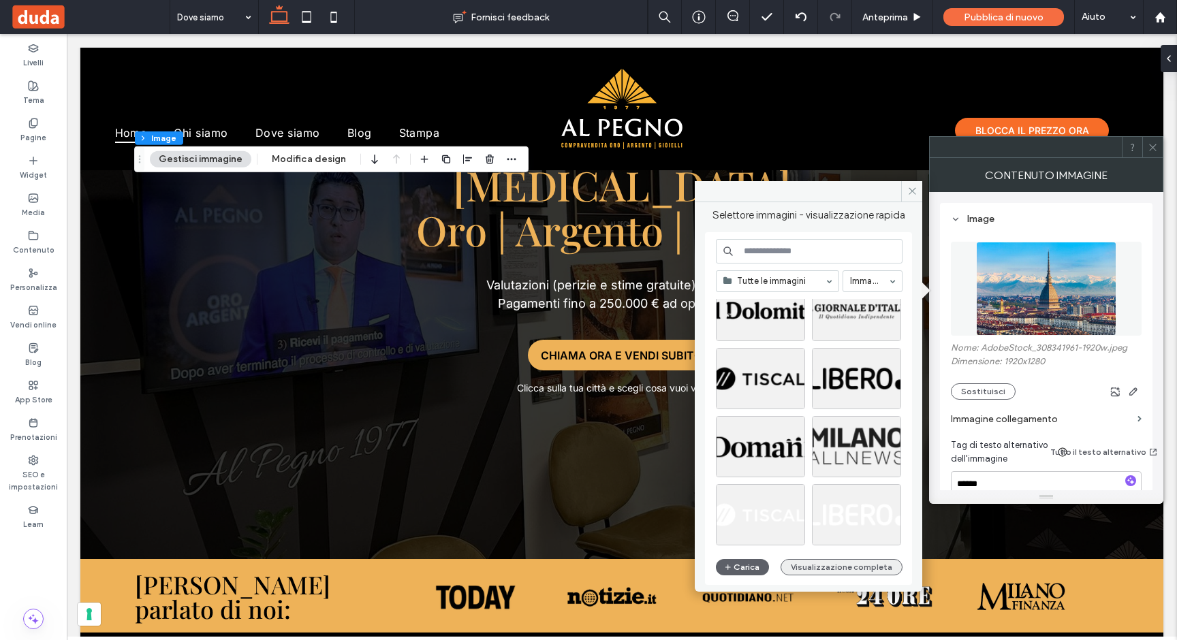
click at [834, 568] on button "Visualizzazione completa" at bounding box center [842, 567] width 122 height 16
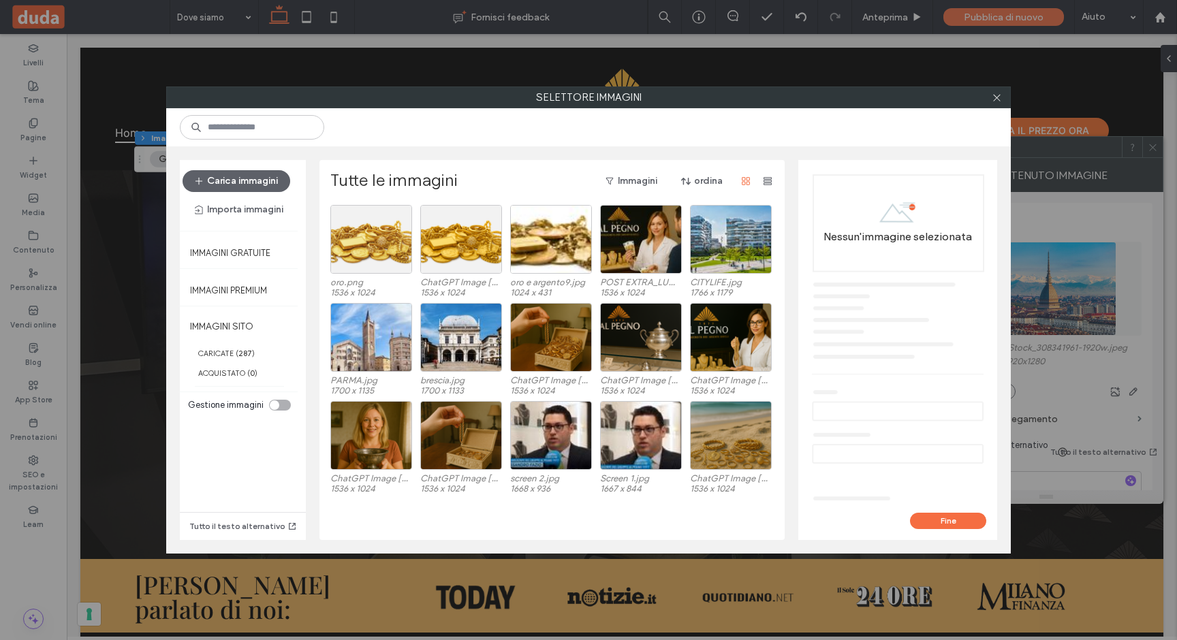
scroll to position [1457, 0]
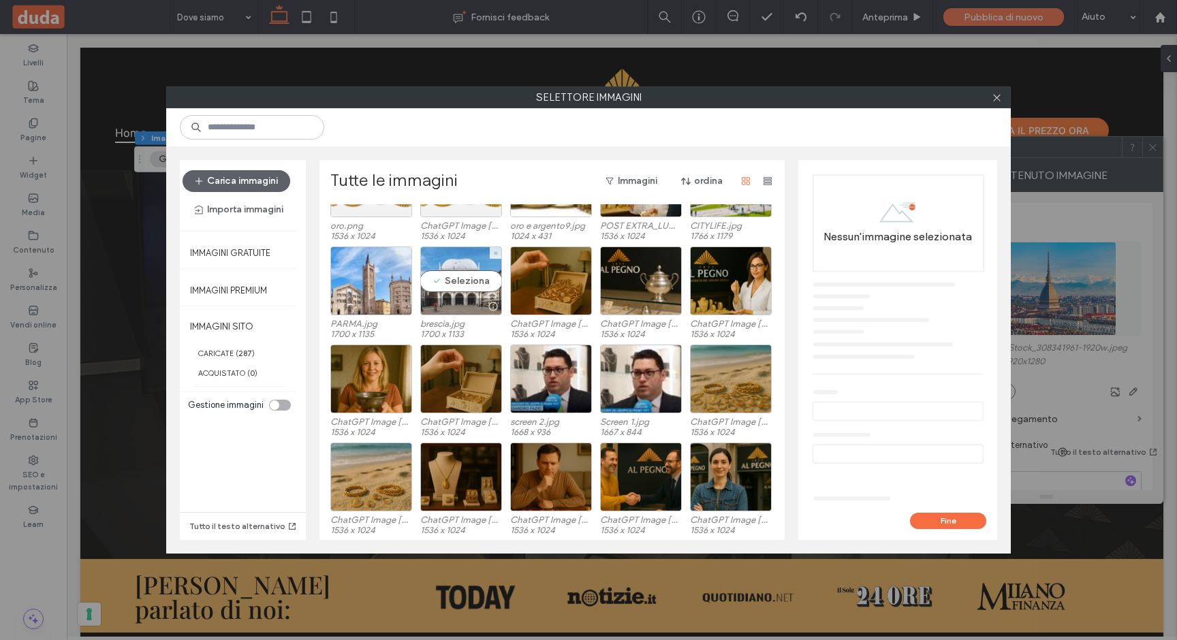
click at [456, 279] on div "Seleziona" at bounding box center [461, 281] width 82 height 69
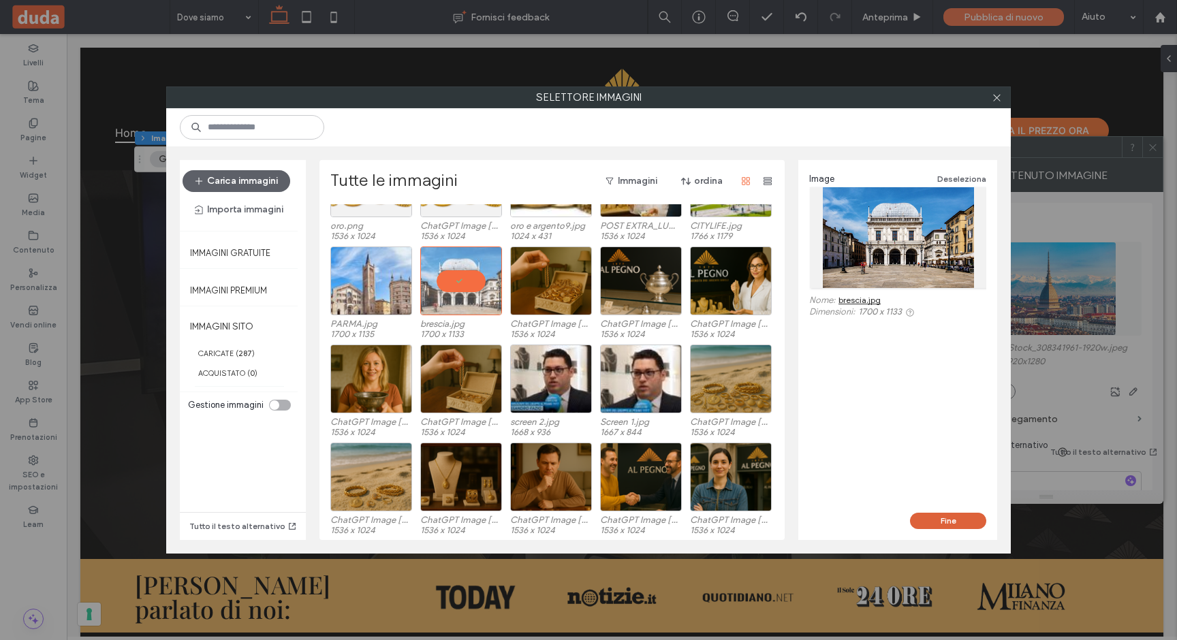
click at [952, 518] on button "Fine" at bounding box center [948, 521] width 76 height 16
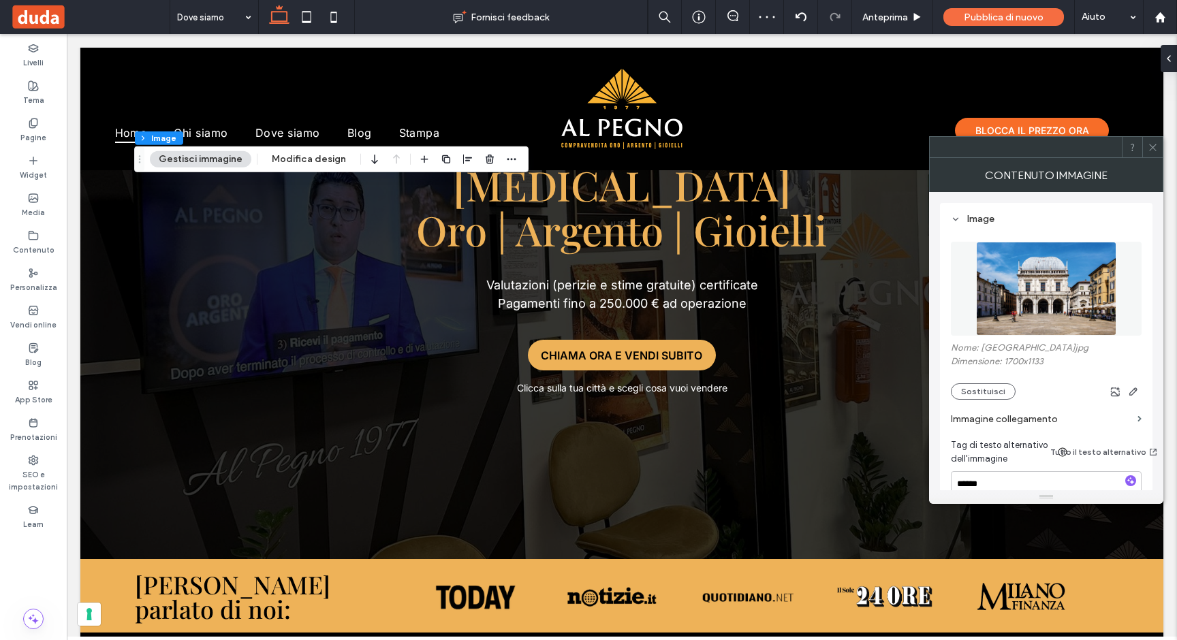
click at [1151, 144] on icon at bounding box center [1153, 147] width 10 height 10
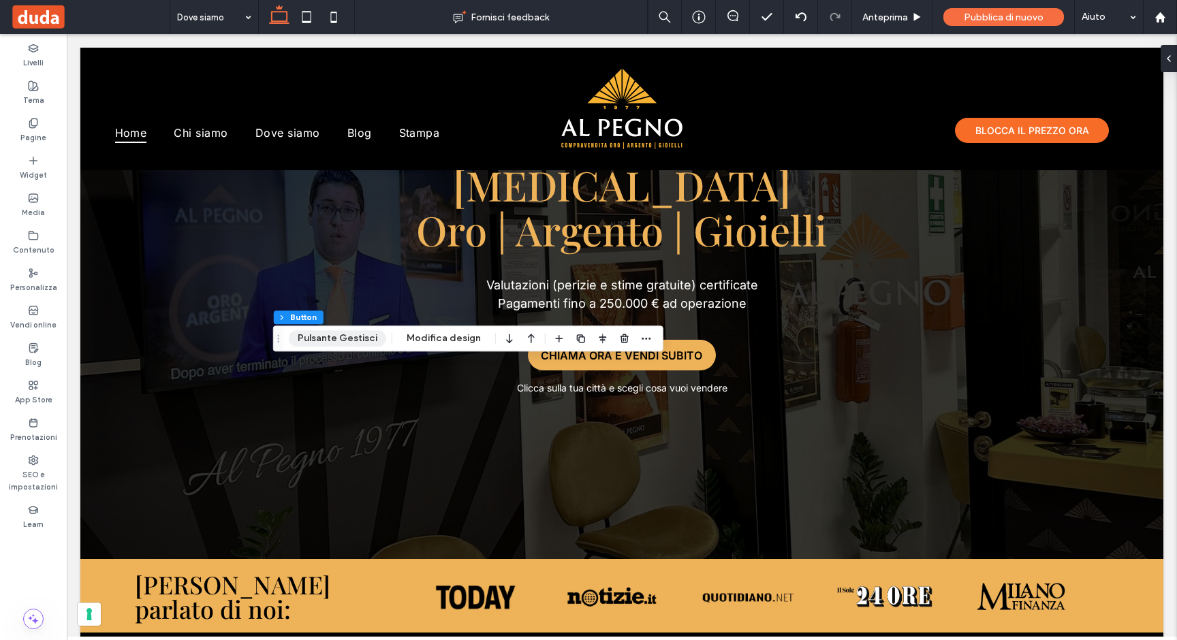
click at [358, 339] on button "Pulsante Gestisci" at bounding box center [337, 338] width 97 height 16
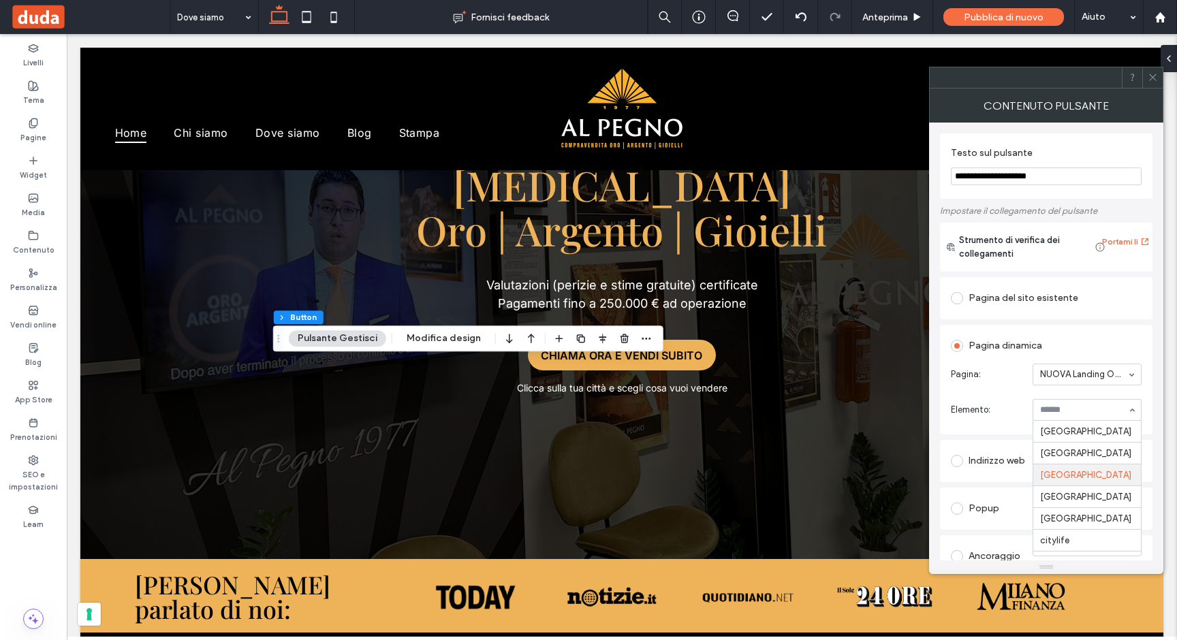
scroll to position [22, 0]
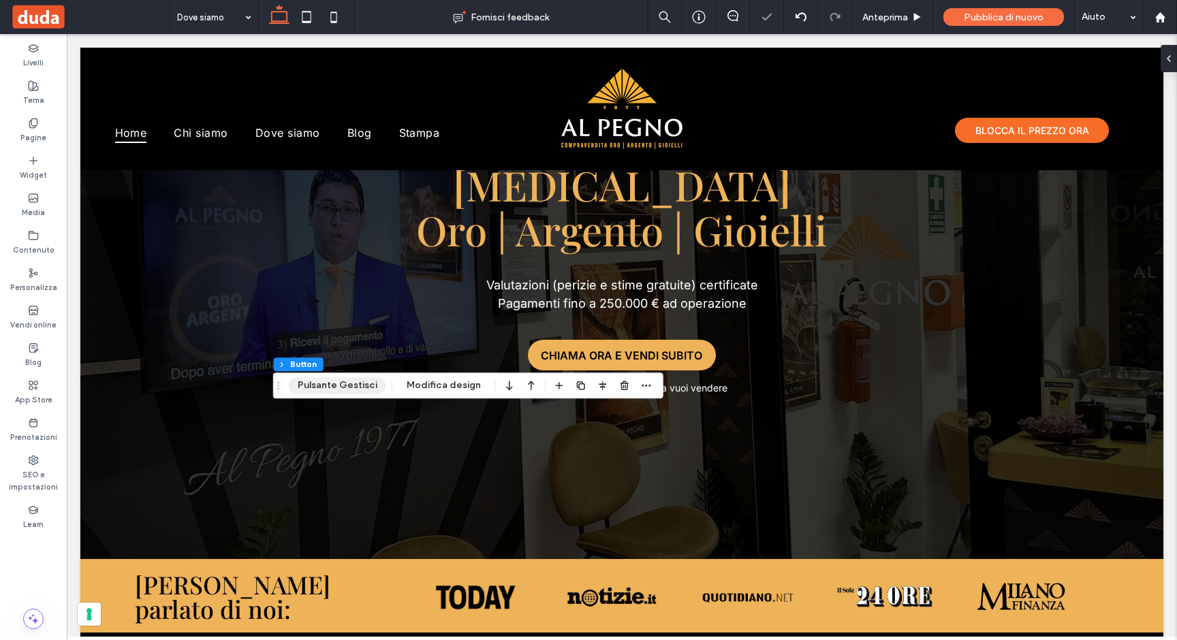
click at [356, 384] on button "Pulsante Gestisci" at bounding box center [337, 385] width 97 height 16
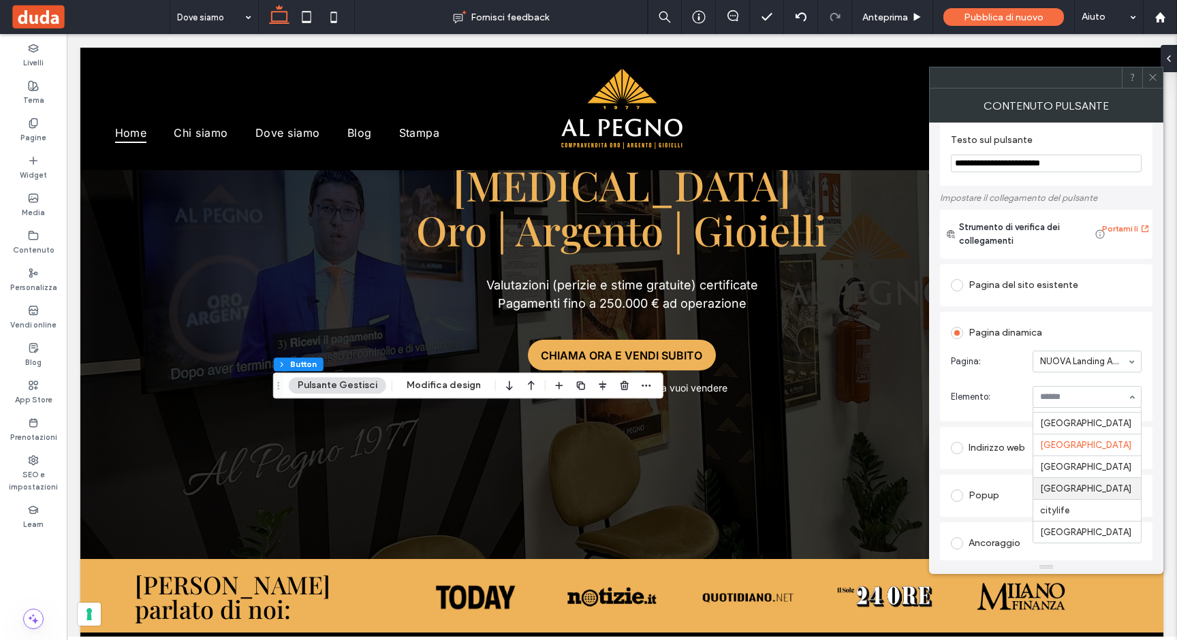
scroll to position [18, 0]
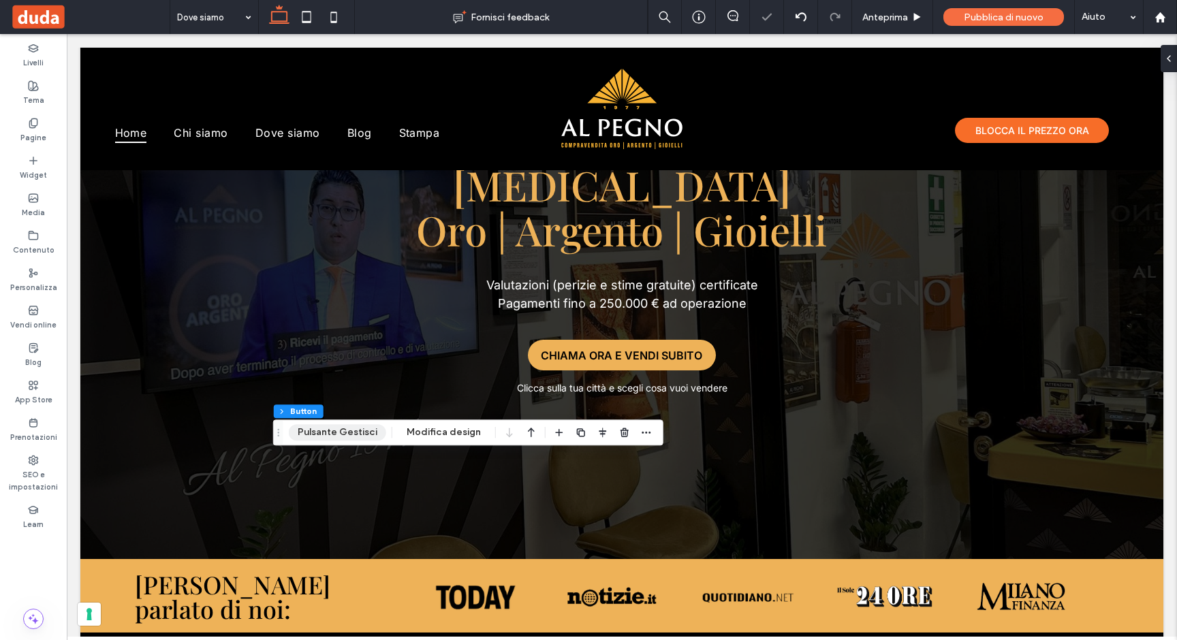
click at [326, 428] on button "Pulsante Gestisci" at bounding box center [337, 432] width 97 height 16
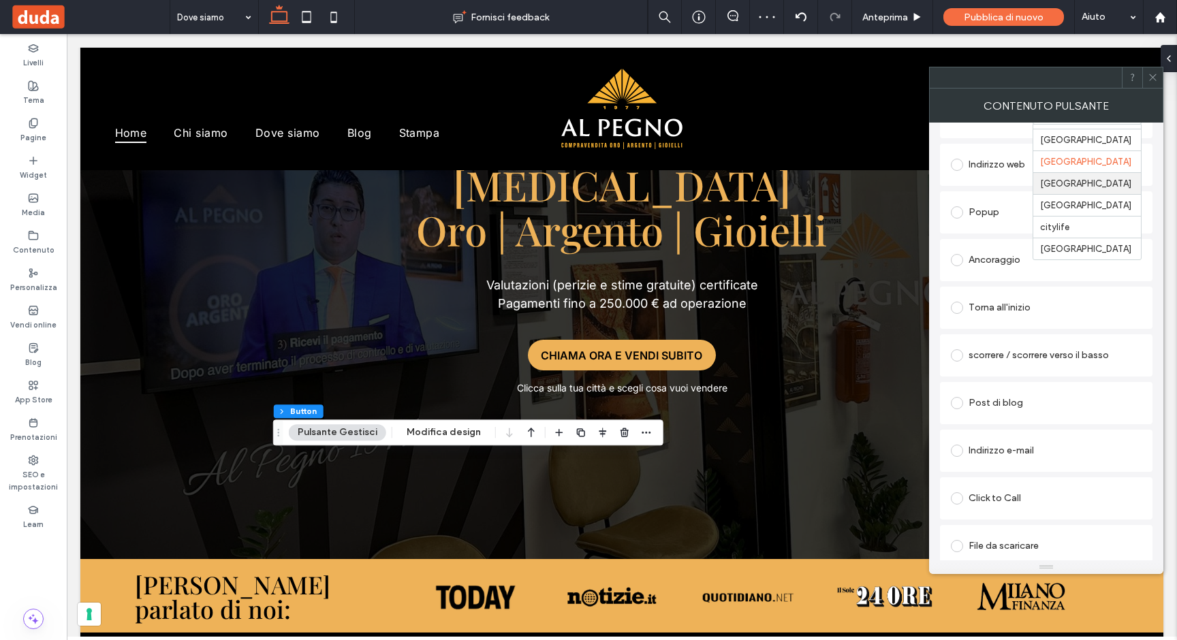
scroll to position [305, 0]
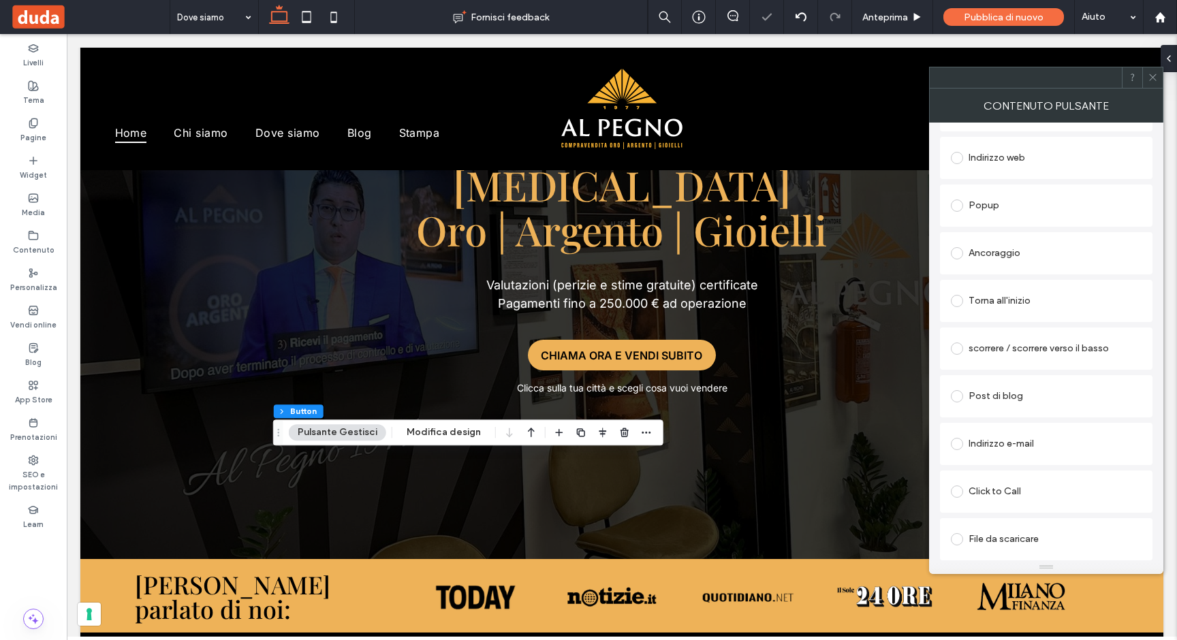
click at [1152, 76] on icon at bounding box center [1153, 77] width 10 height 10
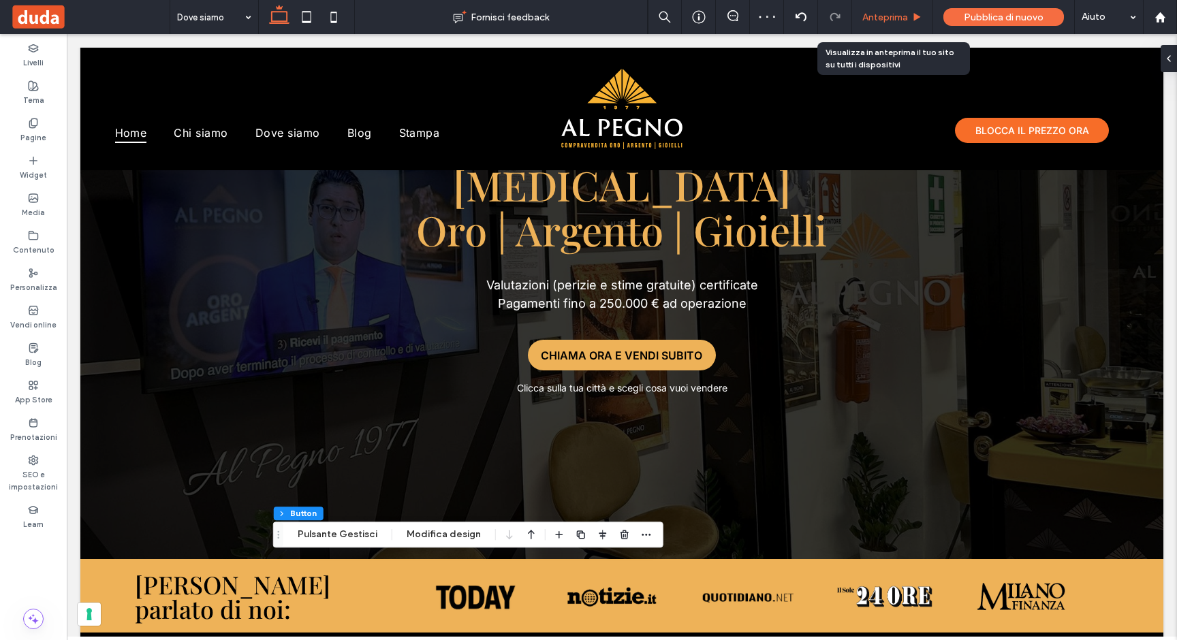
click at [879, 18] on span "Anteprima" at bounding box center [885, 18] width 46 height 12
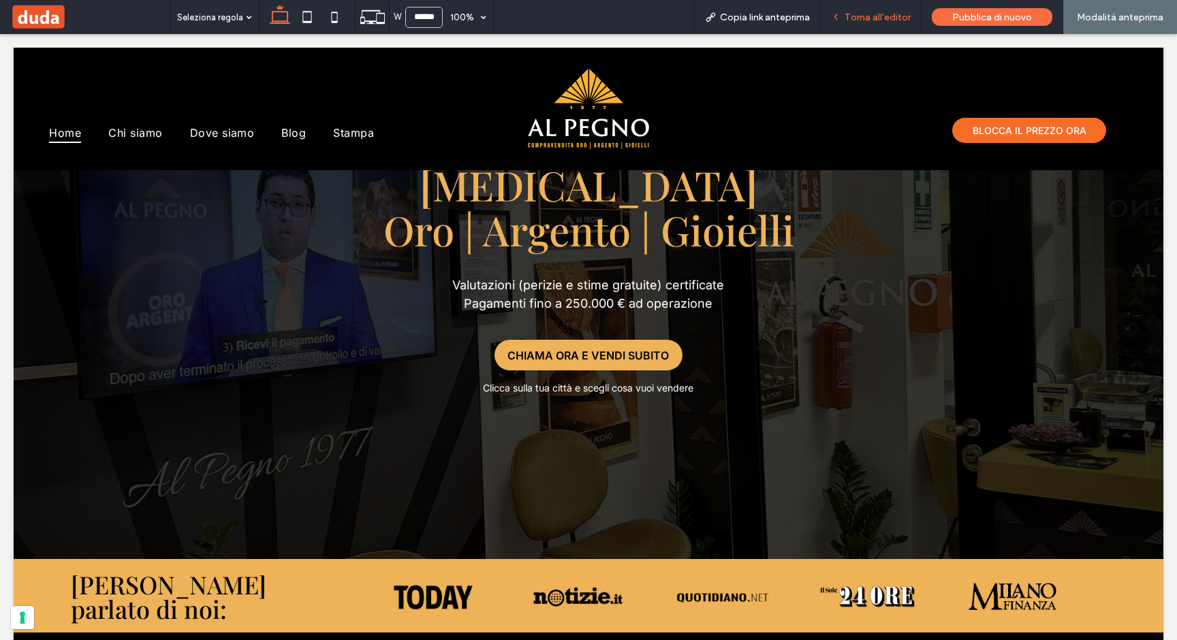
click at [905, 14] on span "Torna all'editor" at bounding box center [878, 18] width 66 height 12
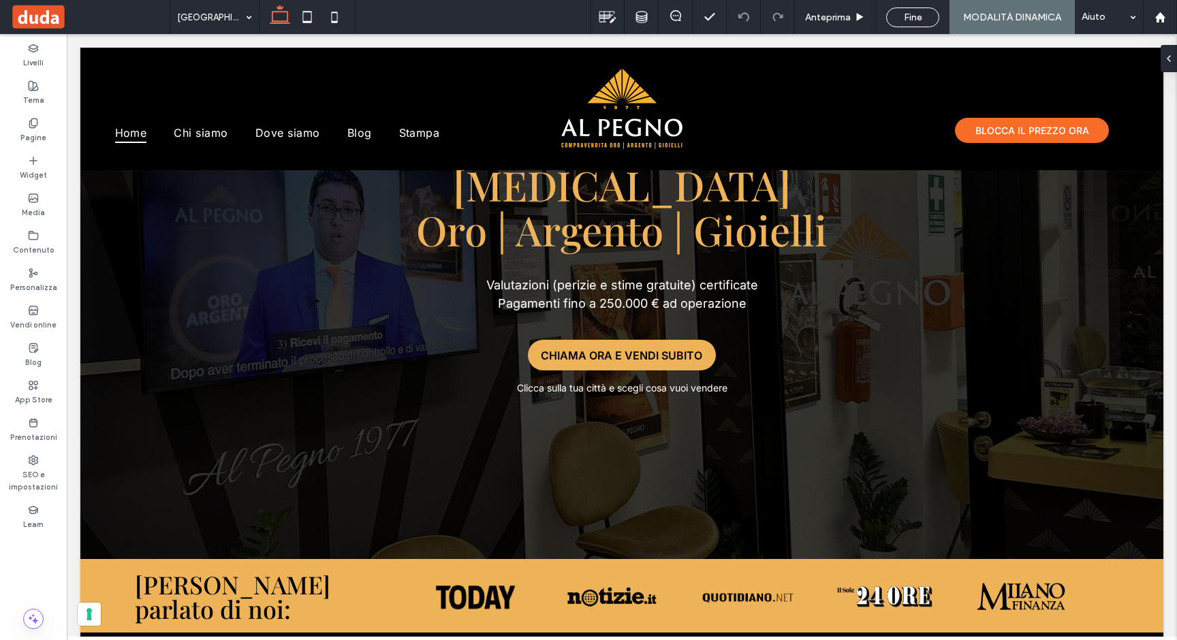
type input "**********"
type input "**"
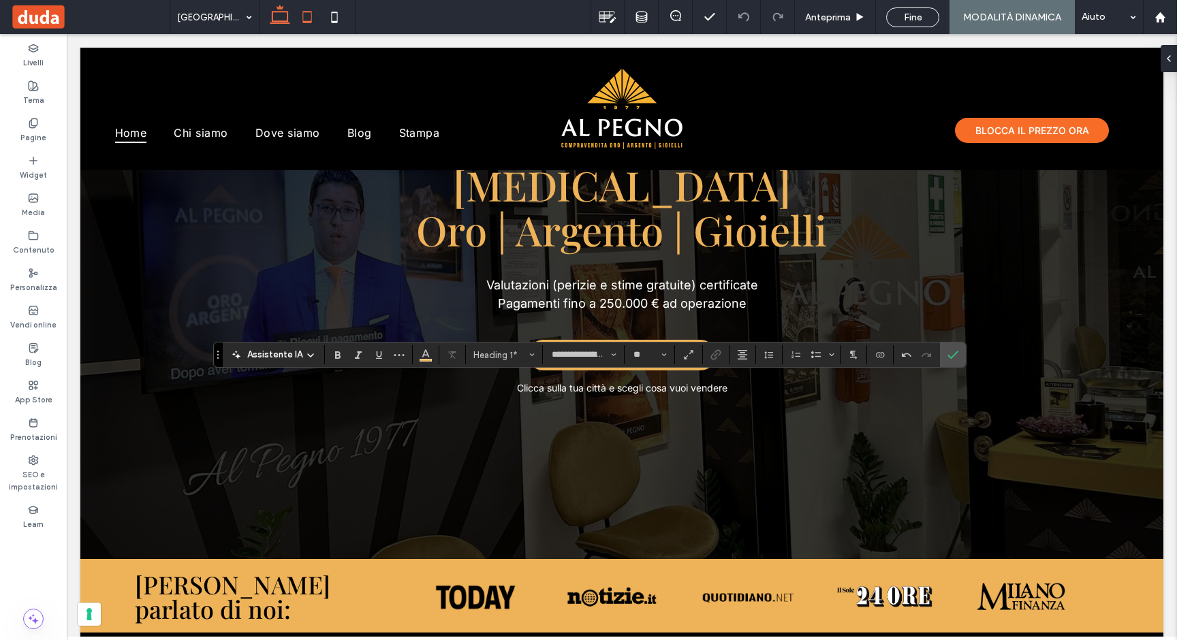
click at [314, 11] on icon at bounding box center [307, 16] width 27 height 27
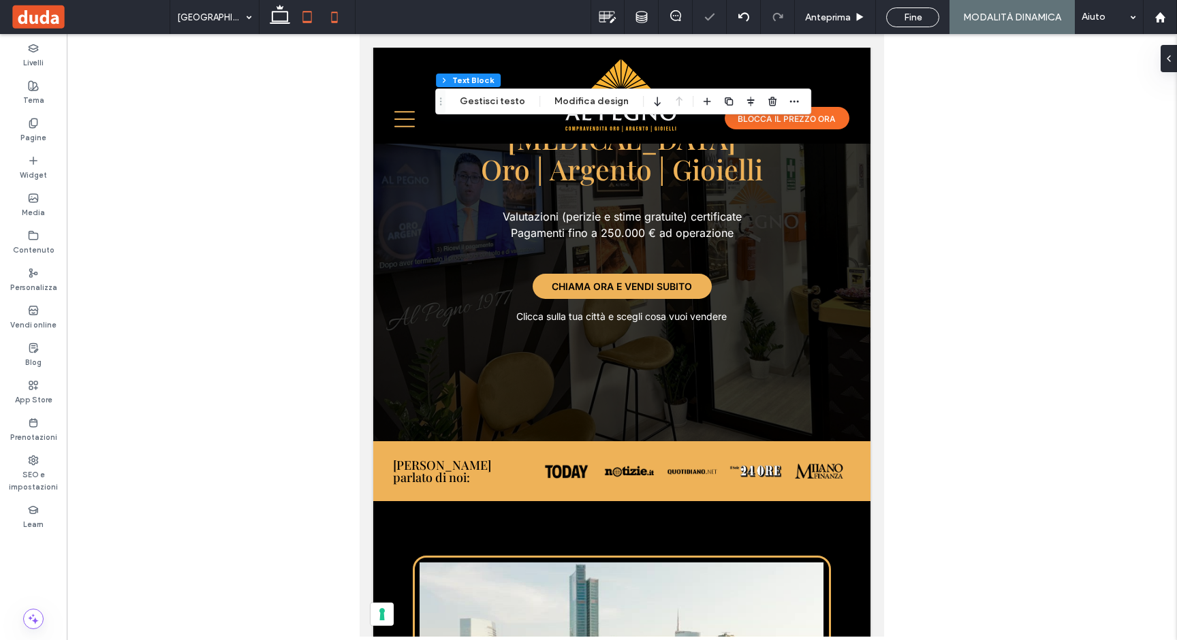
click at [331, 11] on icon at bounding box center [334, 16] width 27 height 27
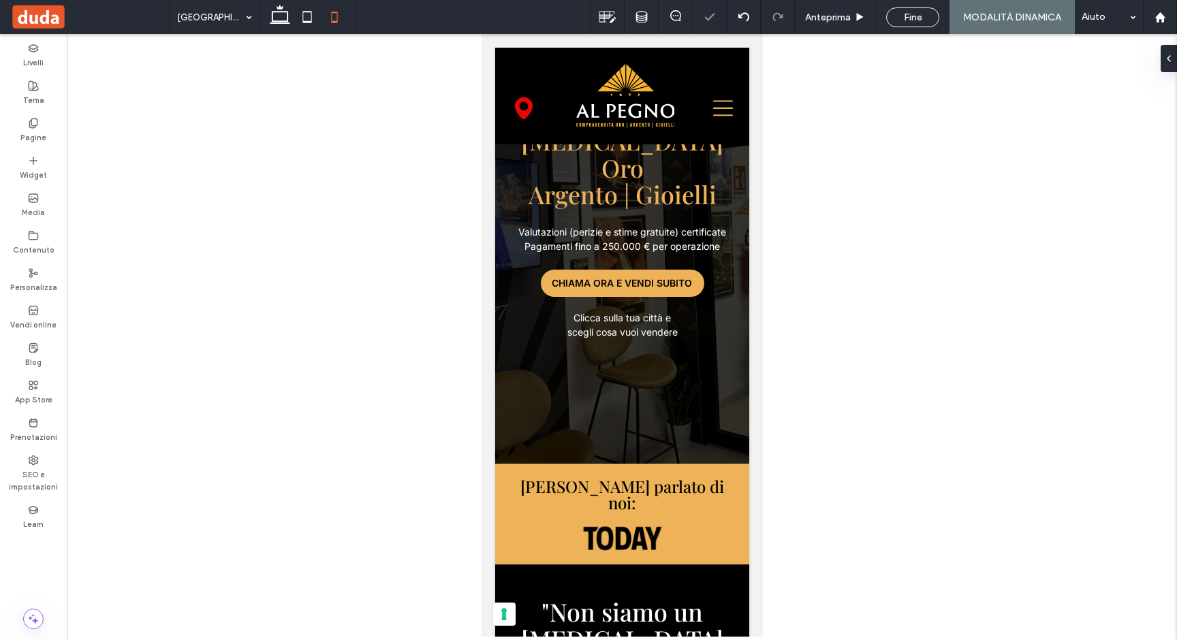
type input "***"
click at [274, 15] on icon at bounding box center [279, 16] width 27 height 27
type input "**"
type input "****"
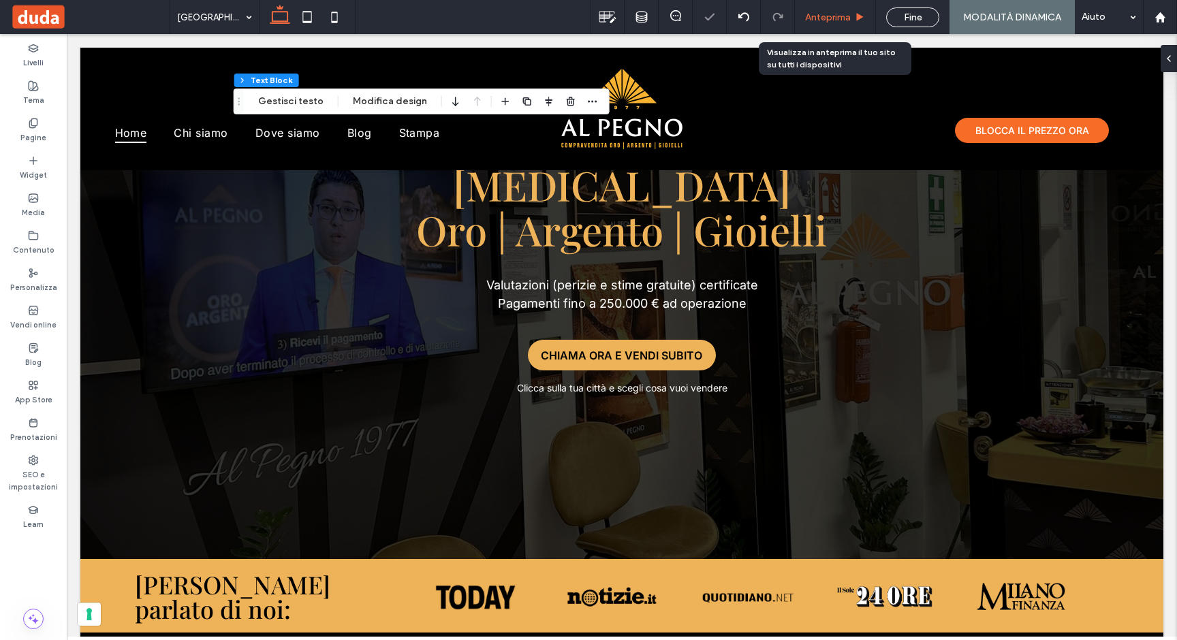
click at [831, 12] on span "Anteprima" at bounding box center [828, 18] width 46 height 12
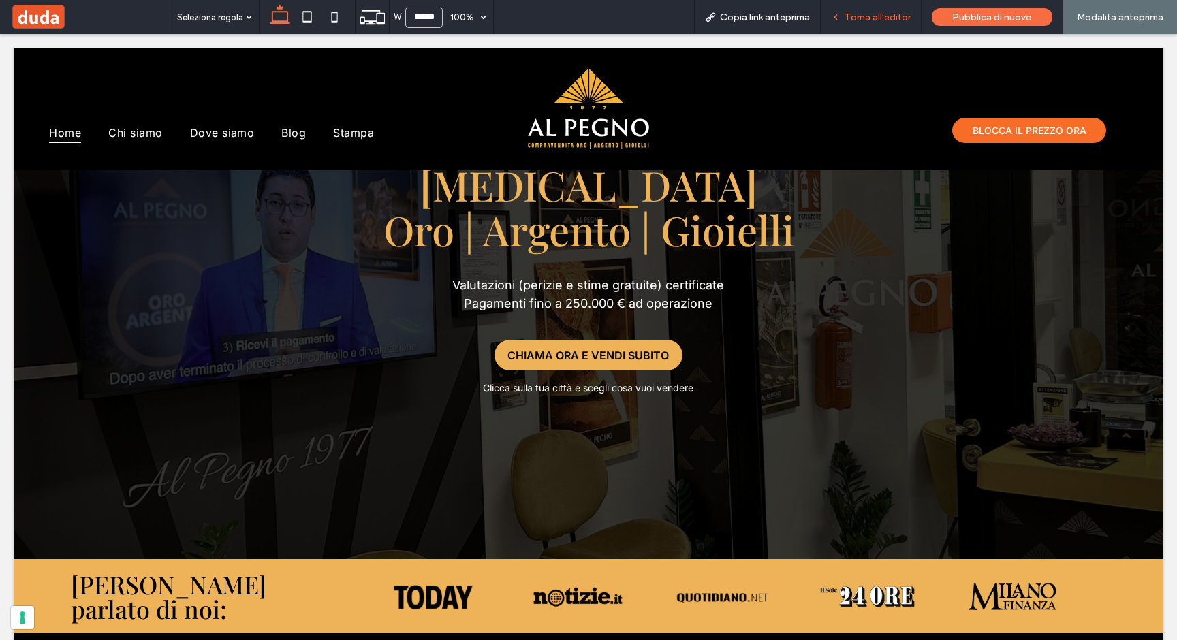
click at [874, 15] on span "Torna all'editor" at bounding box center [878, 18] width 66 height 12
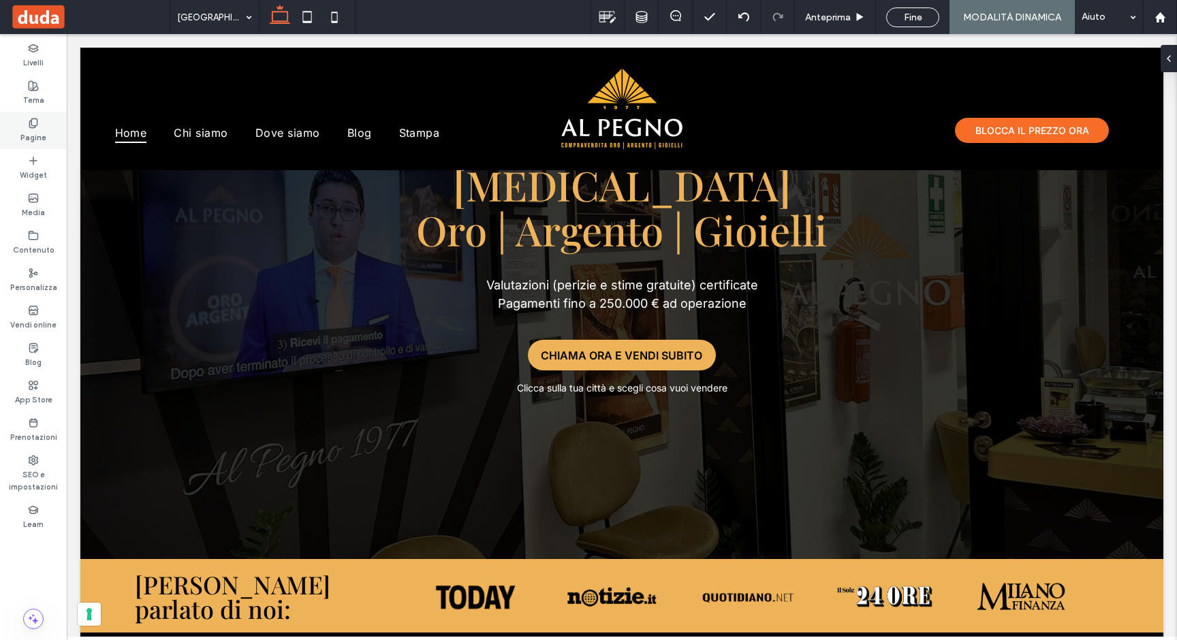
click at [26, 130] on label "Pagine" at bounding box center [33, 136] width 26 height 15
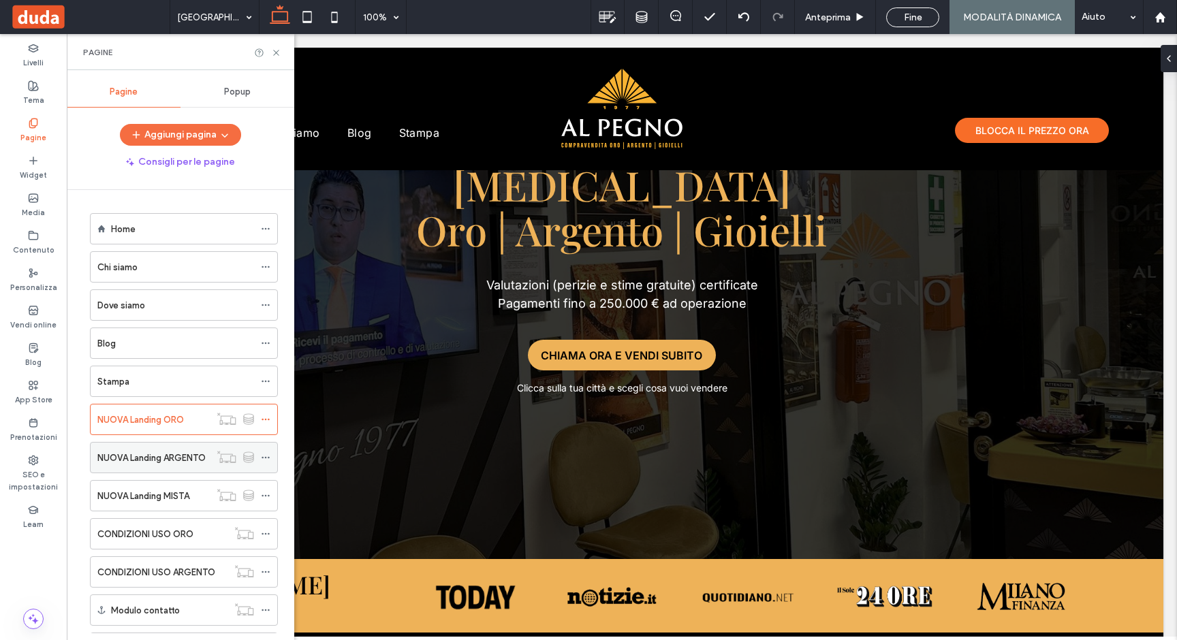
click at [134, 470] on div "NUOVA Landing ARGENTO" at bounding box center [153, 458] width 112 height 30
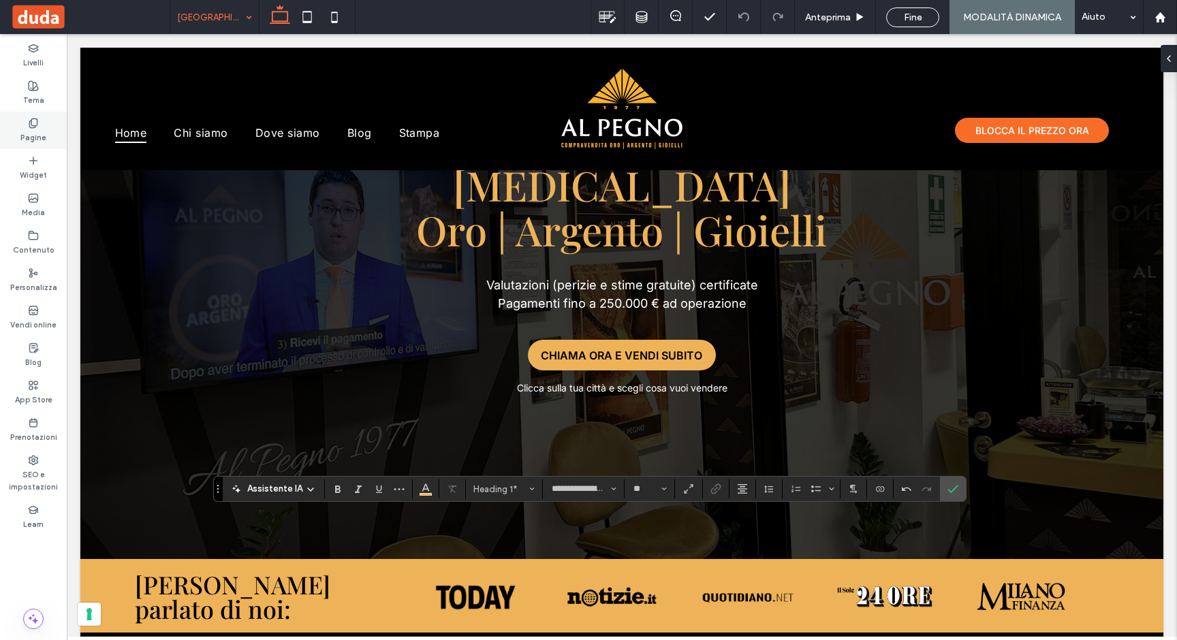
click at [30, 134] on label "Pagine" at bounding box center [33, 136] width 26 height 15
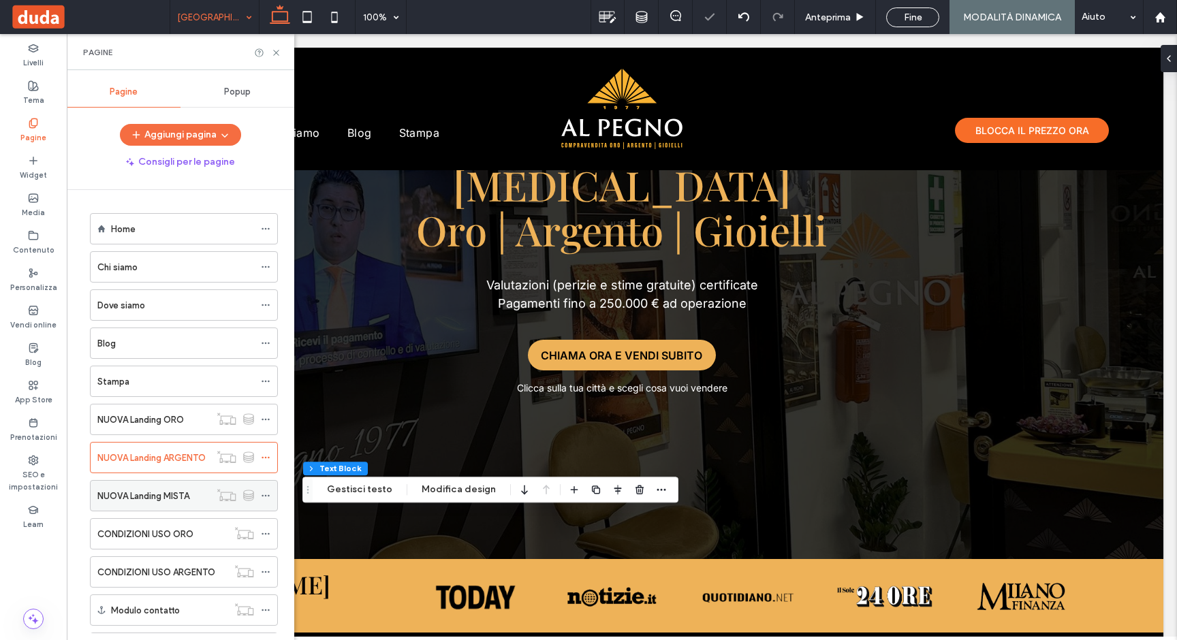
click at [142, 499] on label "NUOVA Landing MISTA" at bounding box center [143, 496] width 92 height 24
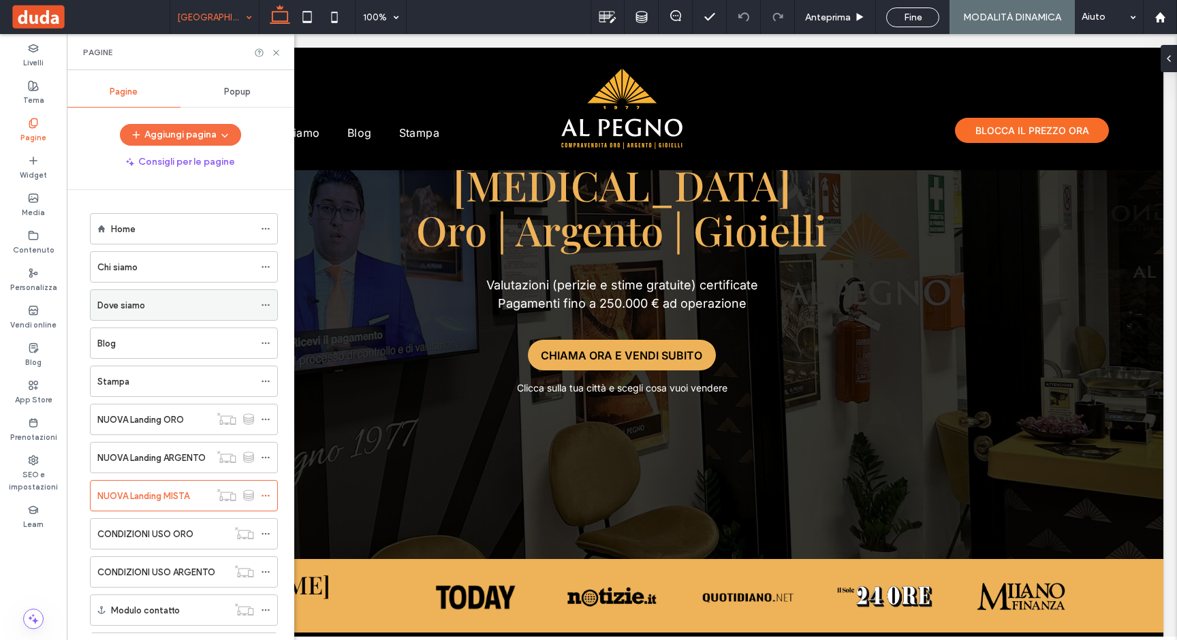
click at [122, 306] on label "Dove siamo" at bounding box center [121, 306] width 48 height 24
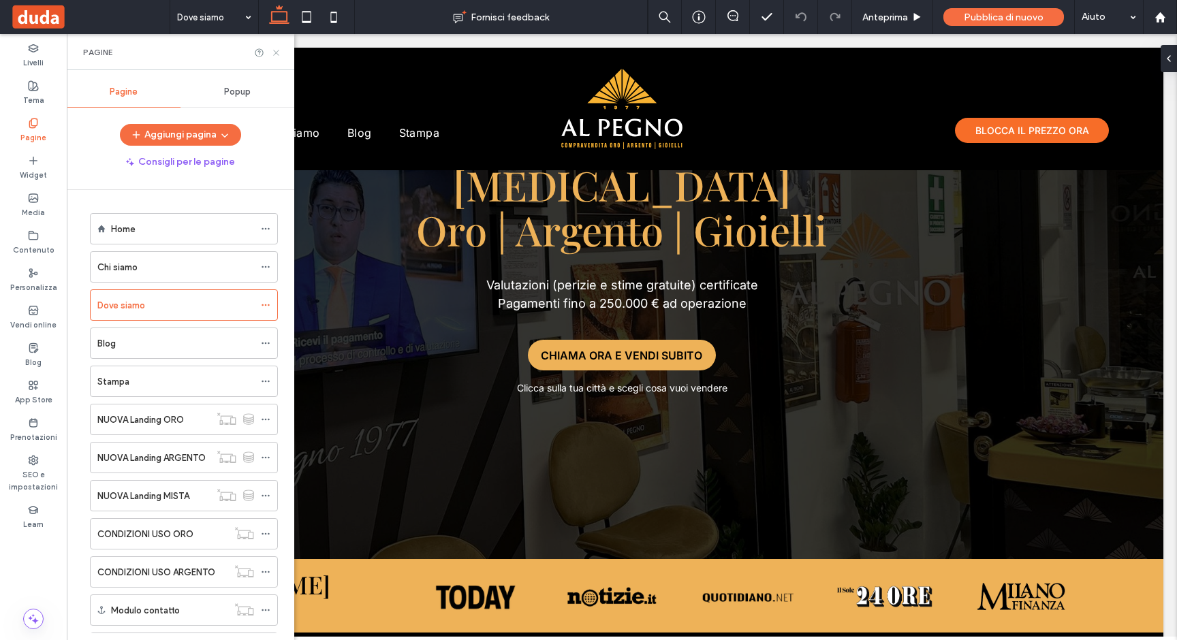
click at [275, 54] on icon at bounding box center [276, 53] width 10 height 10
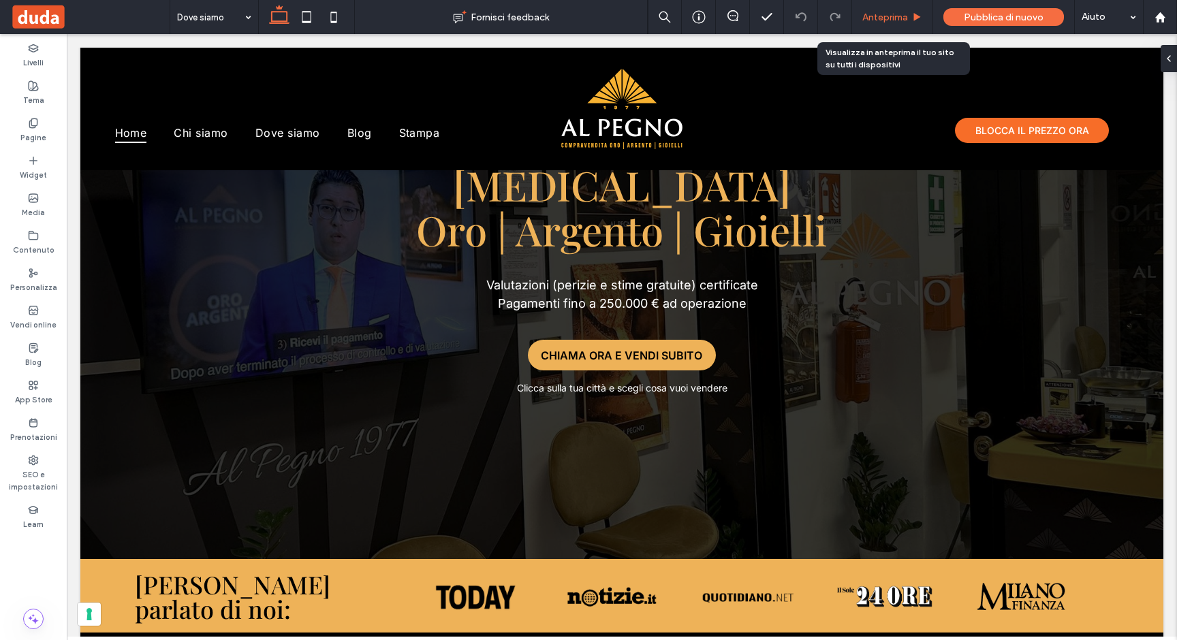
click at [889, 12] on span "Anteprima" at bounding box center [885, 18] width 46 height 12
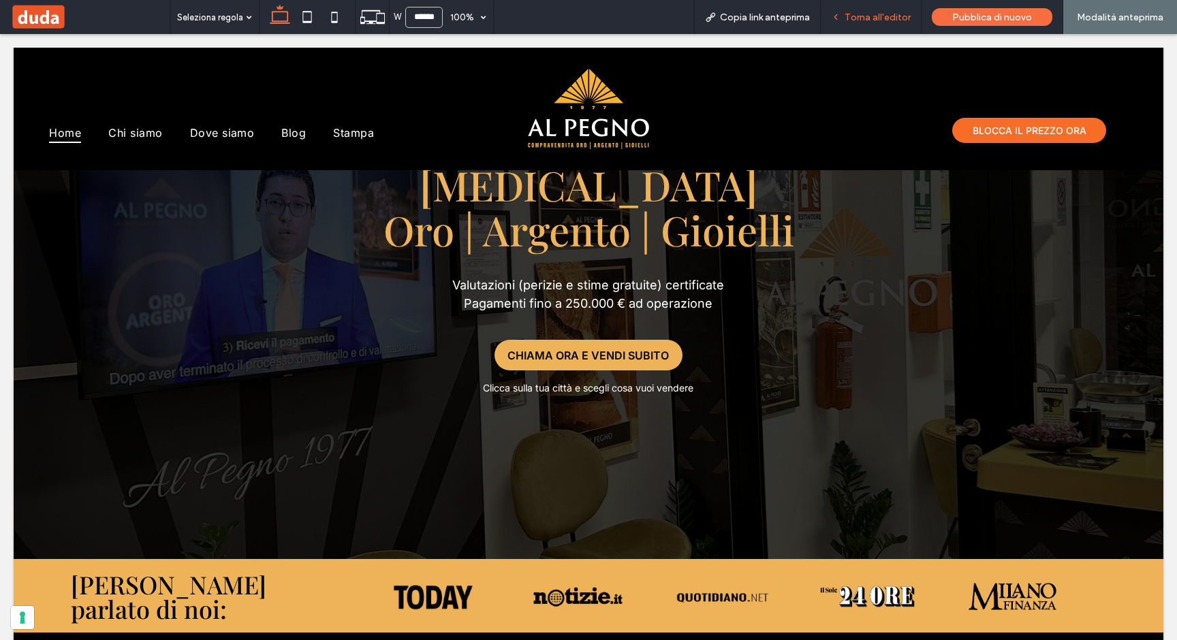
click at [899, 15] on span "Torna all'editor" at bounding box center [878, 18] width 66 height 12
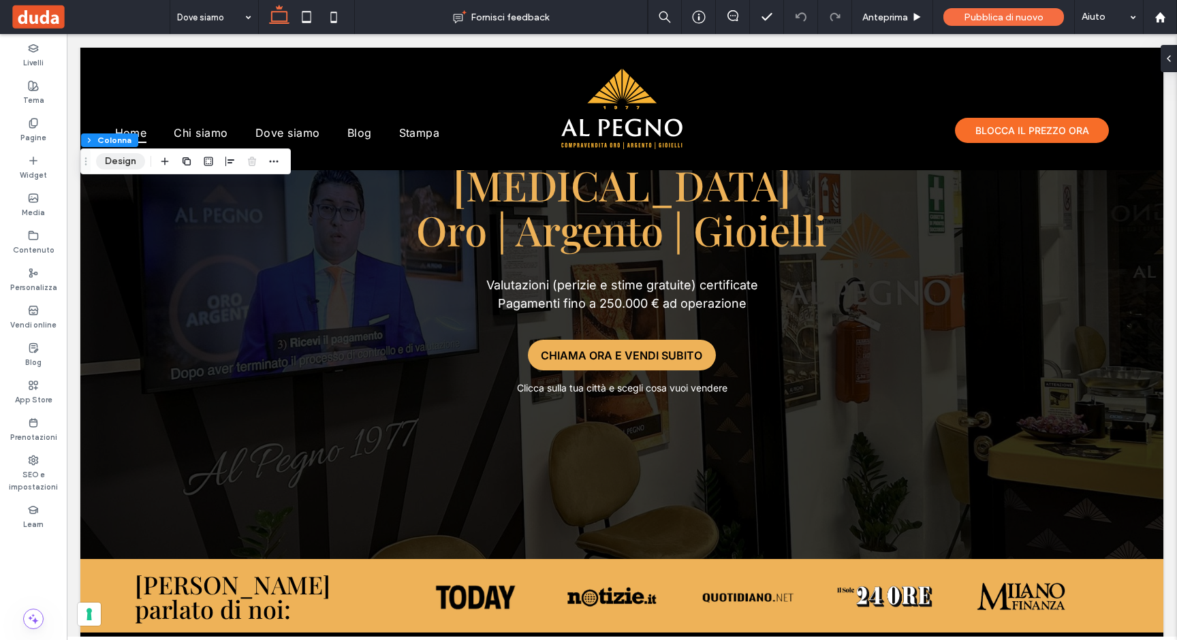
click at [123, 159] on button "Design" at bounding box center [120, 161] width 49 height 16
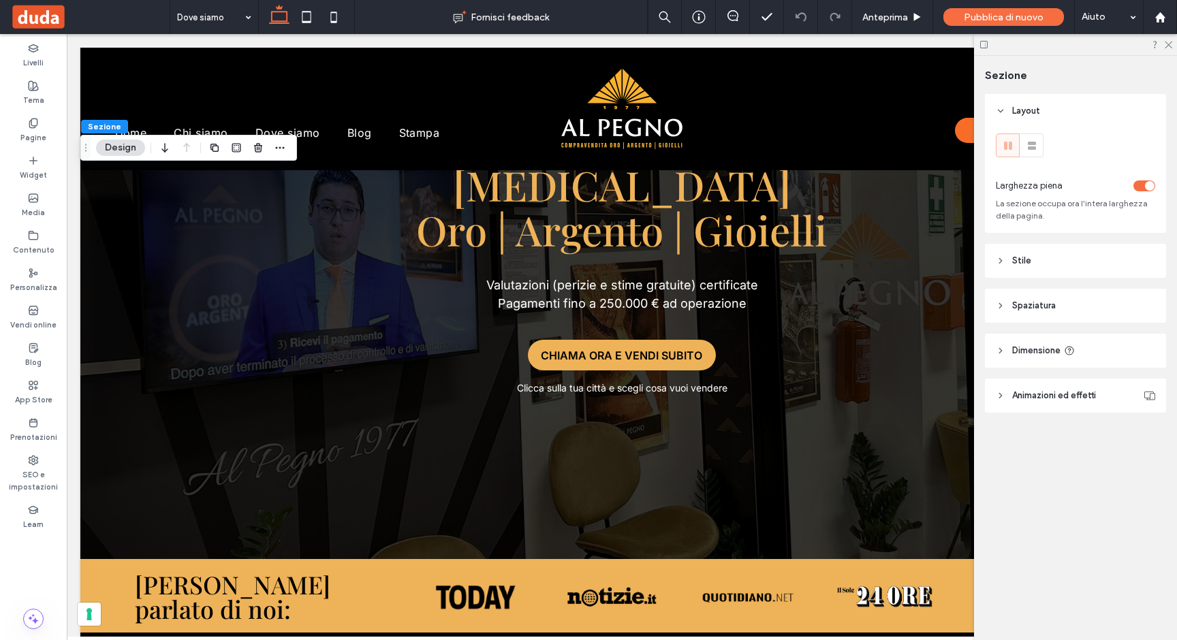
click at [1023, 252] on header "Stile" at bounding box center [1075, 261] width 181 height 34
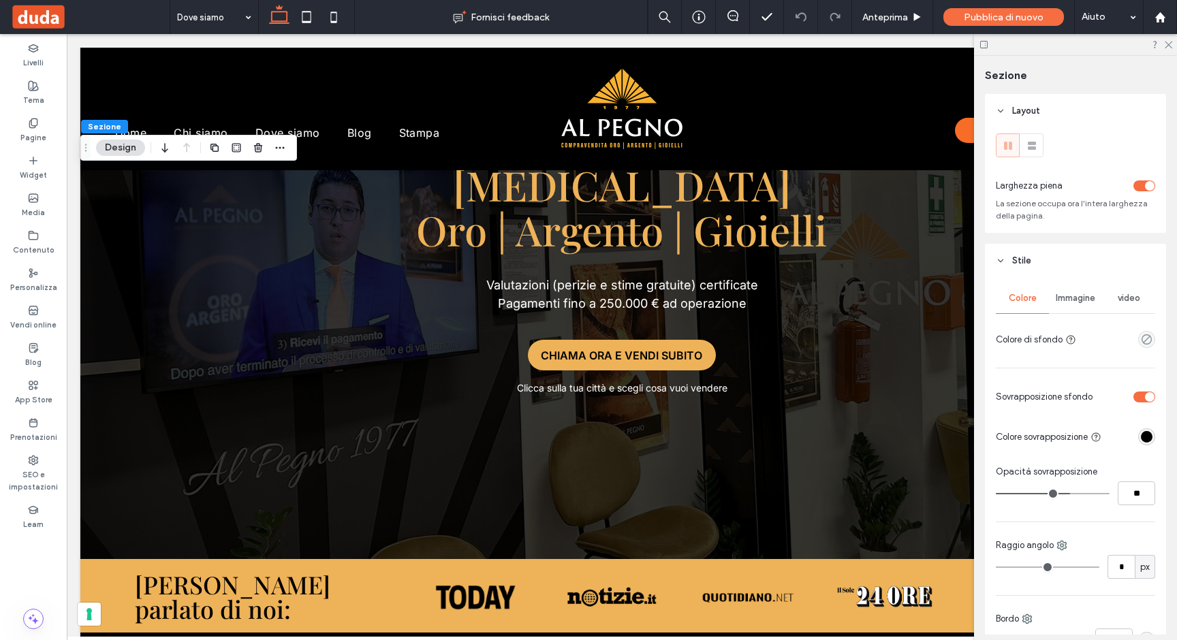
click at [1095, 300] on div "Immagine" at bounding box center [1075, 298] width 53 height 30
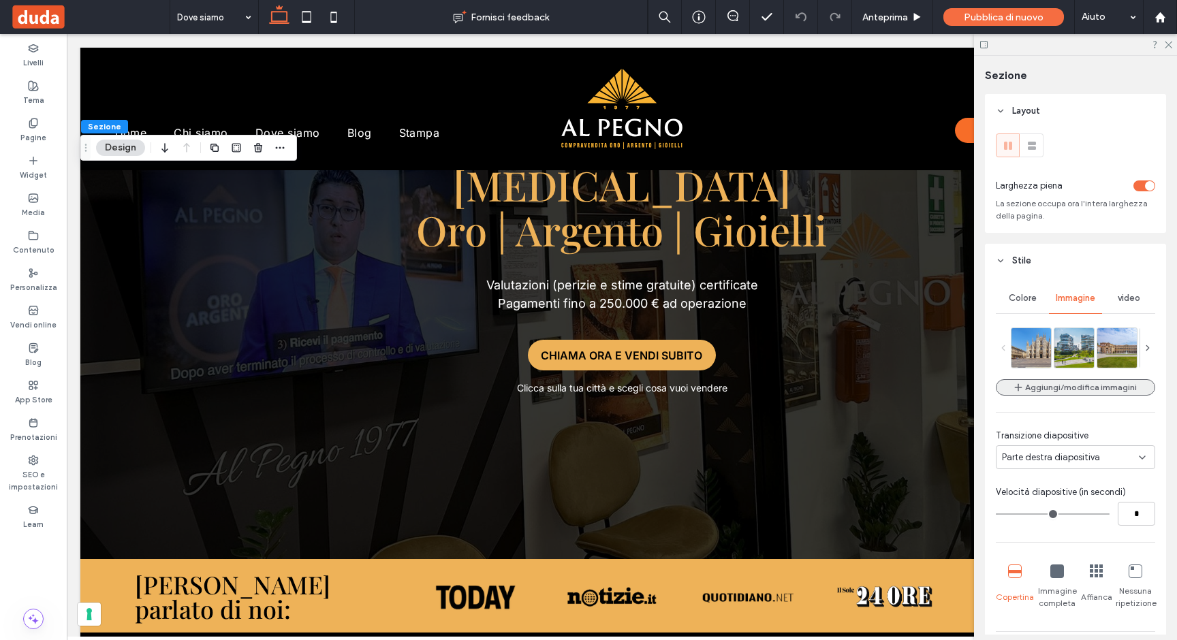
click at [1072, 382] on button "Aggiungi/modifica immagini" at bounding box center [1075, 387] width 159 height 16
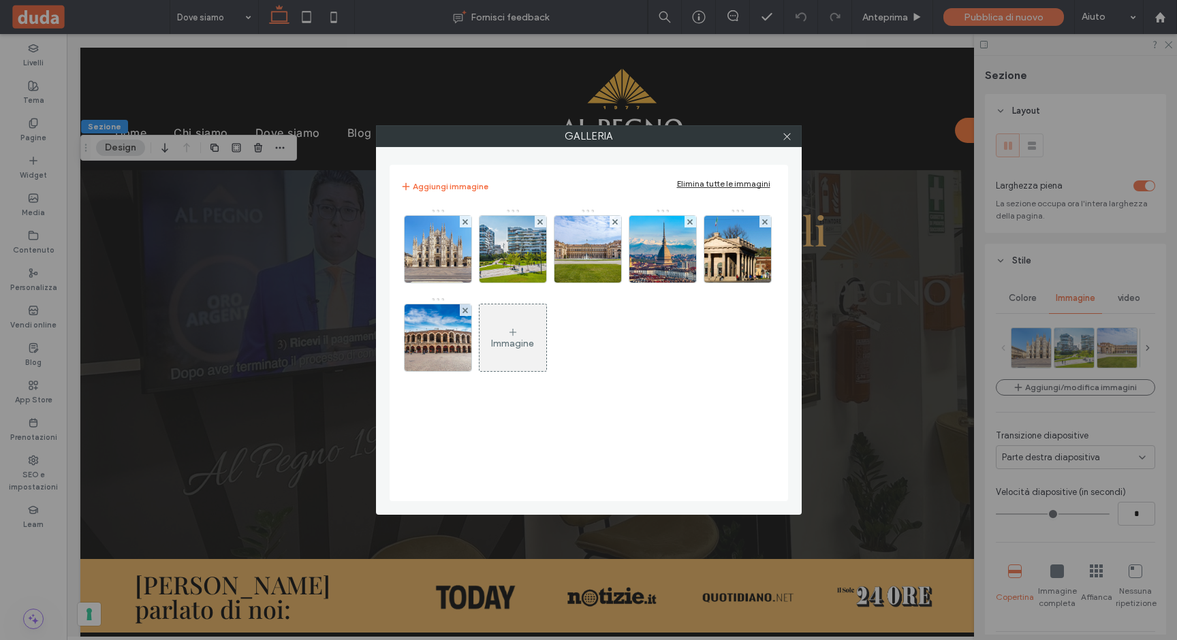
click at [501, 339] on div "Immagine" at bounding box center [512, 344] width 43 height 12
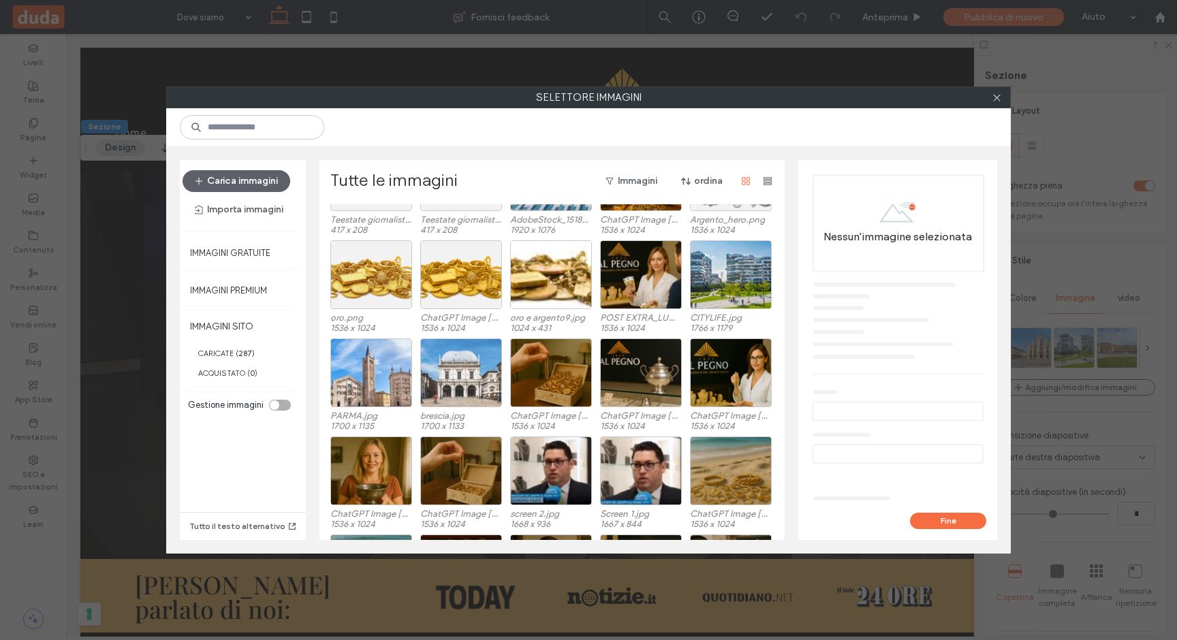
scroll to position [1366, 0]
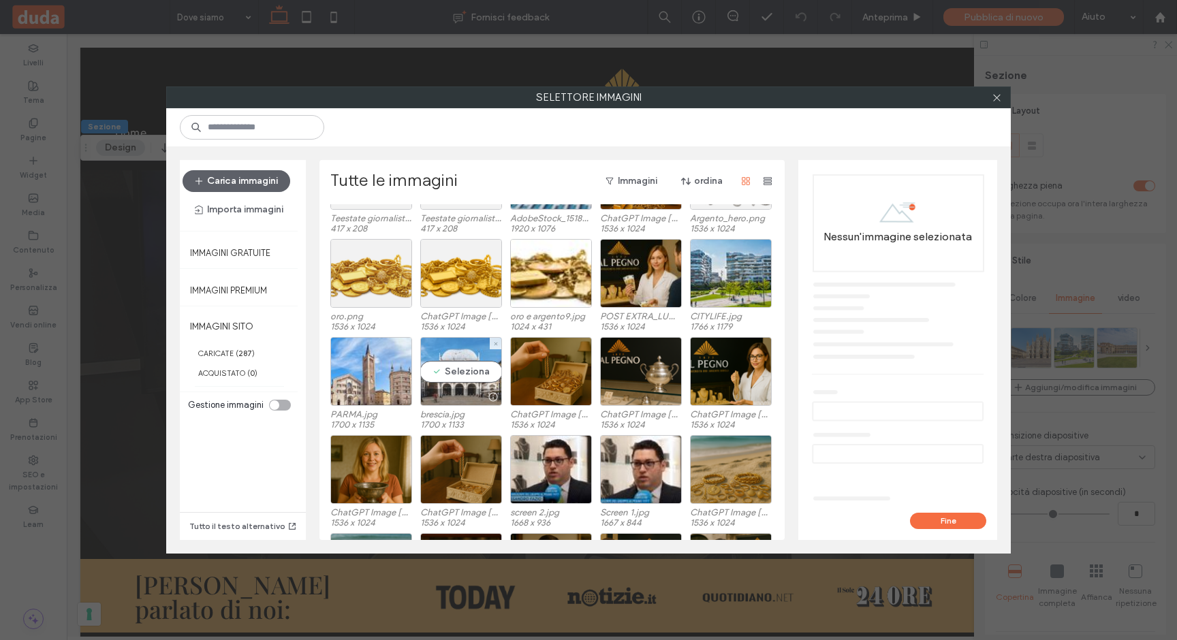
click at [464, 374] on div "Seleziona" at bounding box center [461, 371] width 82 height 69
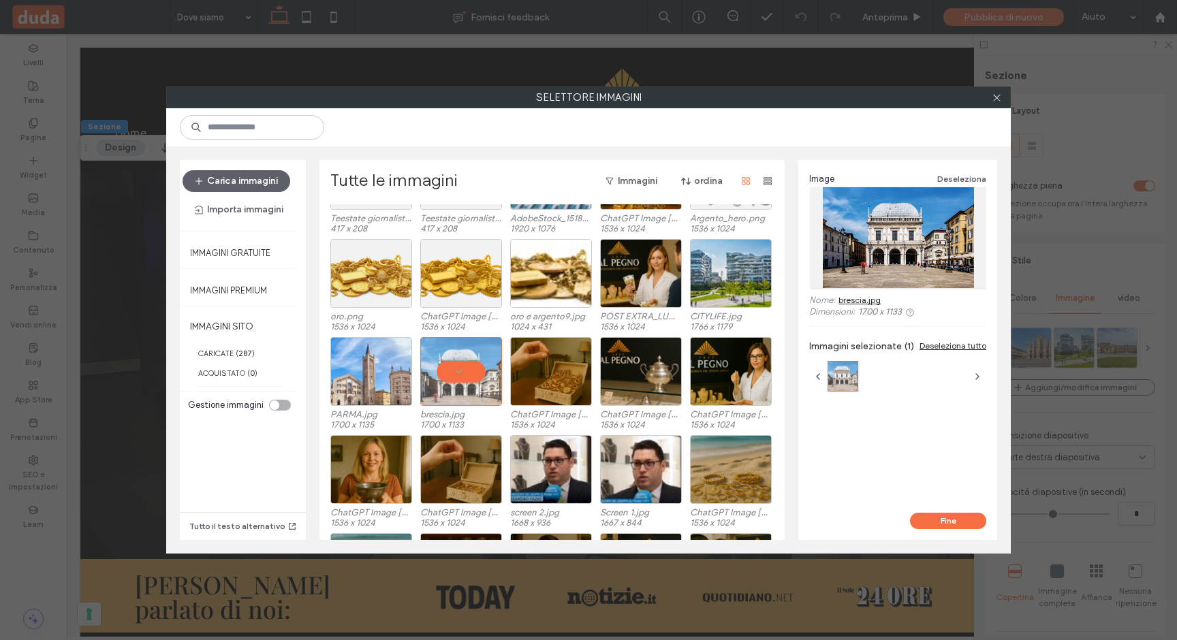
click at [941, 510] on div "Image Deseleziona Nome: [GEOGRAPHIC_DATA]jpg Dimensioni: 1700 x 1133 Immagini s…" at bounding box center [897, 336] width 199 height 353
click at [939, 516] on button "Fine" at bounding box center [948, 521] width 76 height 16
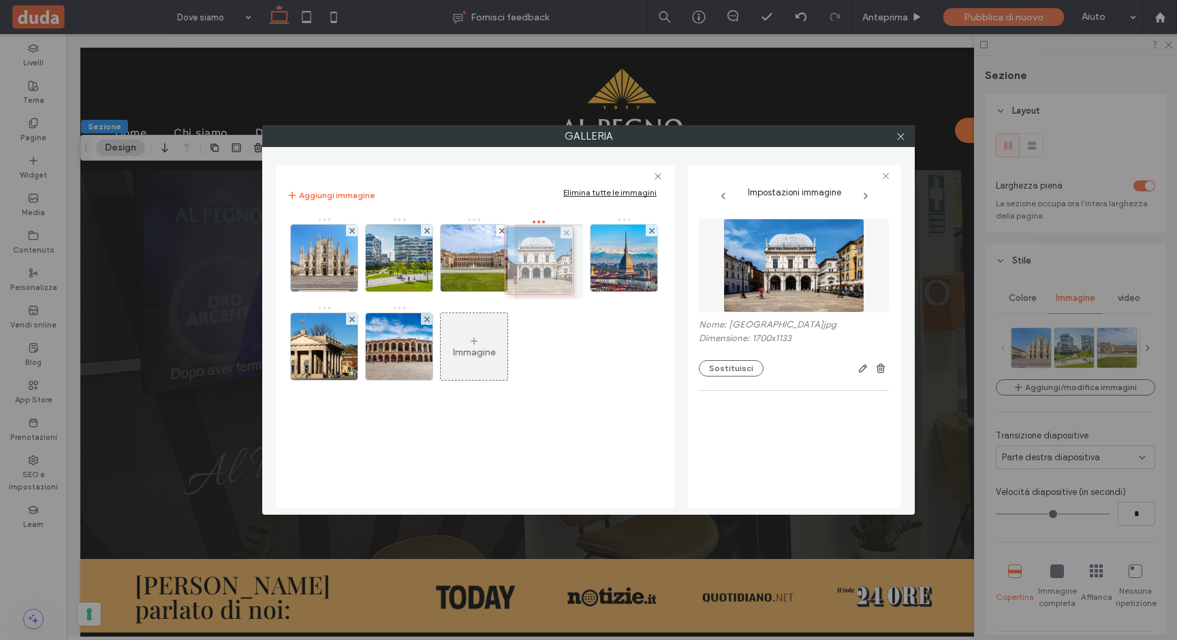
drag, startPoint x: 415, startPoint y: 342, endPoint x: 553, endPoint y: 256, distance: 162.8
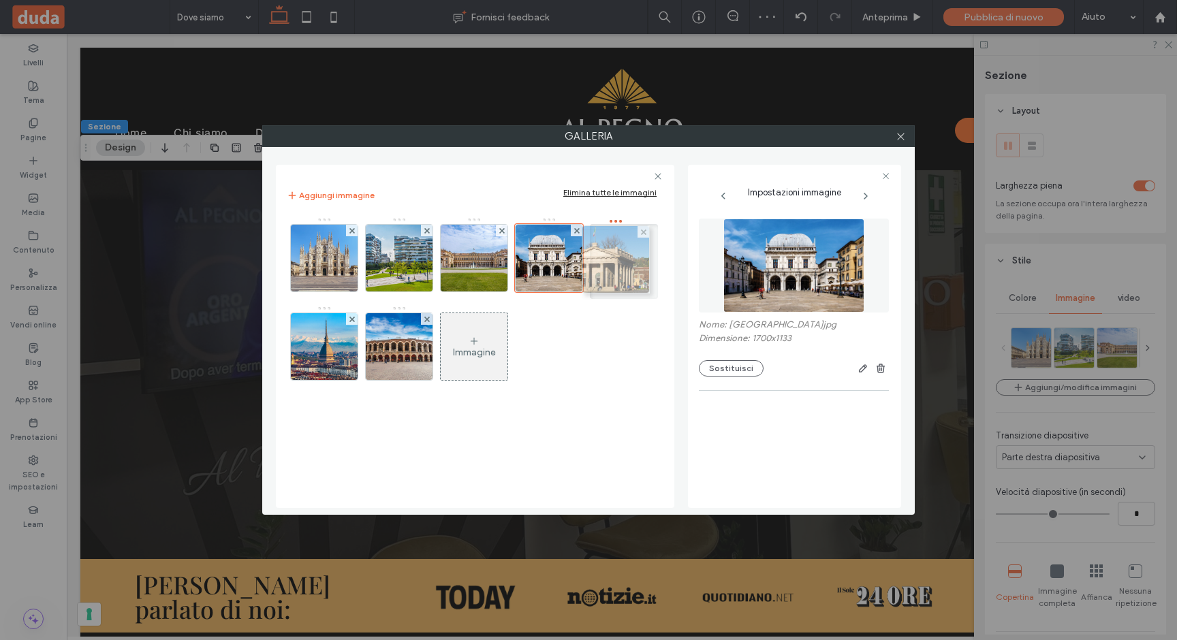
drag, startPoint x: 322, startPoint y: 358, endPoint x: 610, endPoint y: 271, distance: 301.1
click at [902, 136] on icon at bounding box center [901, 136] width 10 height 10
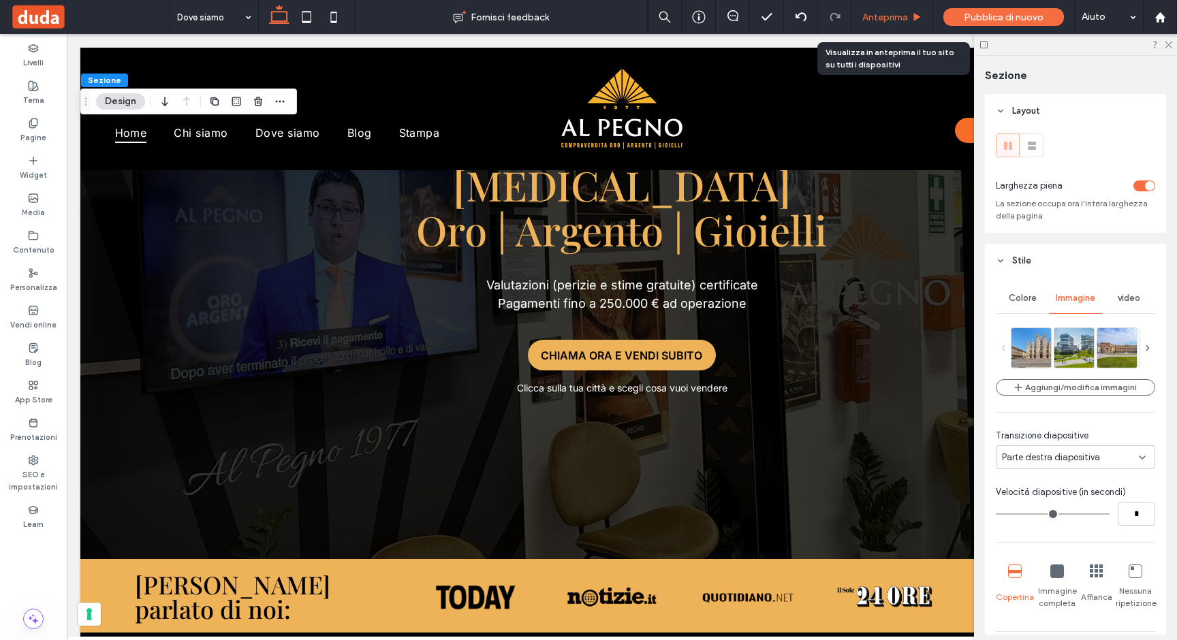
click at [877, 18] on span "Anteprima" at bounding box center [885, 18] width 46 height 12
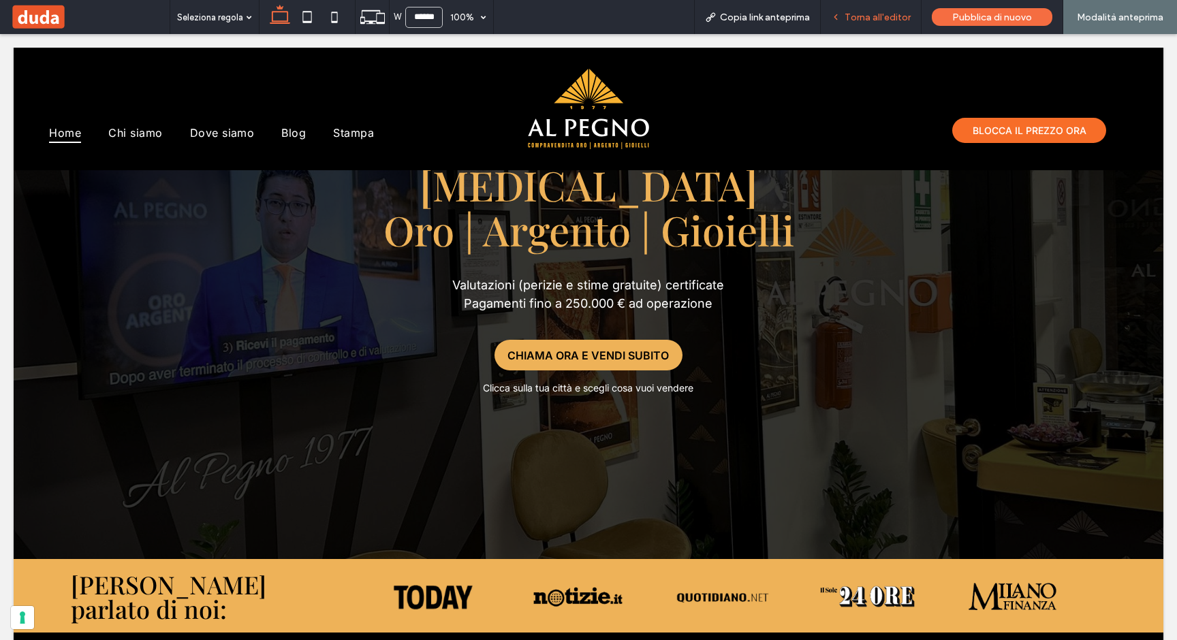
click at [851, 12] on span "Torna all'editor" at bounding box center [878, 18] width 66 height 12
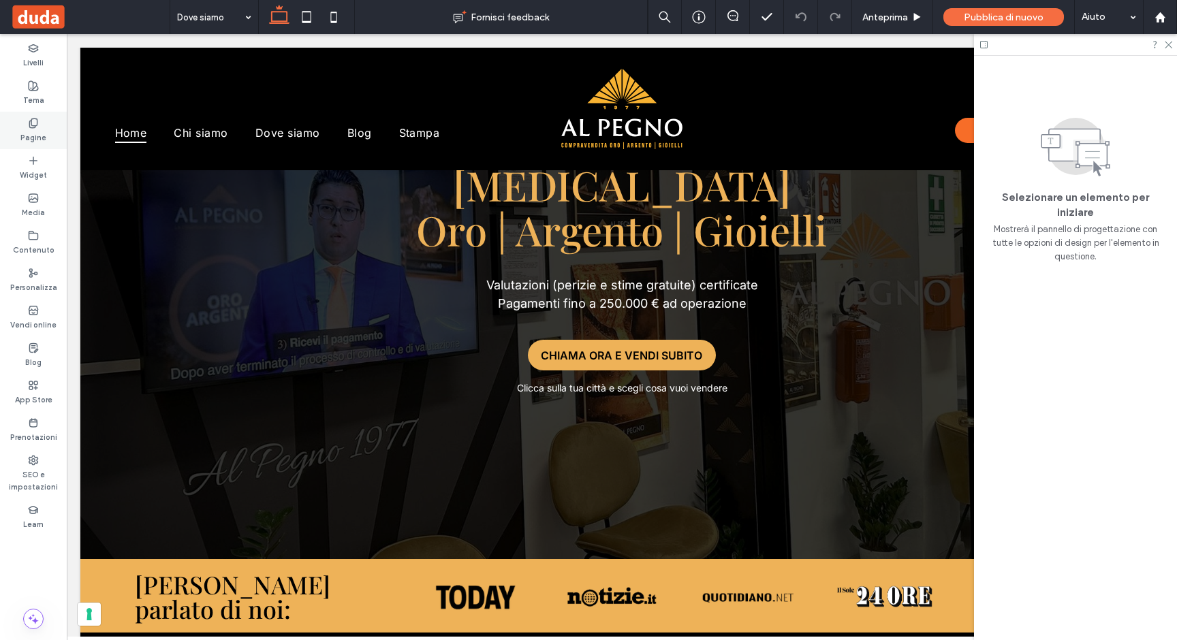
click at [29, 140] on label "Pagine" at bounding box center [33, 136] width 26 height 15
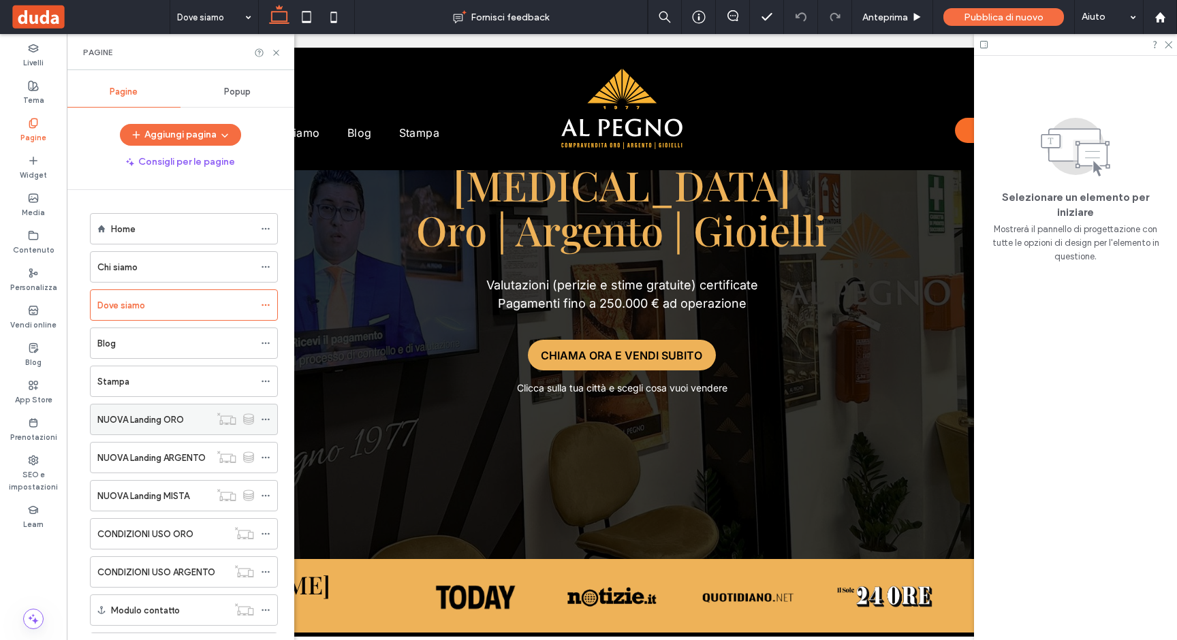
click at [152, 425] on label "NUOVA Landing ORO" at bounding box center [140, 420] width 87 height 24
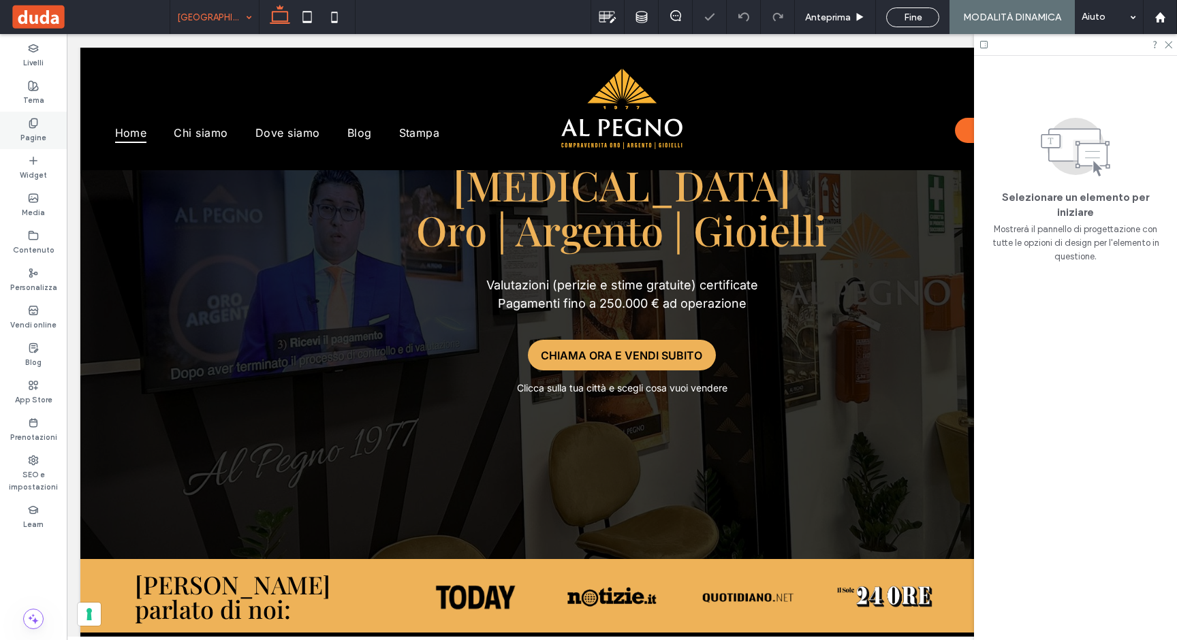
click at [42, 135] on label "Pagine" at bounding box center [33, 136] width 26 height 15
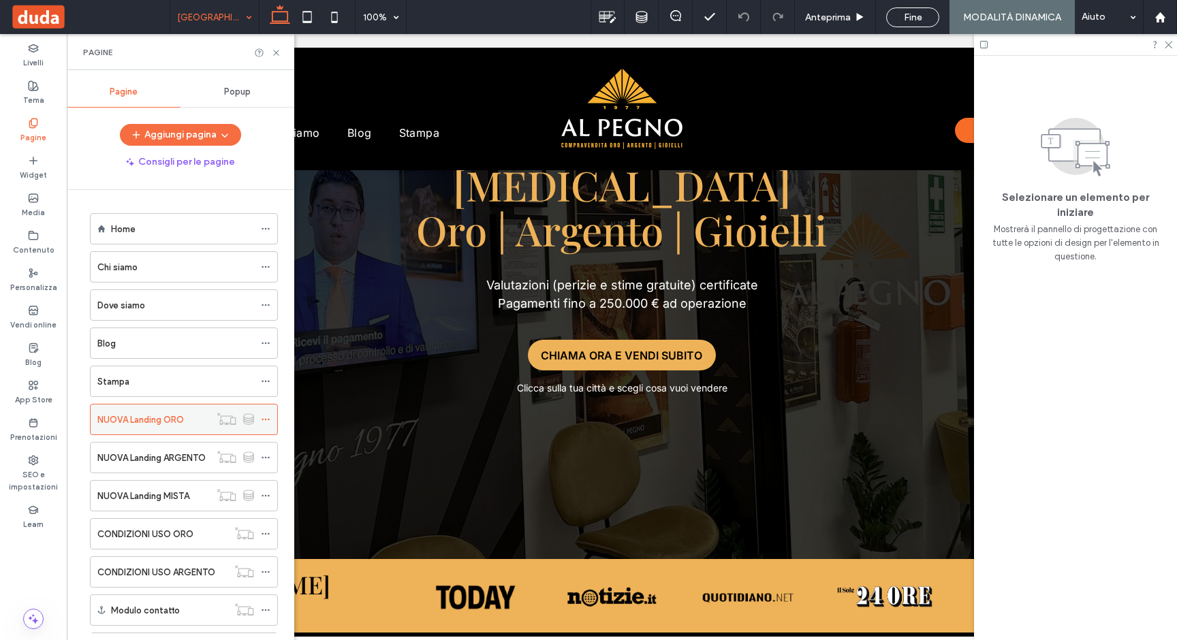
click at [267, 420] on icon at bounding box center [266, 420] width 10 height 10
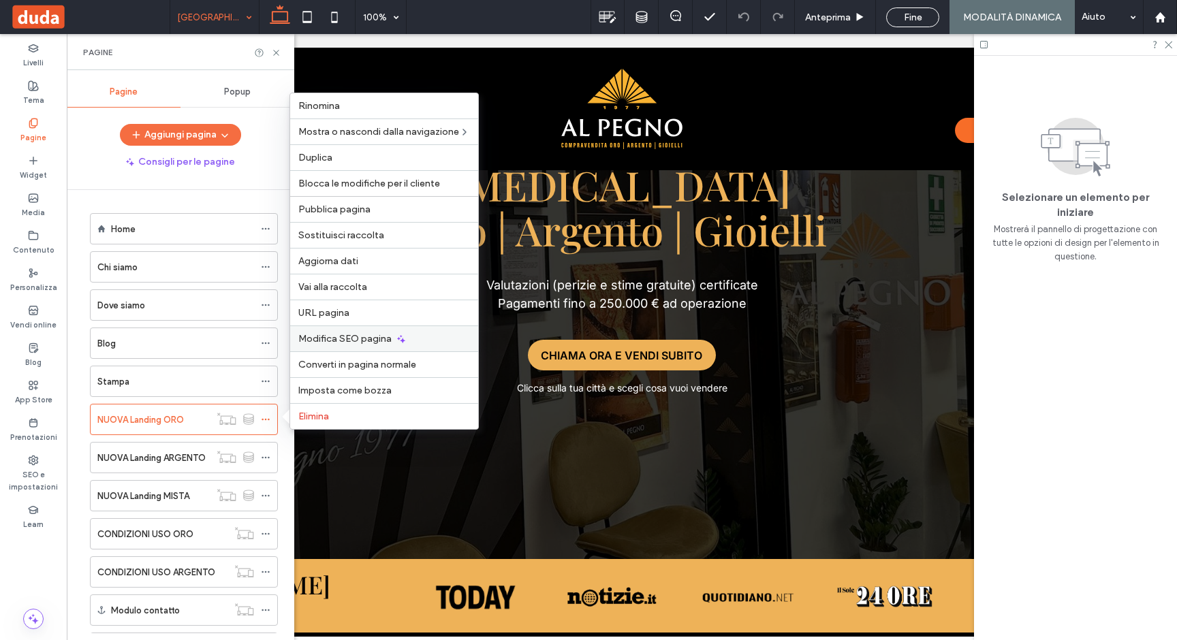
click at [337, 337] on span "Modifica SEO pagina" at bounding box center [344, 339] width 93 height 12
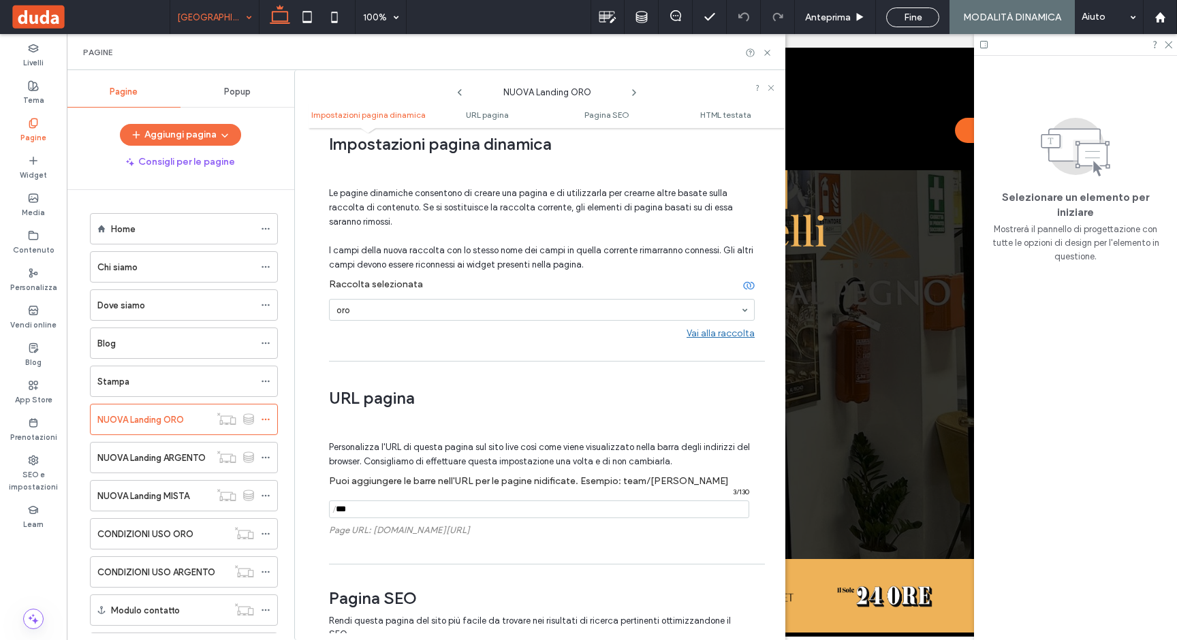
scroll to position [57, 0]
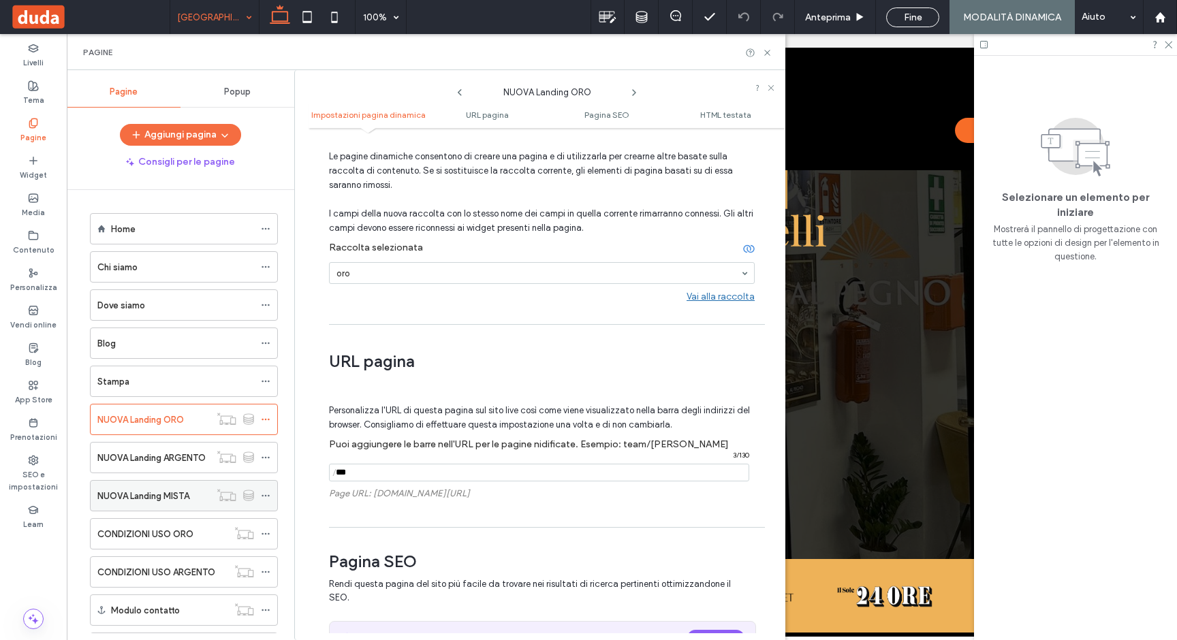
click at [267, 496] on icon at bounding box center [266, 496] width 10 height 10
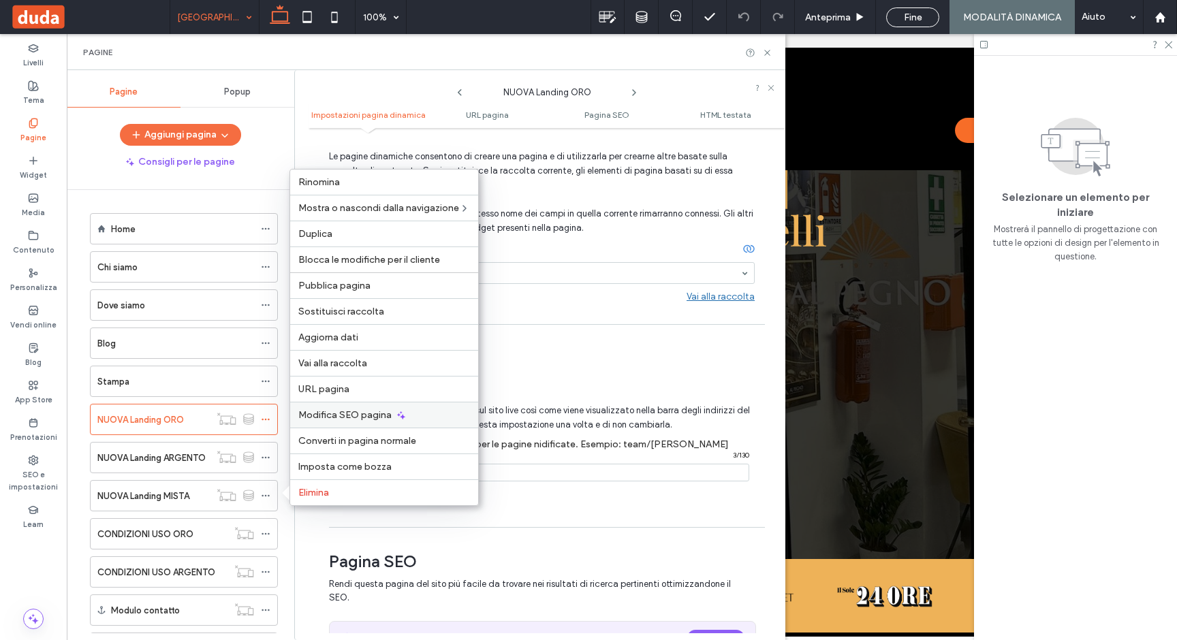
click at [324, 421] on div "Modifica SEO pagina" at bounding box center [384, 415] width 188 height 26
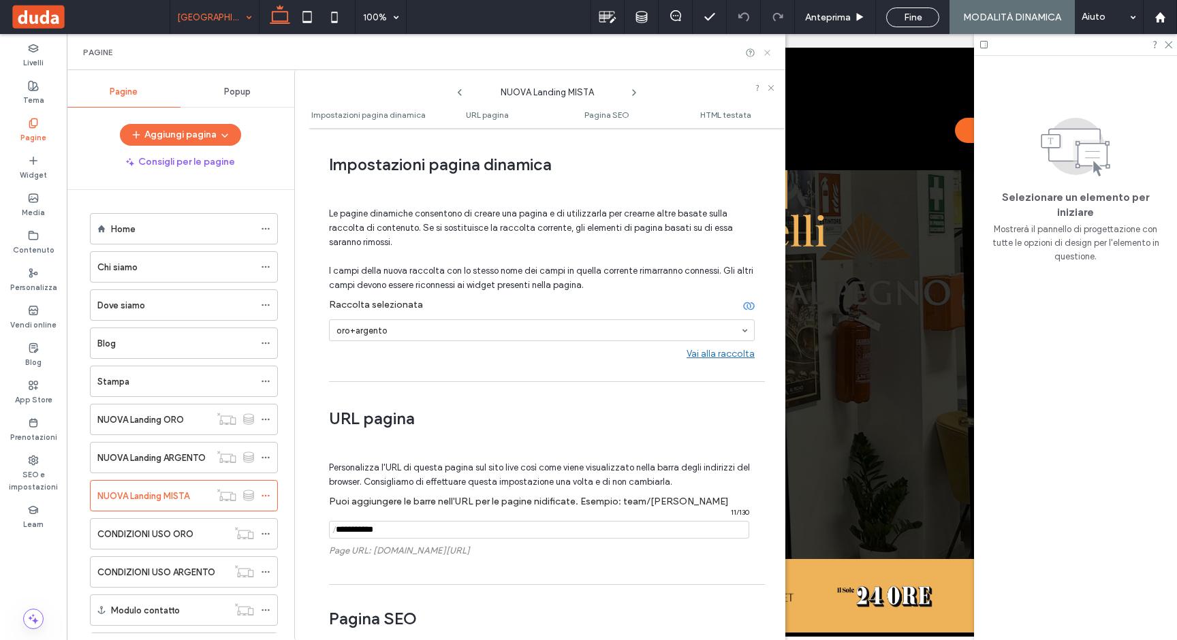
click at [768, 51] on icon at bounding box center [767, 53] width 10 height 10
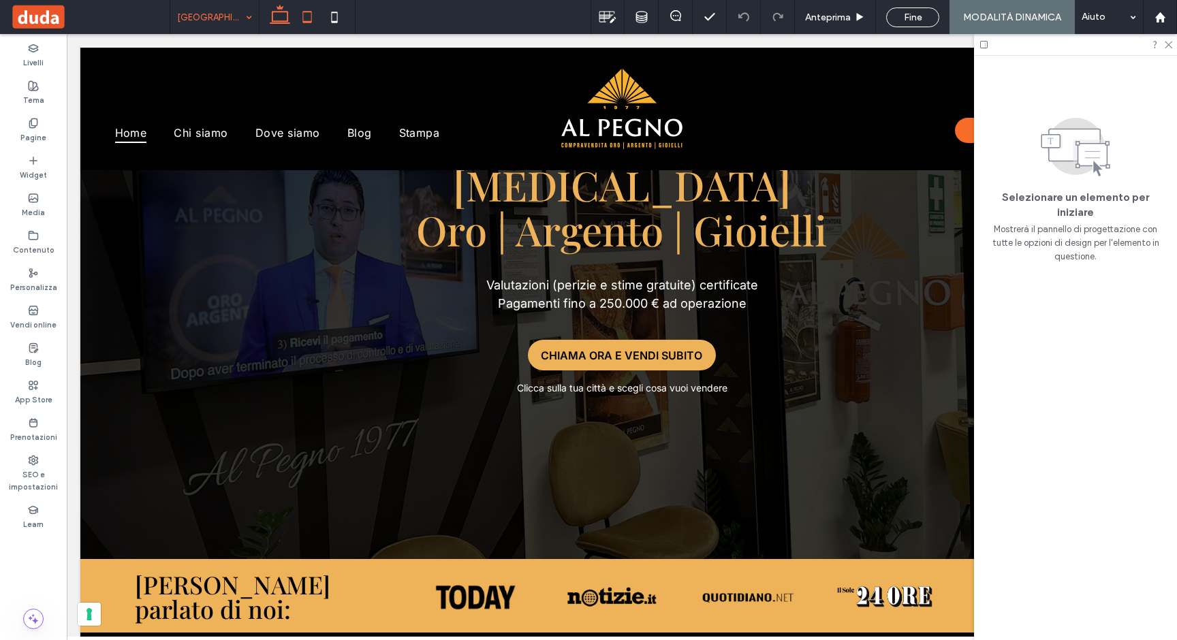
click at [305, 22] on icon at bounding box center [307, 16] width 27 height 27
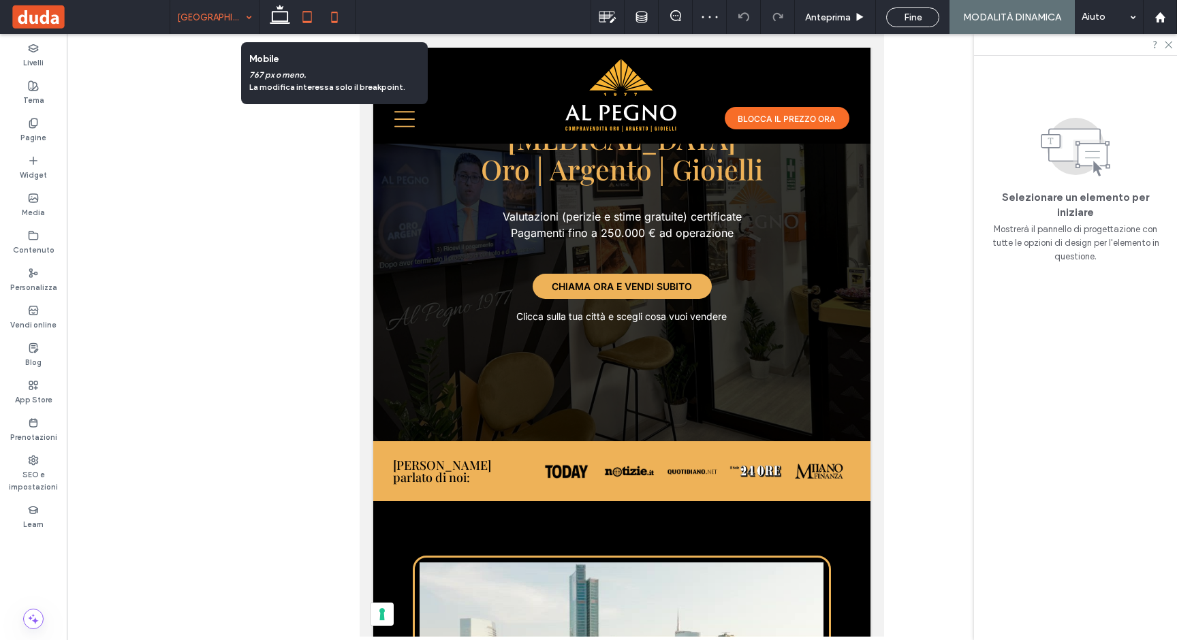
click at [337, 16] on use at bounding box center [334, 17] width 6 height 11
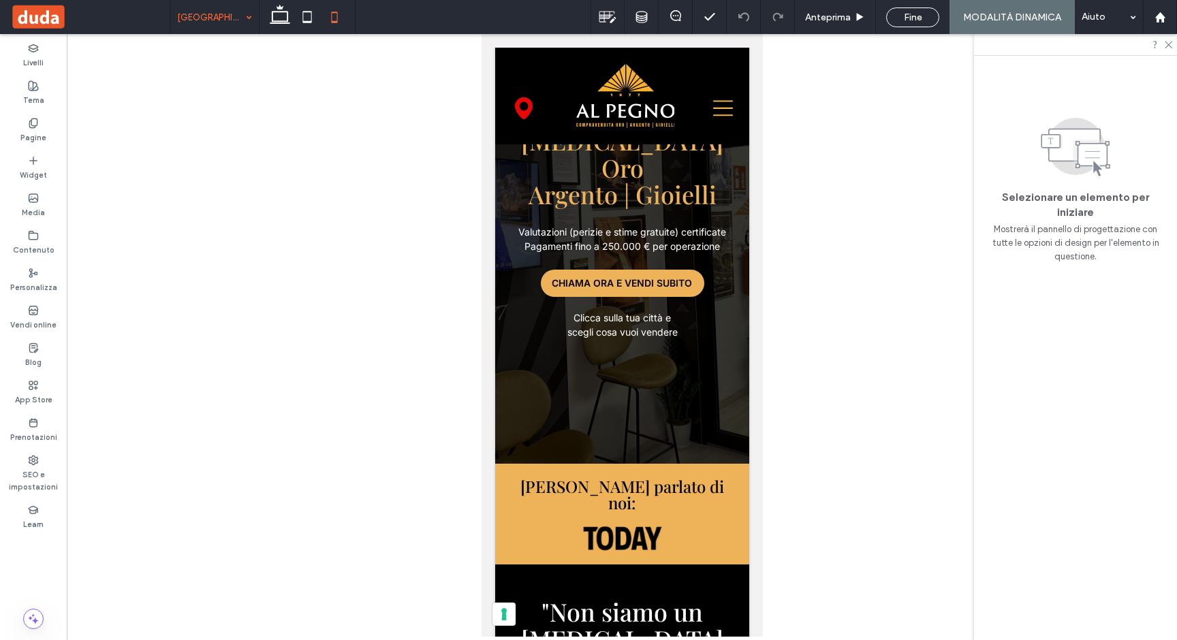
click at [208, 18] on input at bounding box center [211, 17] width 68 height 34
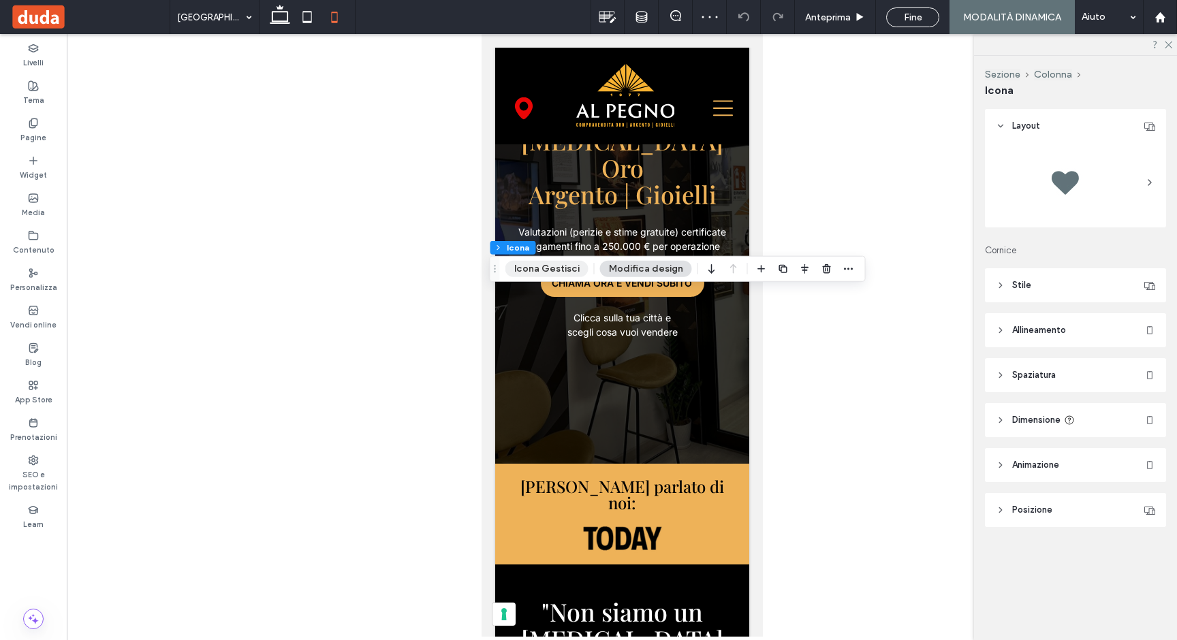
click at [555, 270] on button "Icona Gestisci" at bounding box center [546, 269] width 83 height 16
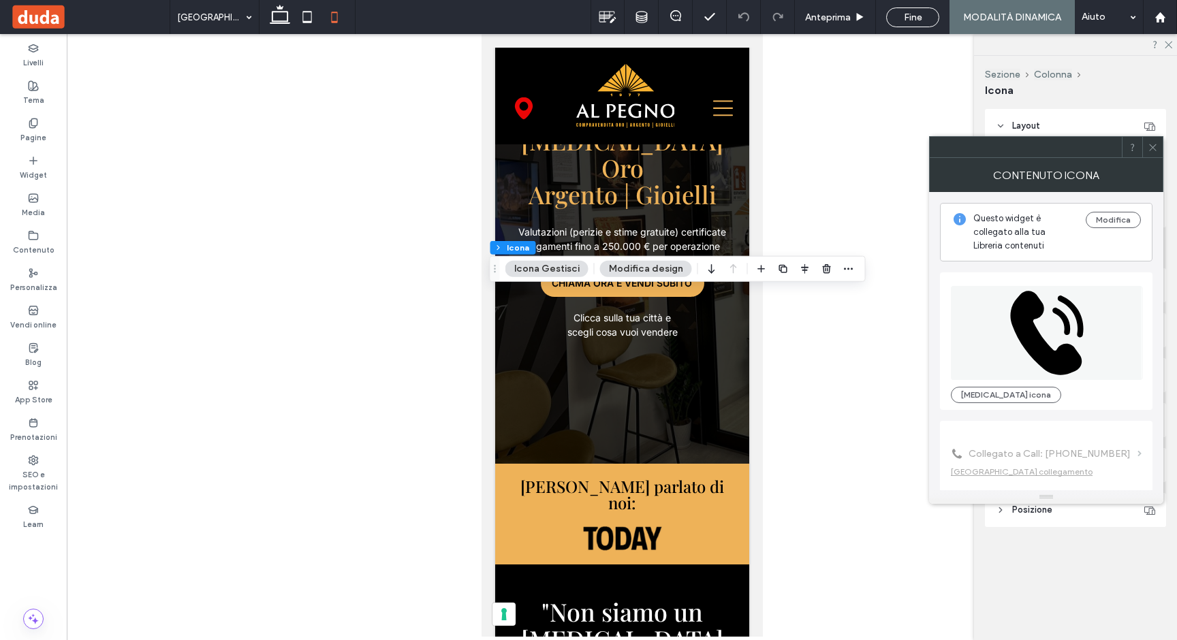
click at [1152, 142] on icon at bounding box center [1153, 147] width 10 height 10
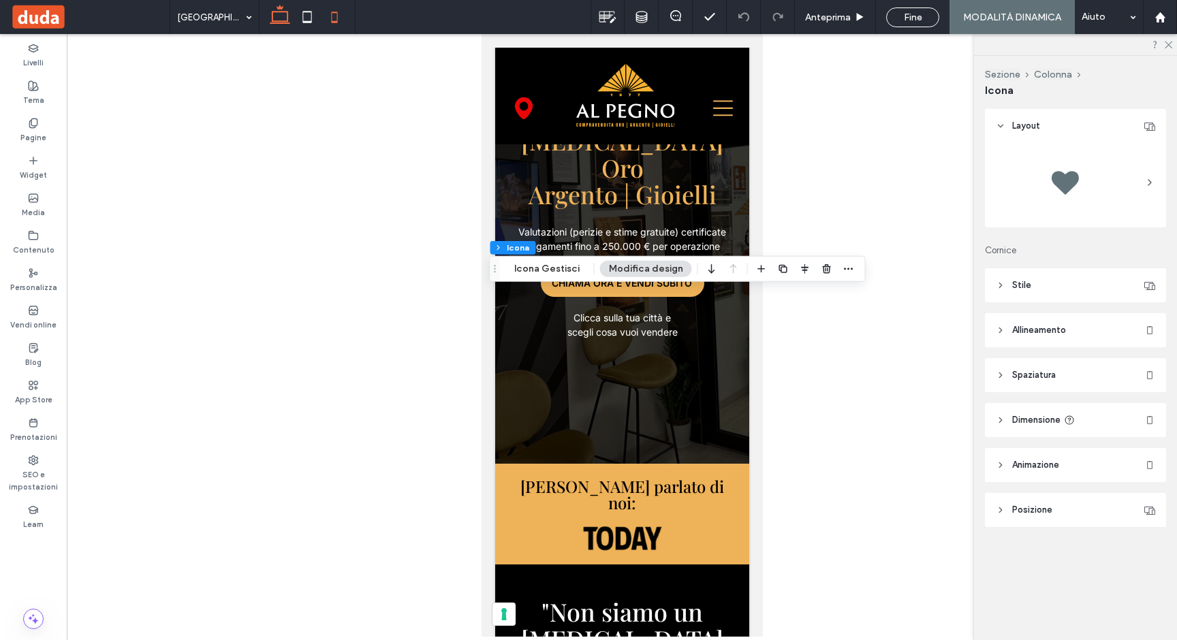
click at [282, 24] on icon at bounding box center [279, 16] width 27 height 27
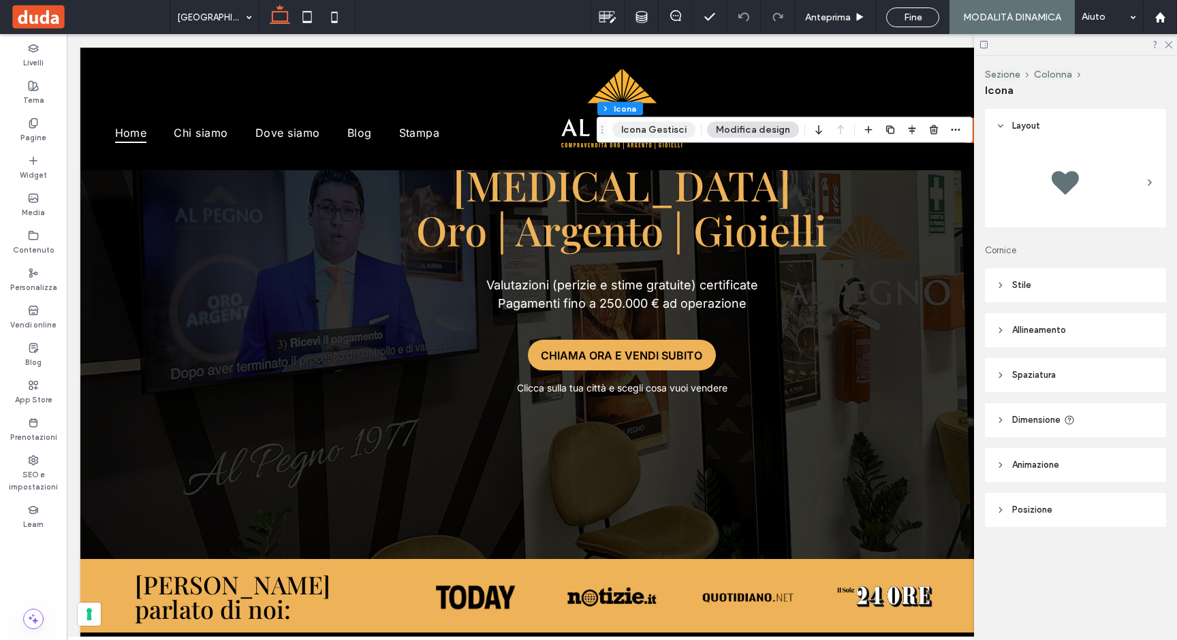
click at [674, 131] on button "Icona Gestisci" at bounding box center [653, 130] width 83 height 16
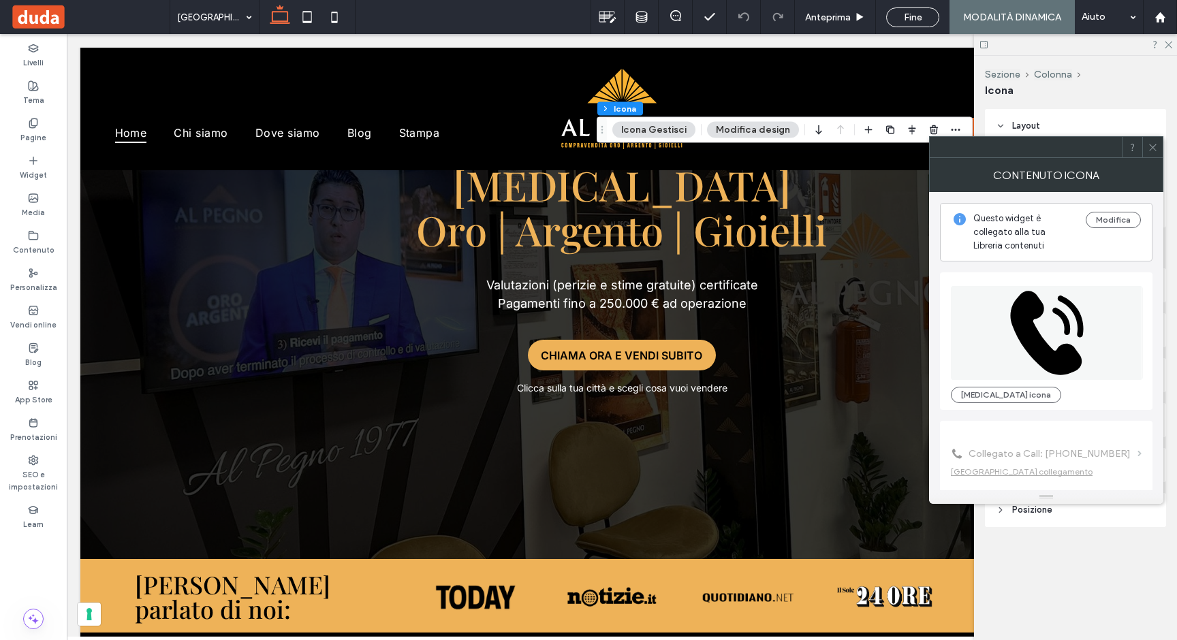
click at [1150, 144] on icon at bounding box center [1153, 147] width 10 height 10
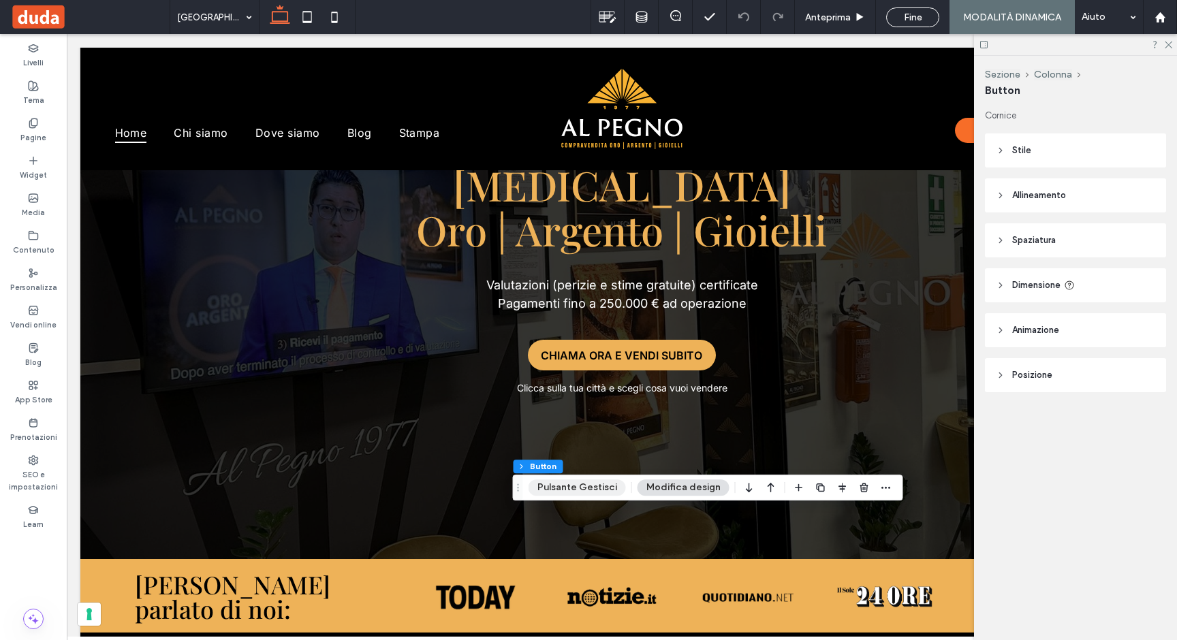
click at [591, 492] on button "Pulsante Gestisci" at bounding box center [577, 488] width 97 height 16
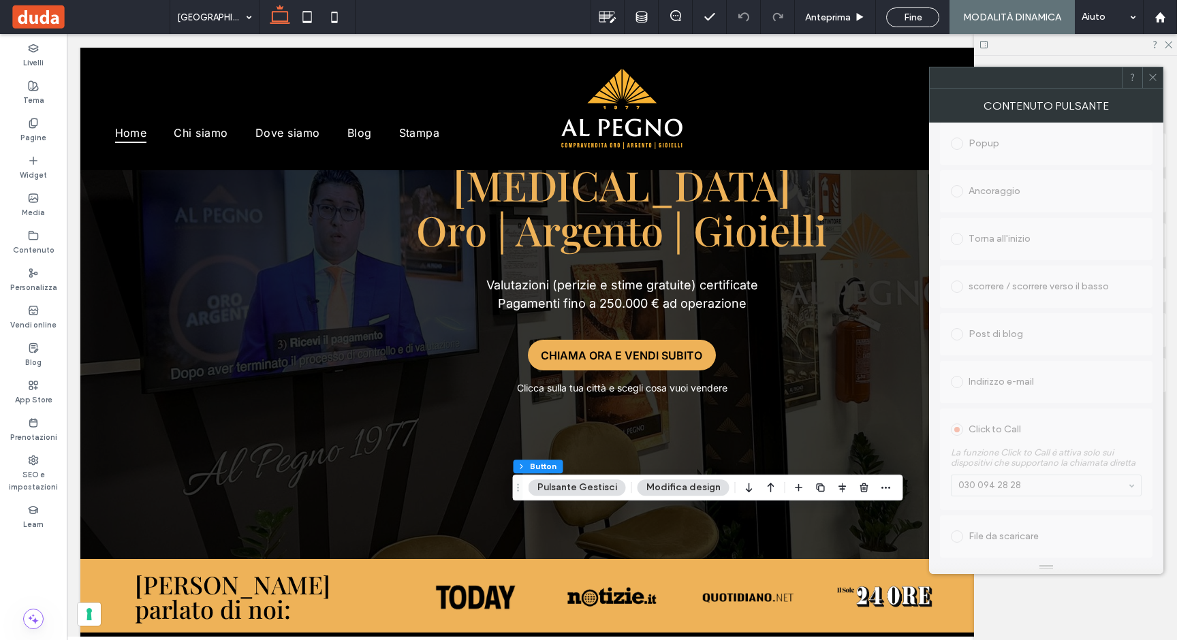
scroll to position [382, 0]
click at [1154, 76] on use at bounding box center [1152, 77] width 7 height 7
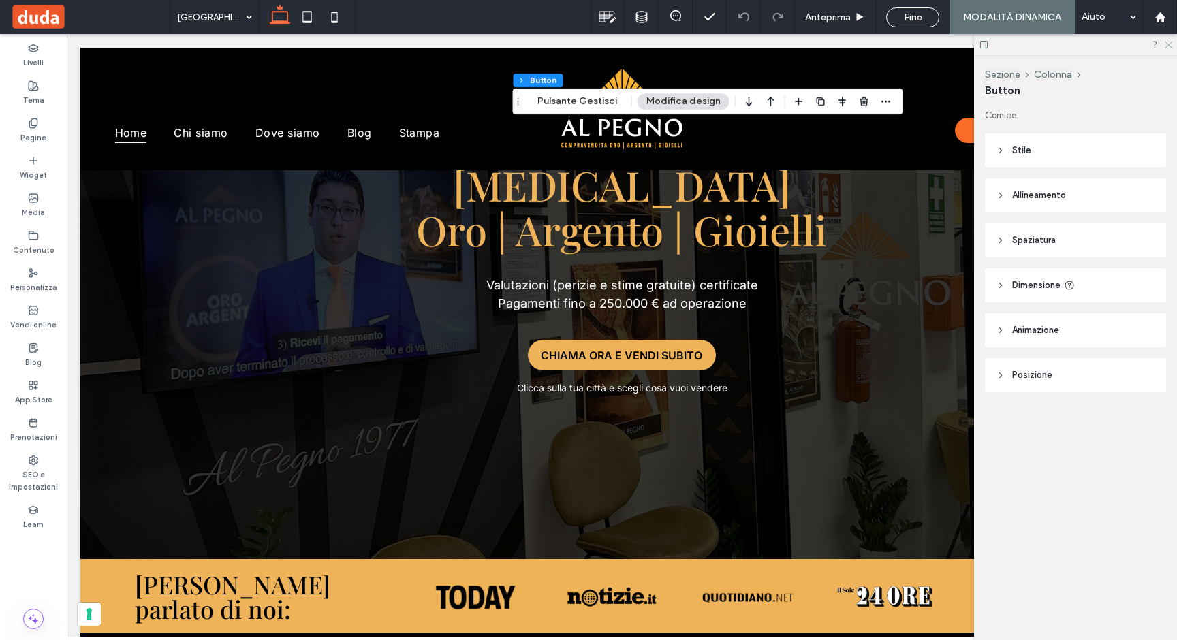
click at [1168, 45] on use at bounding box center [1168, 45] width 7 height 7
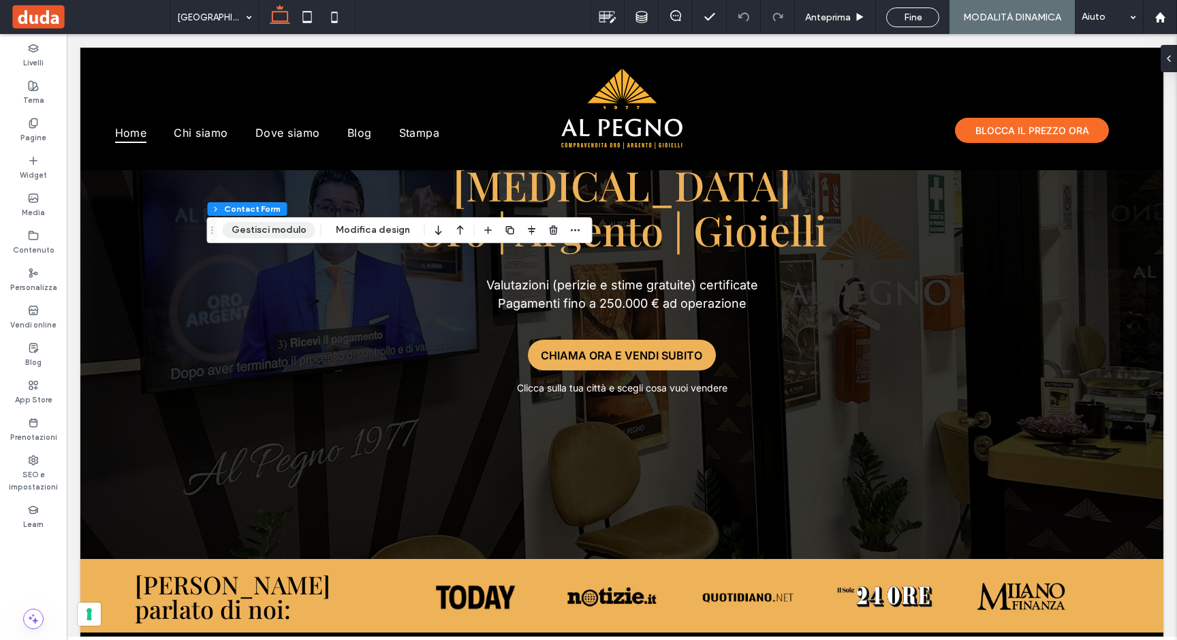
click at [287, 228] on button "Gestisci modulo" at bounding box center [269, 230] width 93 height 16
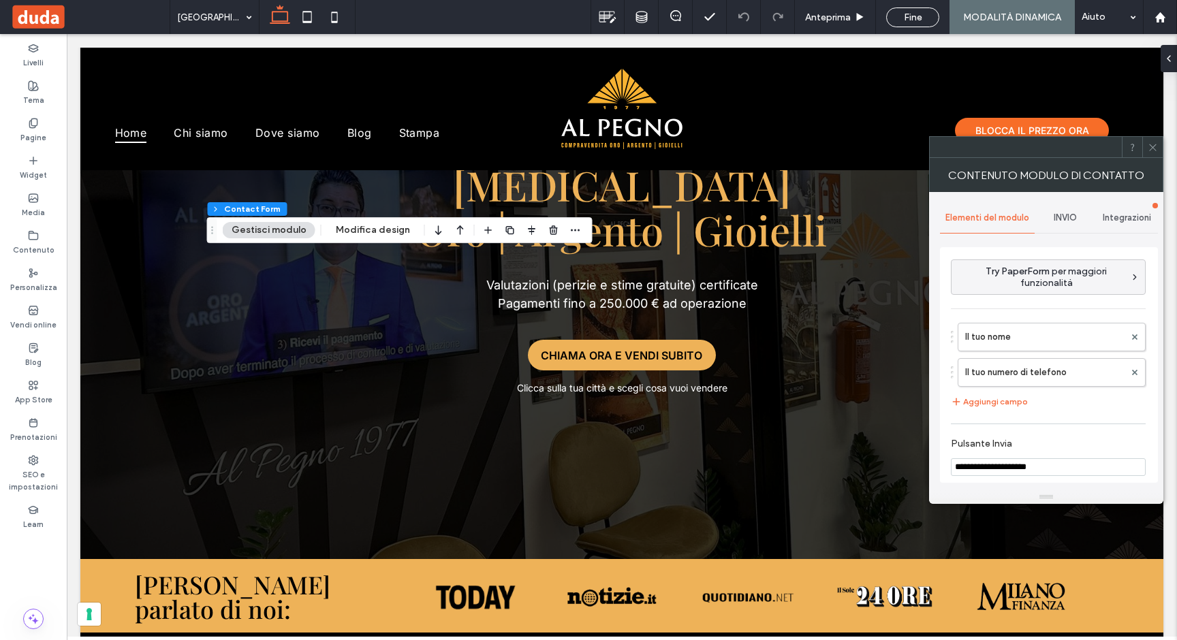
click at [1061, 221] on span "INVIO" at bounding box center [1065, 218] width 23 height 11
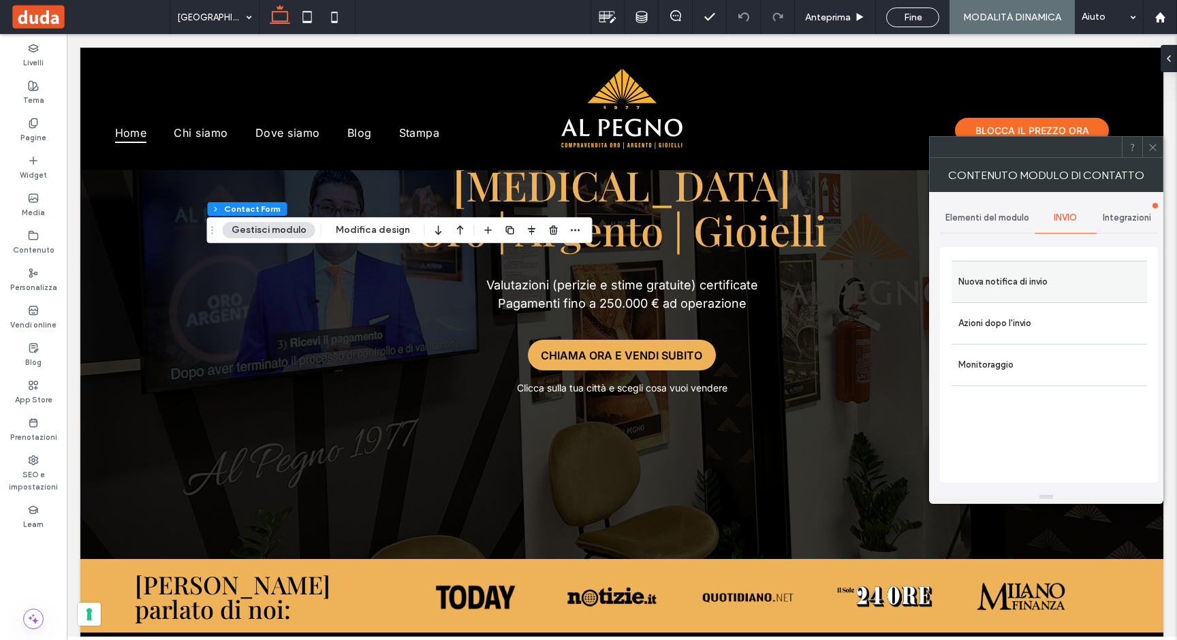
click at [1014, 285] on label "Nuova notifica di invio" at bounding box center [1050, 281] width 182 height 27
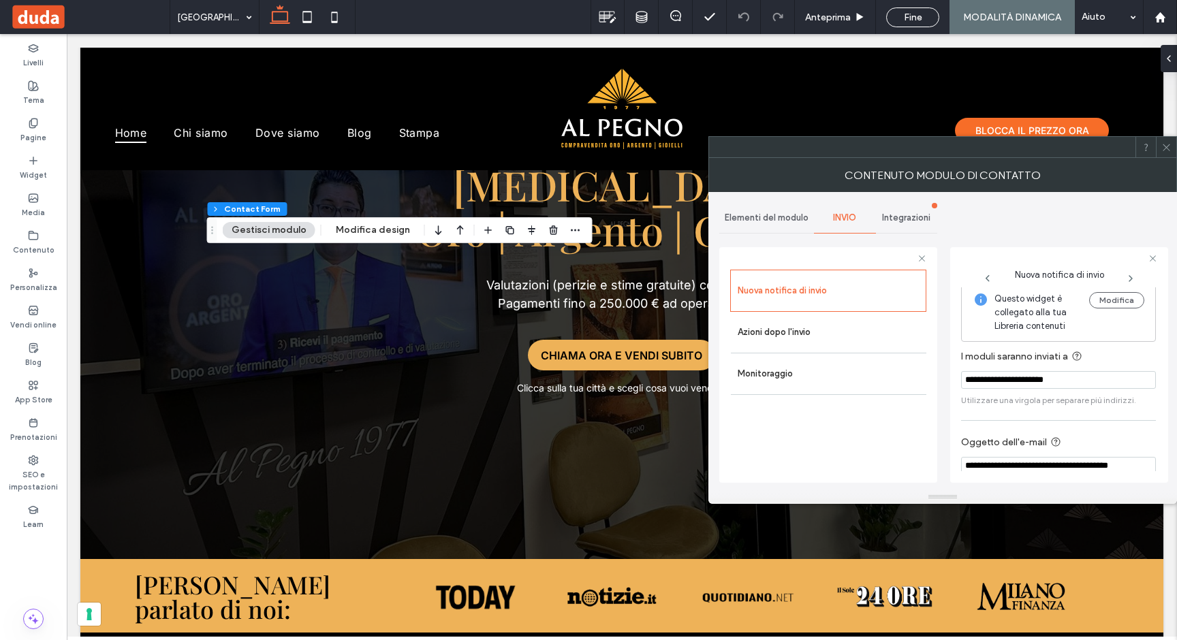
scroll to position [0, 0]
click at [1164, 151] on icon at bounding box center [1167, 147] width 10 height 10
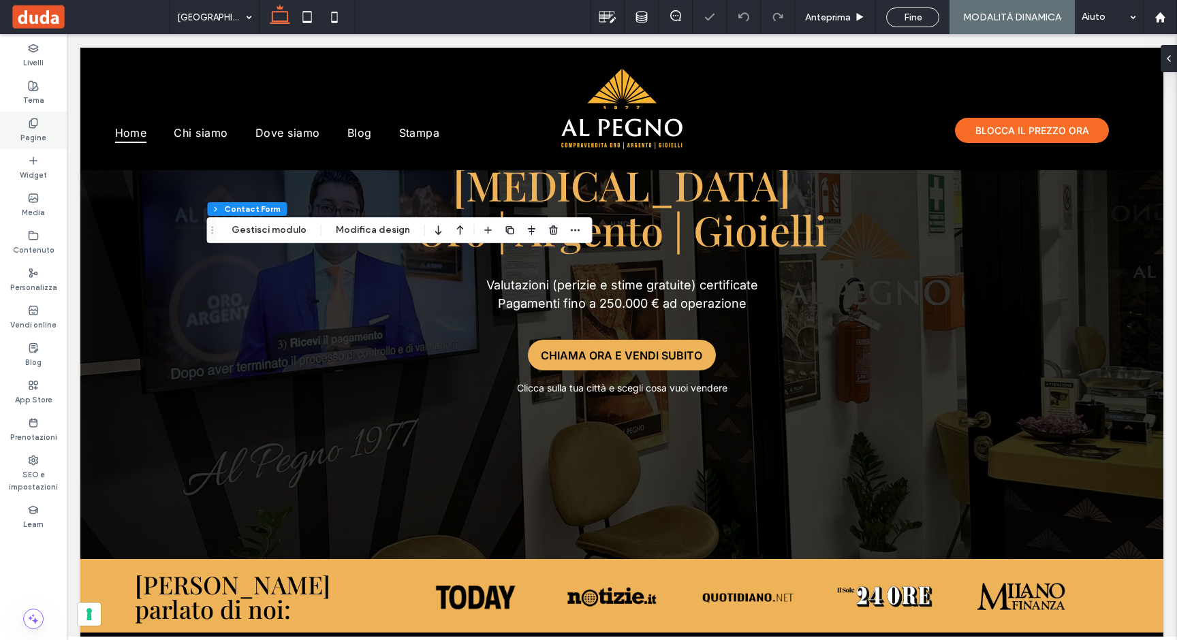
click at [22, 134] on label "Pagine" at bounding box center [33, 136] width 26 height 15
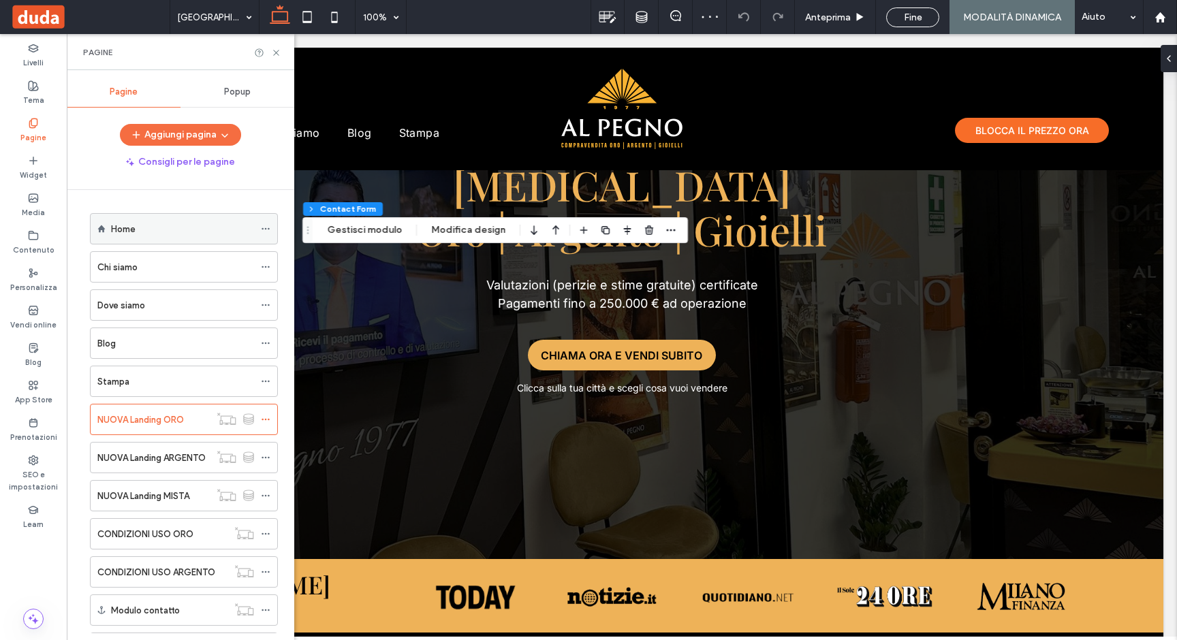
click at [30, 359] on label "Blog" at bounding box center [33, 361] width 16 height 15
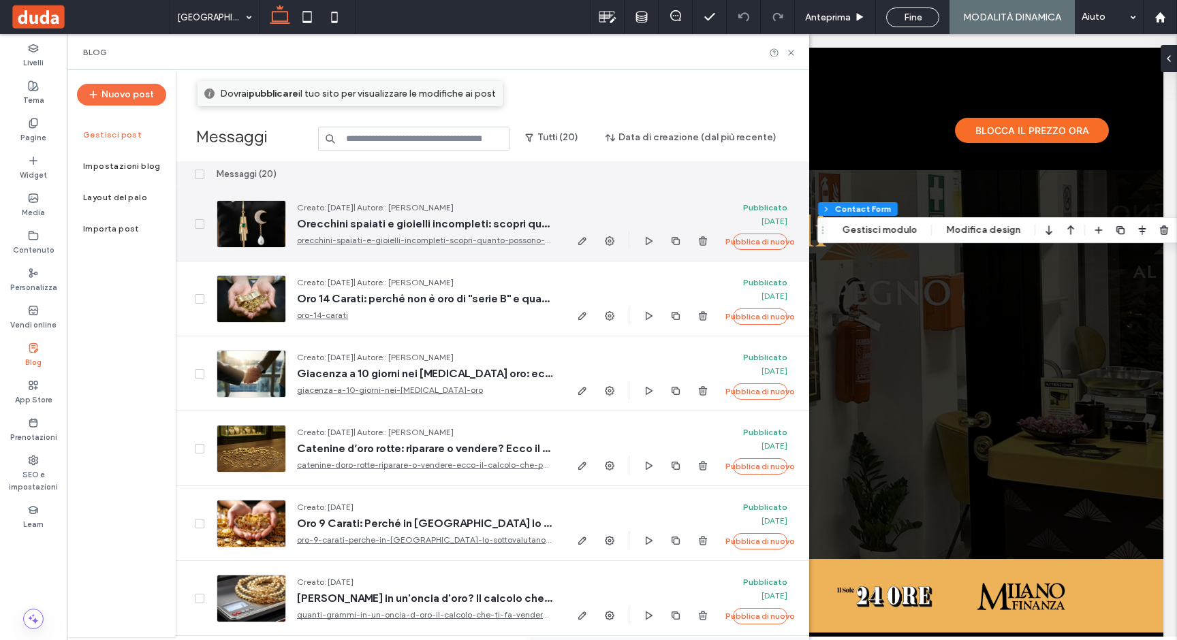
click at [266, 232] on div at bounding box center [251, 224] width 69 height 48
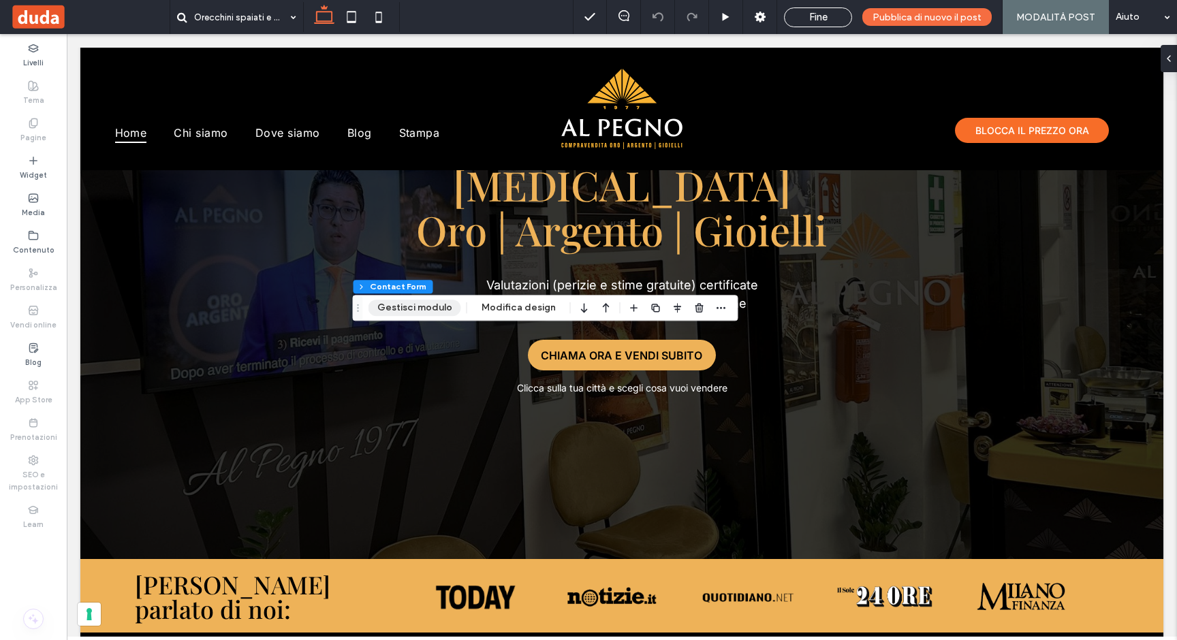
click at [411, 312] on button "Gestisci modulo" at bounding box center [415, 308] width 93 height 16
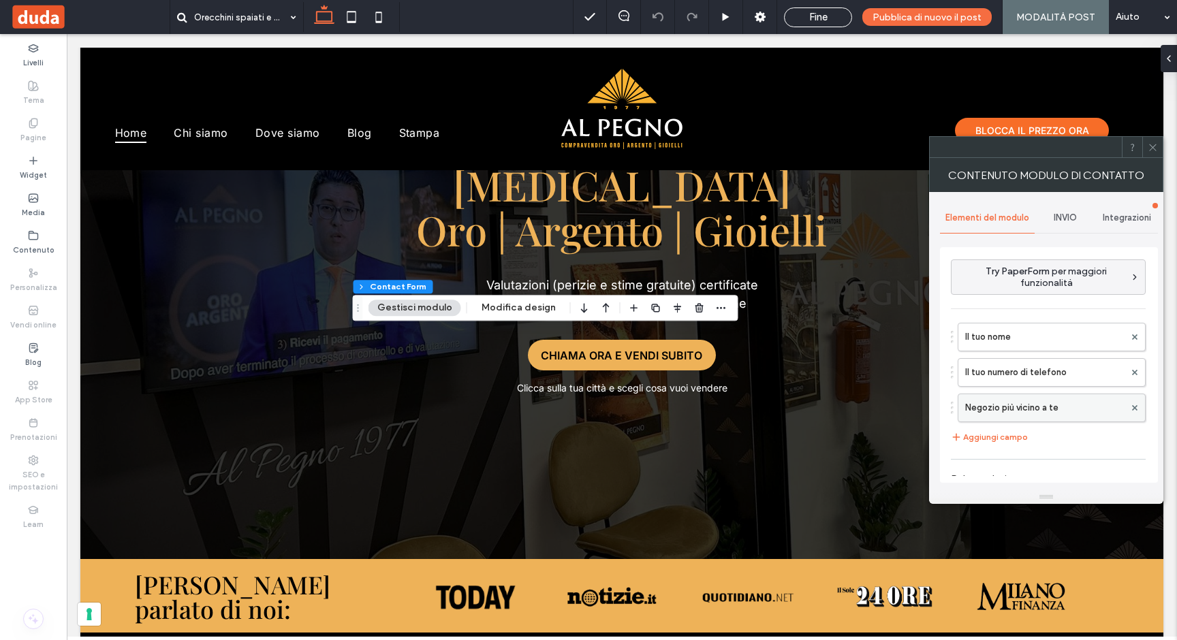
click at [999, 403] on label "Negozio più vicino a te" at bounding box center [1044, 407] width 159 height 27
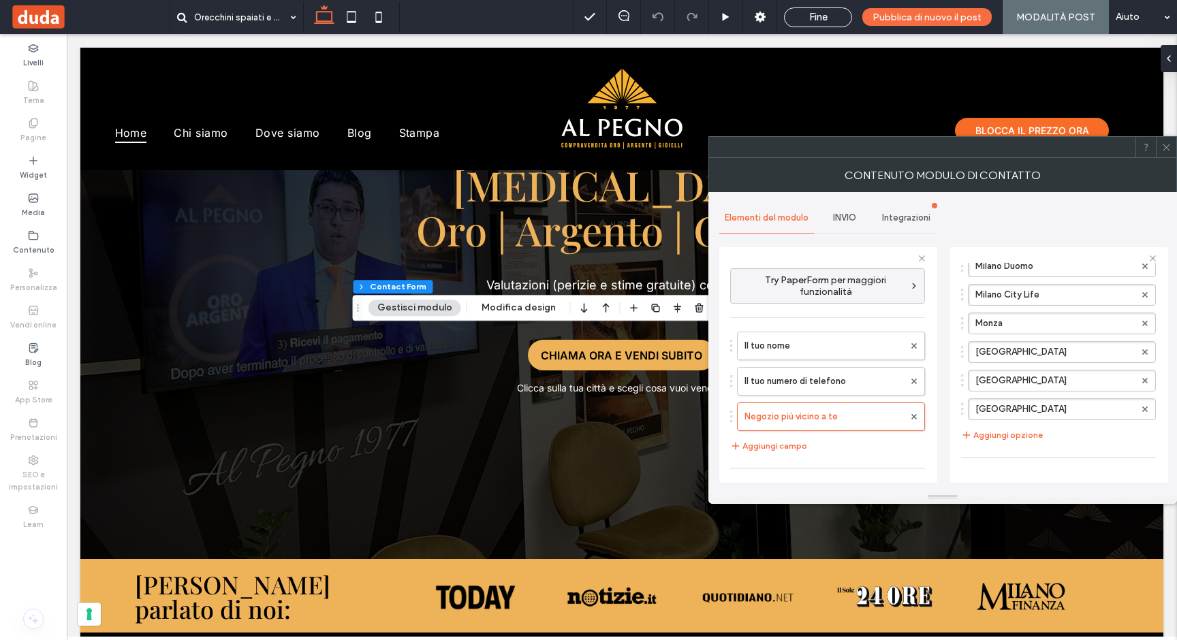
scroll to position [10, 0]
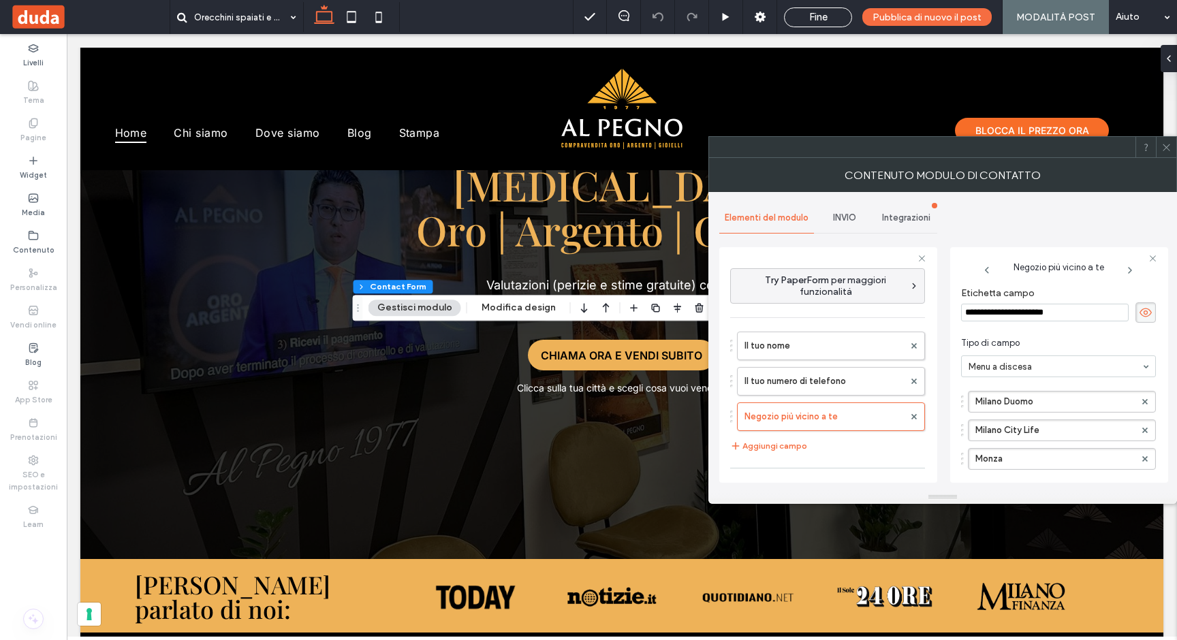
click at [1163, 149] on icon at bounding box center [1167, 147] width 10 height 10
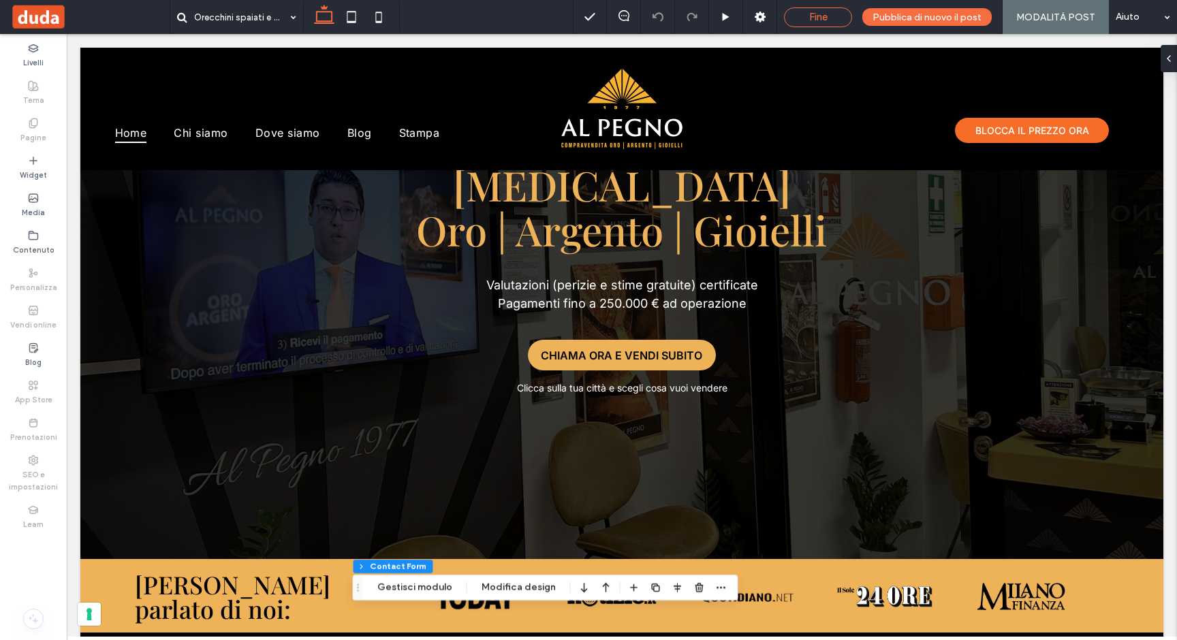
click at [806, 21] on div "Fine" at bounding box center [818, 17] width 67 height 12
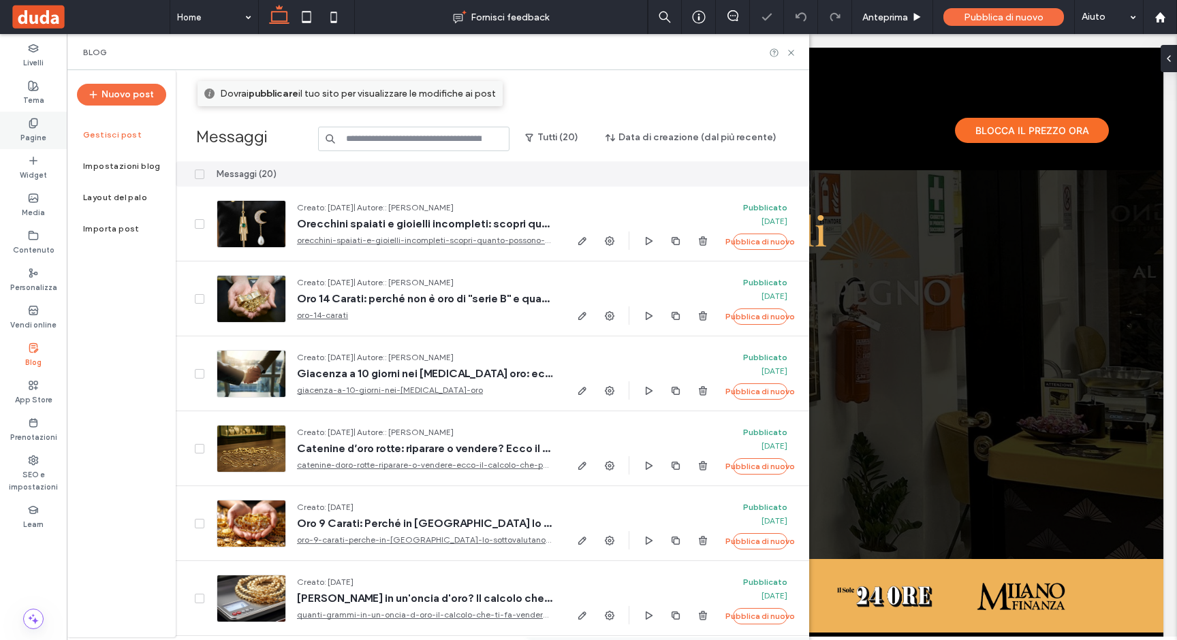
click at [36, 119] on use at bounding box center [32, 123] width 7 height 9
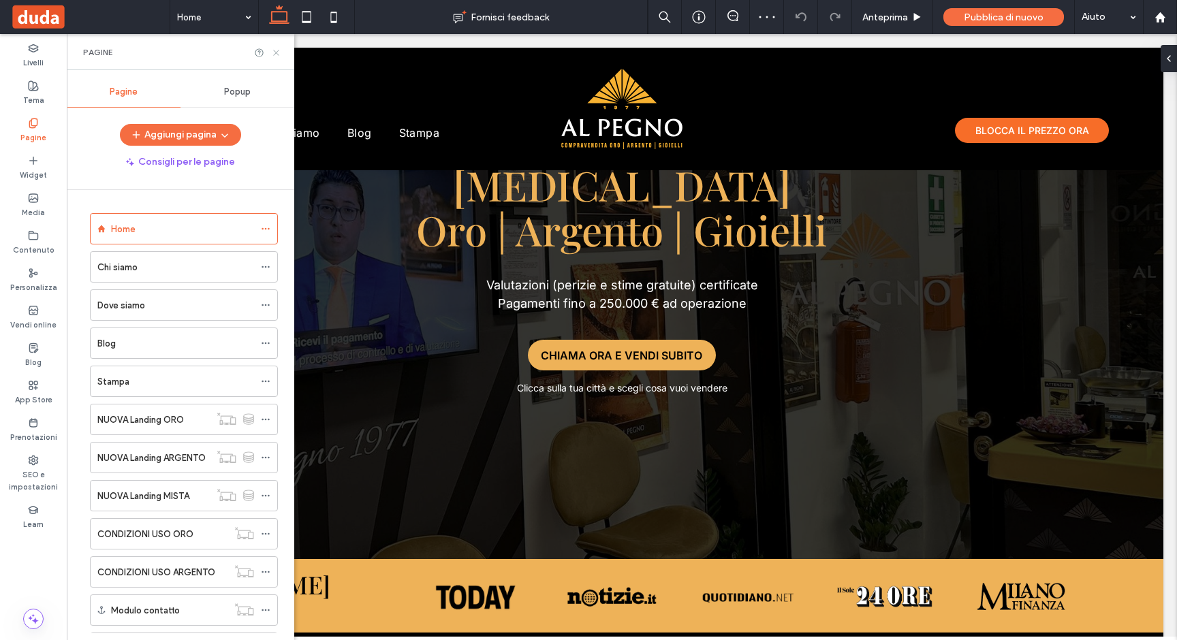
click at [277, 50] on icon at bounding box center [276, 53] width 10 height 10
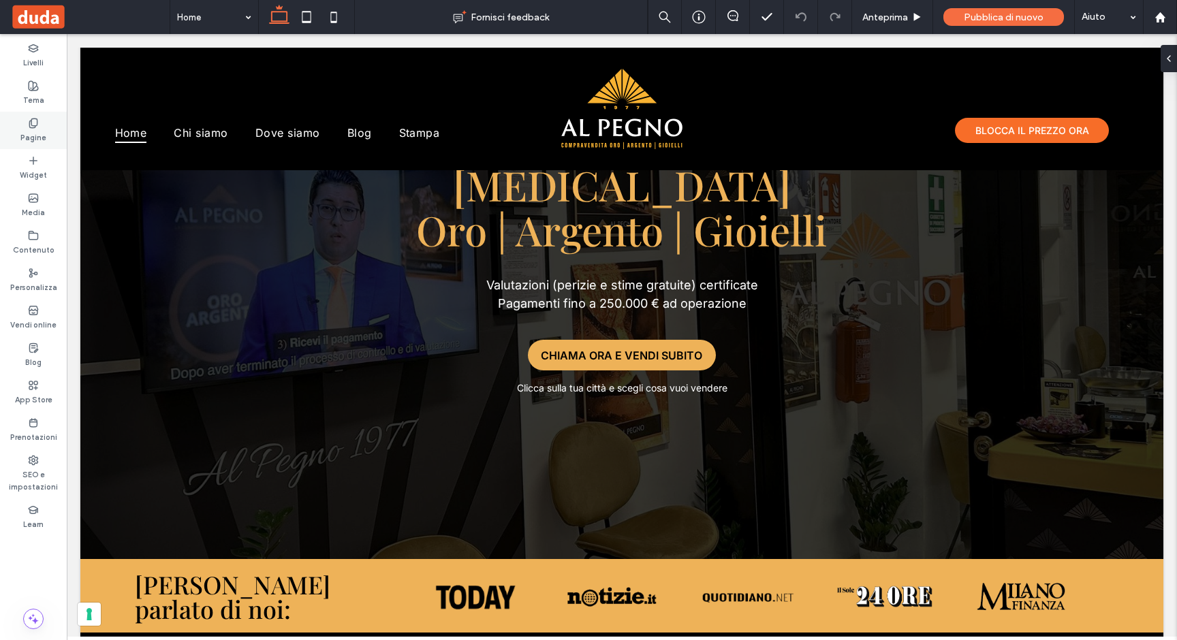
click at [35, 125] on icon at bounding box center [33, 123] width 11 height 11
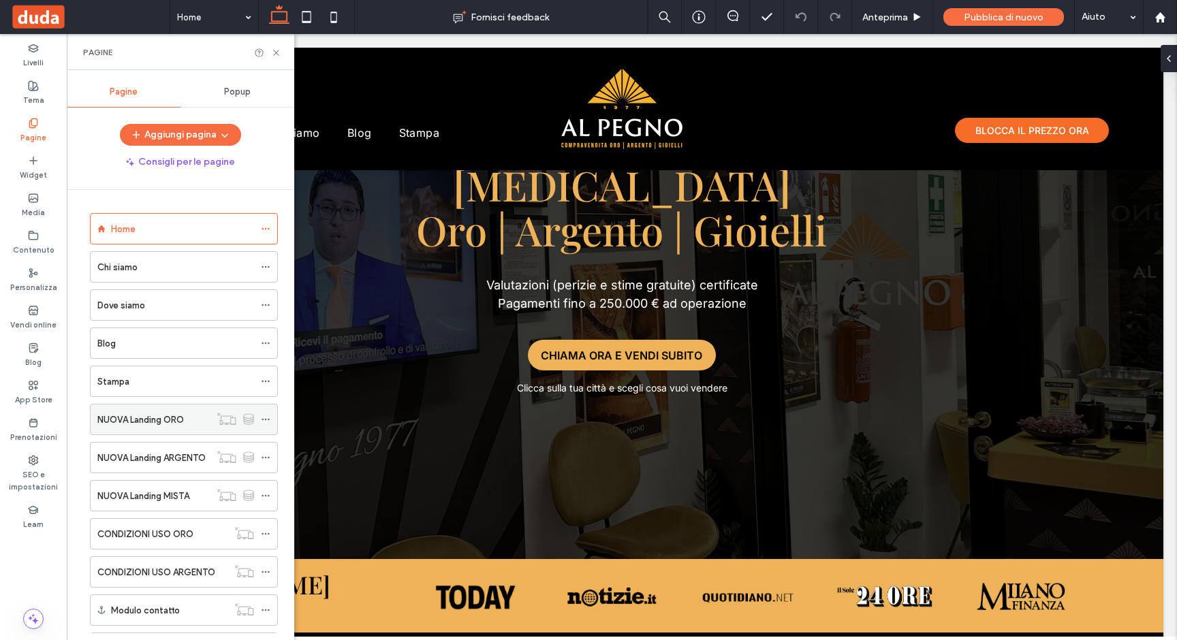
click at [127, 431] on div "NUOVA Landing ORO" at bounding box center [153, 420] width 112 height 30
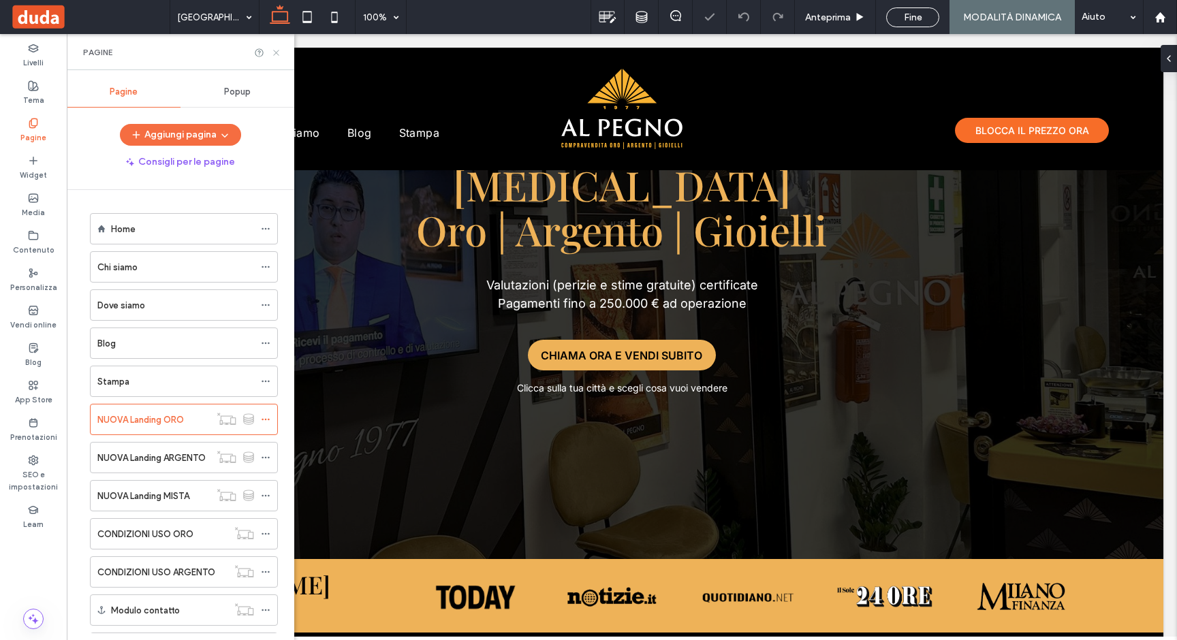
click at [279, 53] on icon at bounding box center [276, 53] width 10 height 10
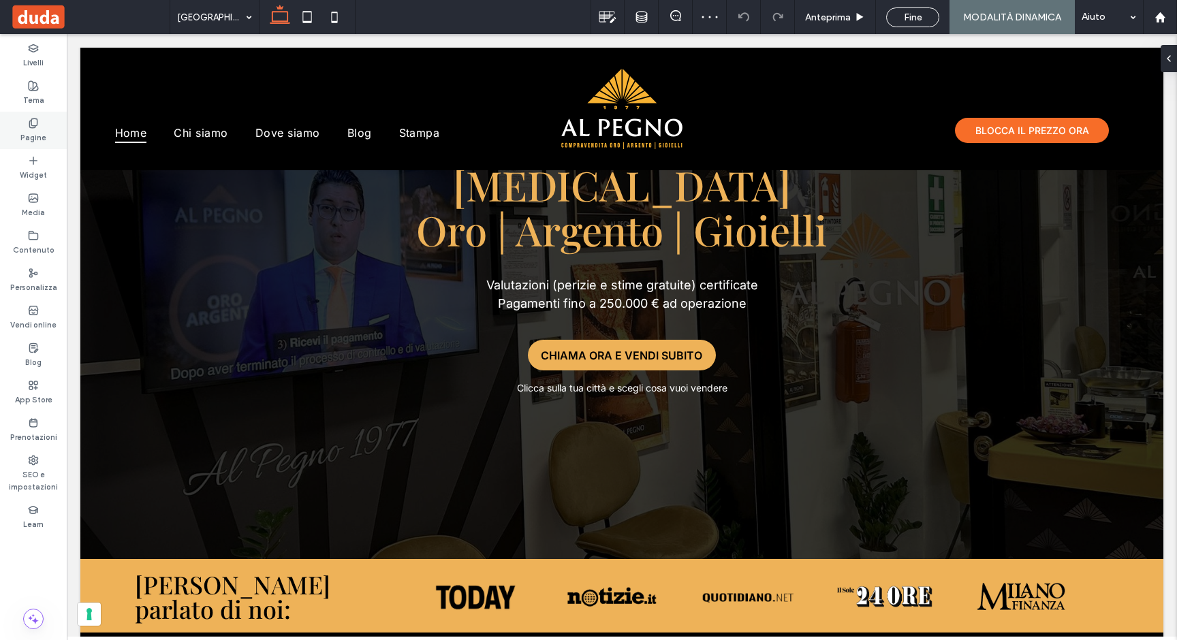
click at [40, 138] on label "Pagine" at bounding box center [33, 136] width 26 height 15
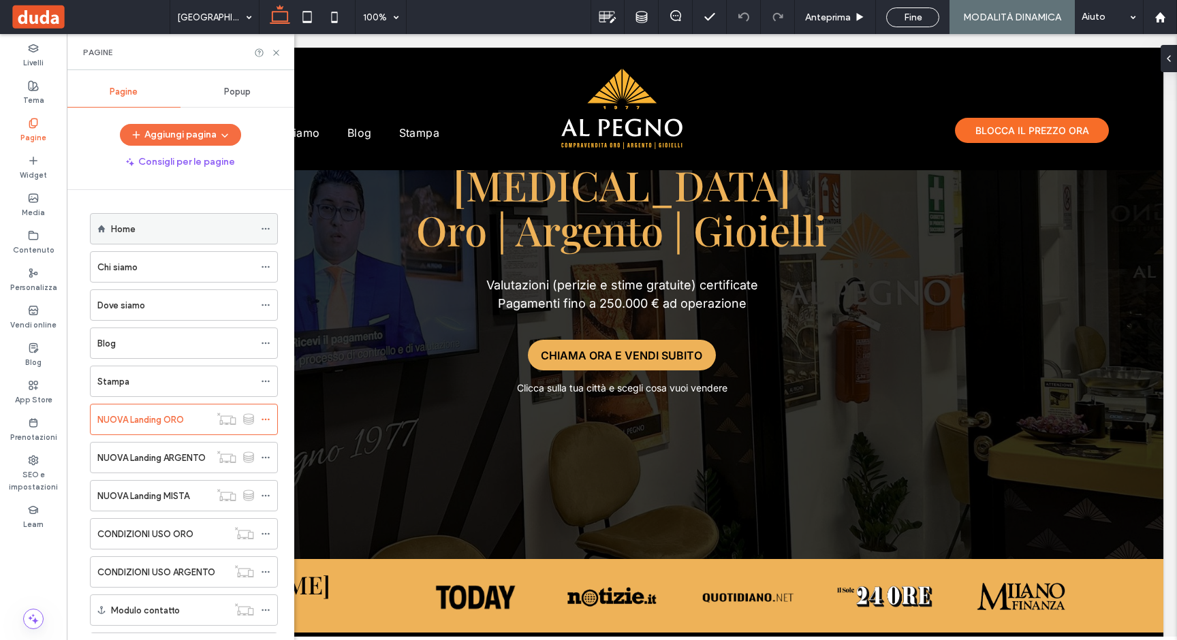
click at [125, 226] on label "Home" at bounding box center [123, 229] width 25 height 24
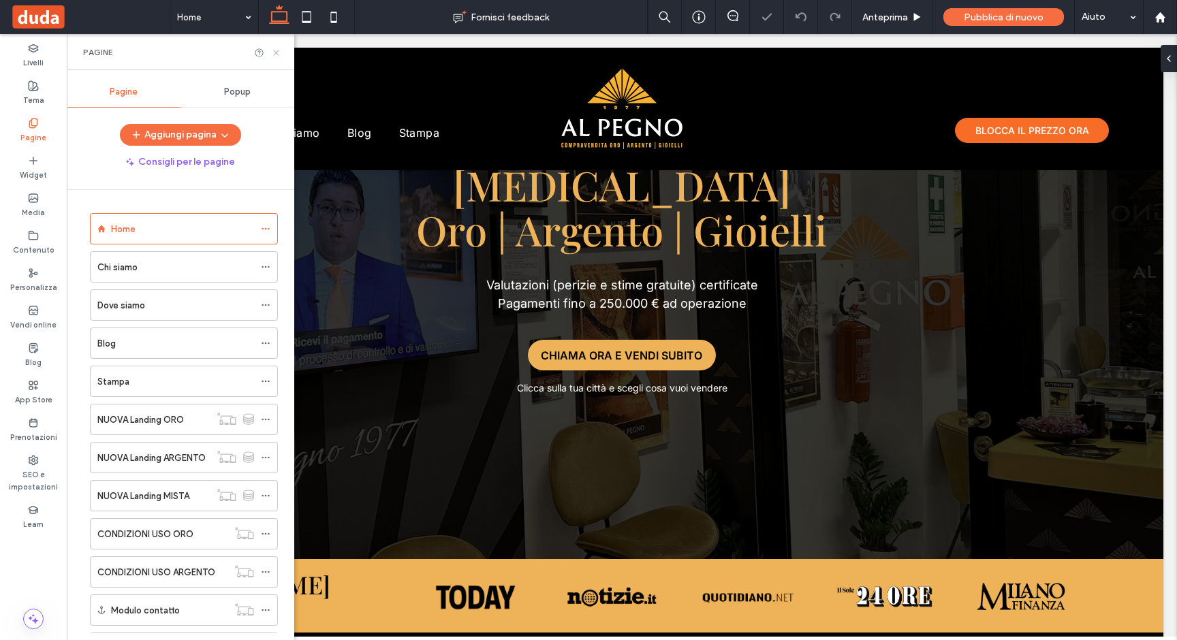
click at [276, 50] on icon at bounding box center [276, 53] width 10 height 10
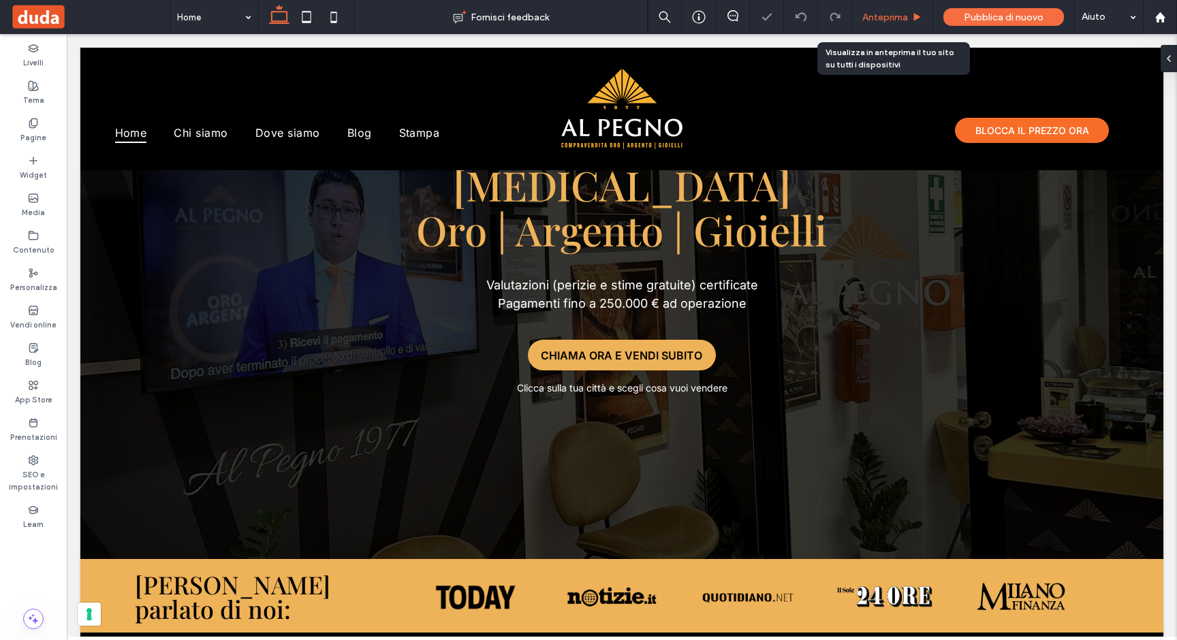
click at [886, 16] on span "Anteprima" at bounding box center [885, 18] width 46 height 12
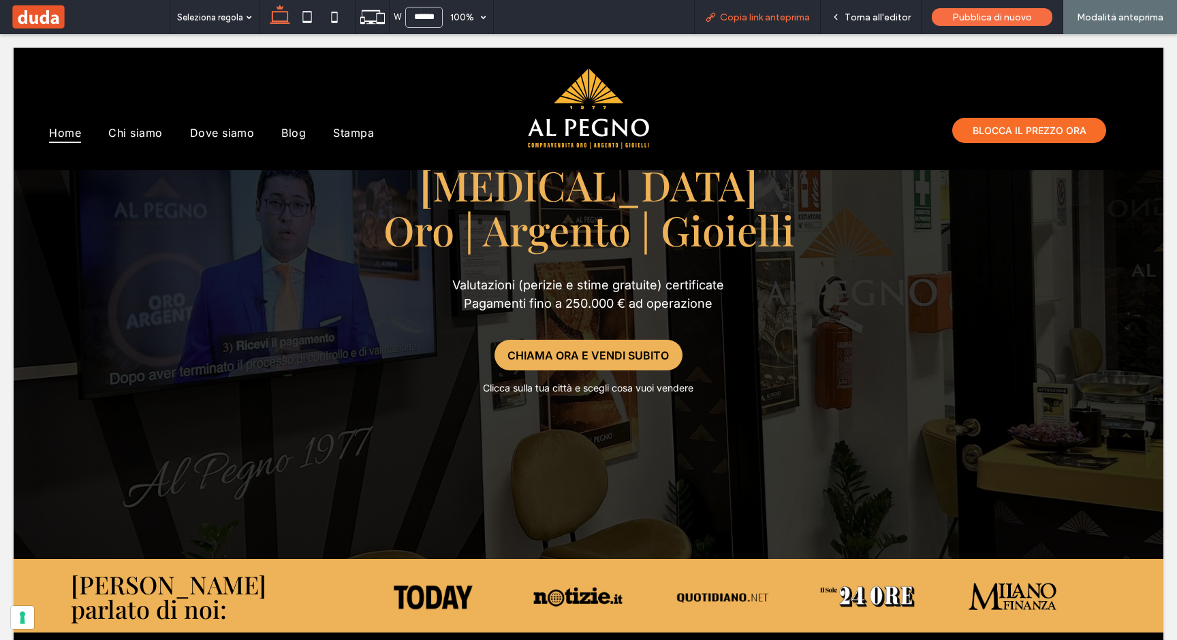
click at [754, 18] on span "Copia link anteprima" at bounding box center [765, 18] width 90 height 12
drag, startPoint x: 738, startPoint y: 22, endPoint x: 609, endPoint y: 0, distance: 131.3
click at [738, 22] on span "Copia link anteprima" at bounding box center [765, 18] width 90 height 12
